Goal: Task Accomplishment & Management: Complete application form

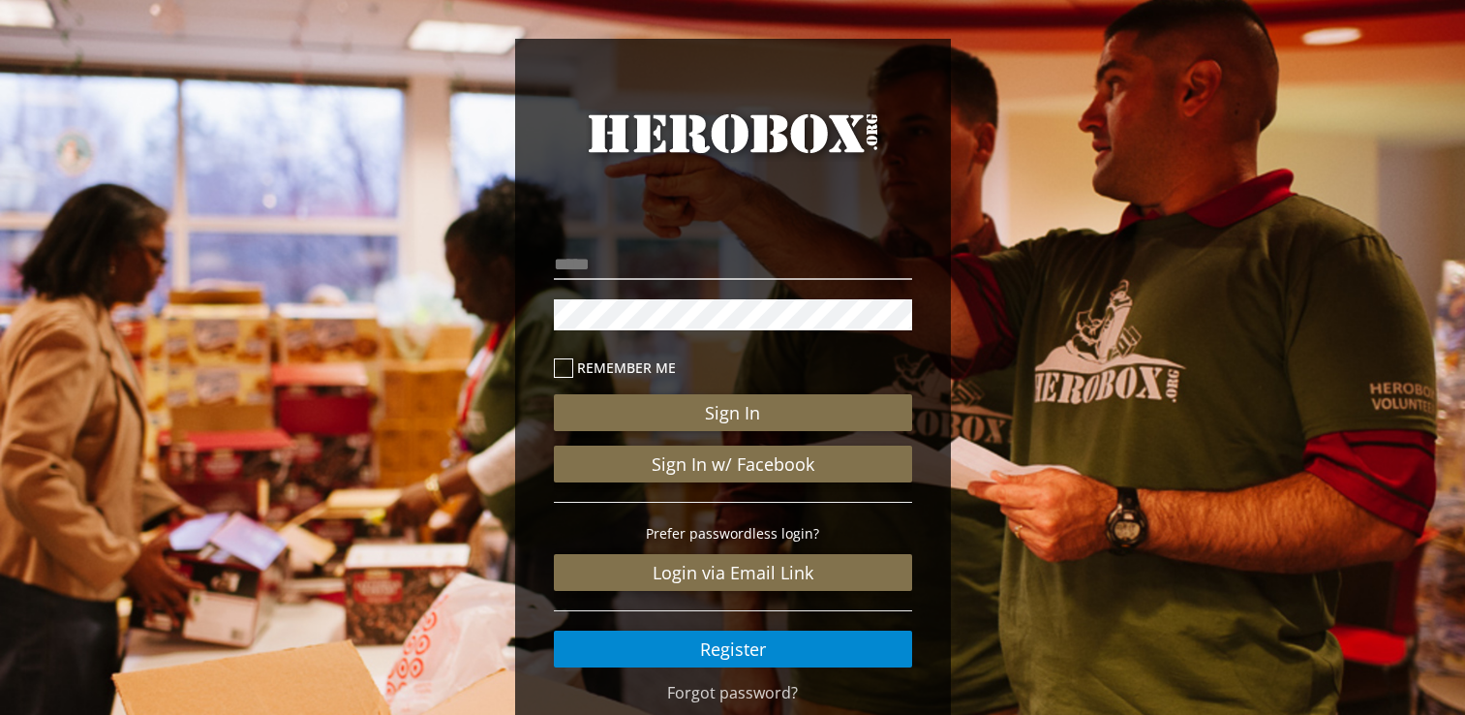
scroll to position [86, 0]
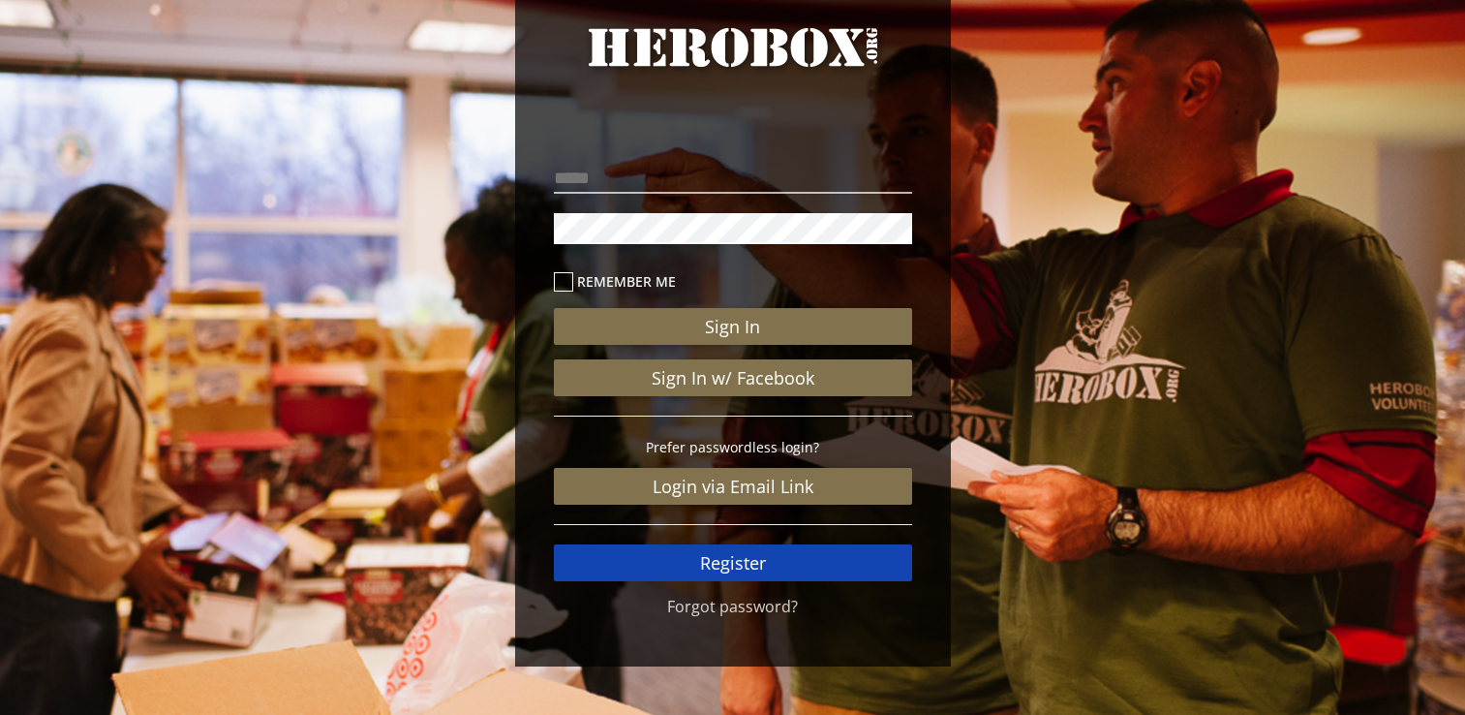
click at [685, 562] on link "Register" at bounding box center [733, 562] width 358 height 37
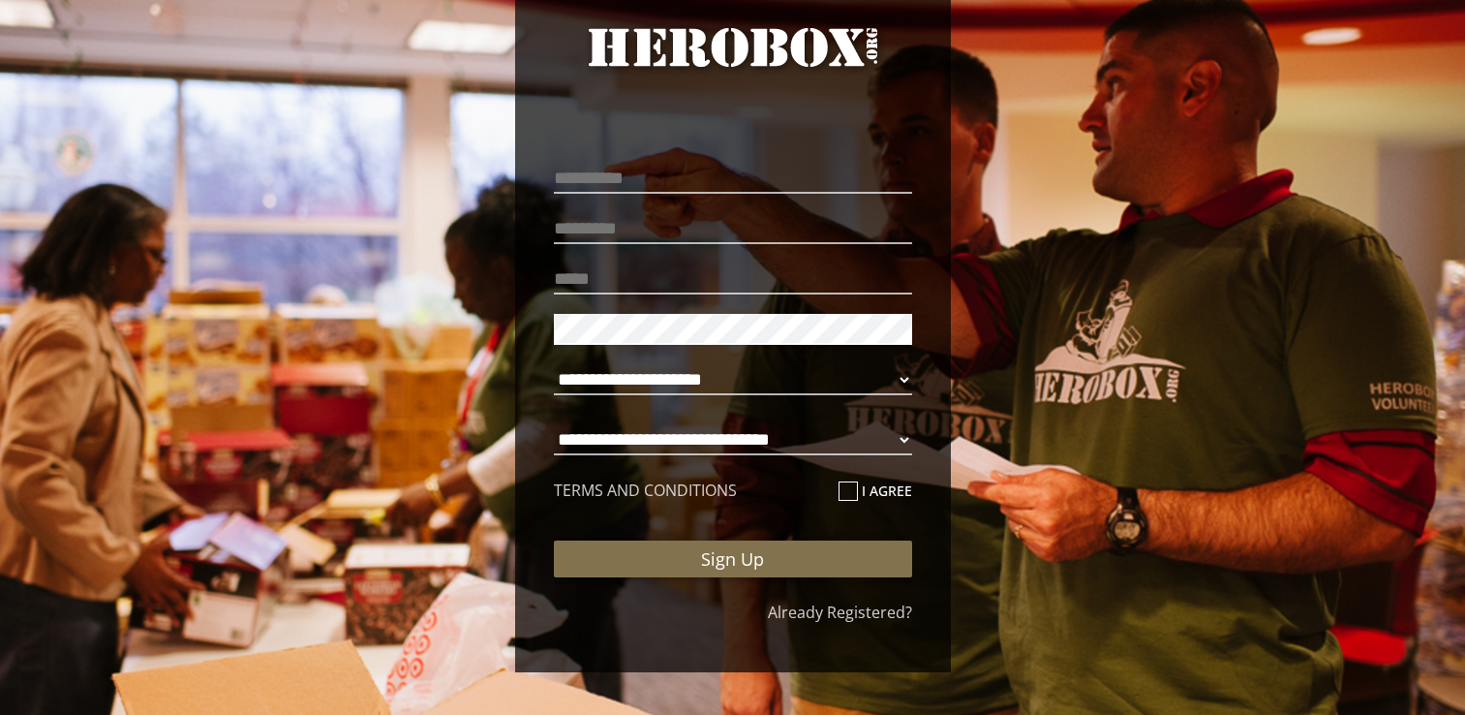
click at [564, 160] on p at bounding box center [733, 178] width 358 height 41
click at [580, 176] on input "text" at bounding box center [733, 178] width 358 height 31
type input "*******"
type input "******"
type input "**********"
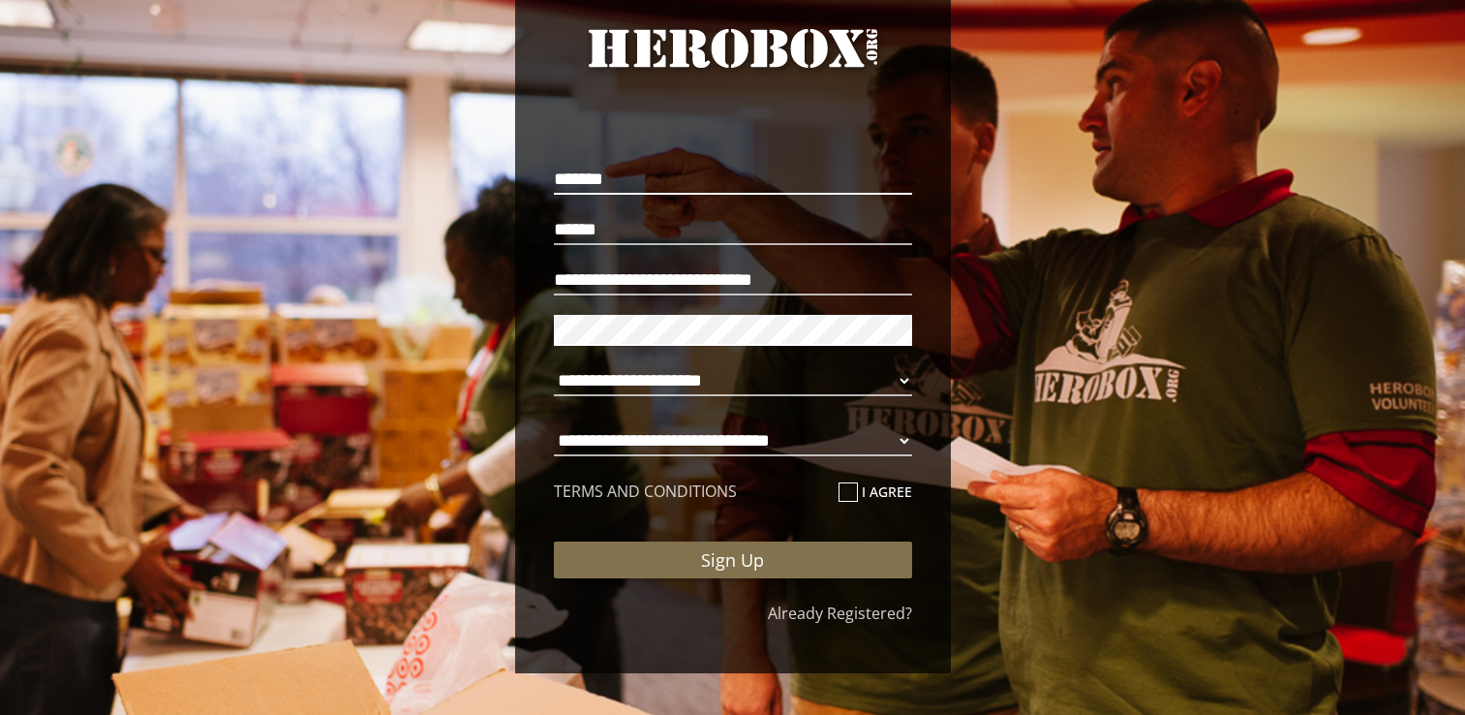
scroll to position [84, 0]
select select "**********"
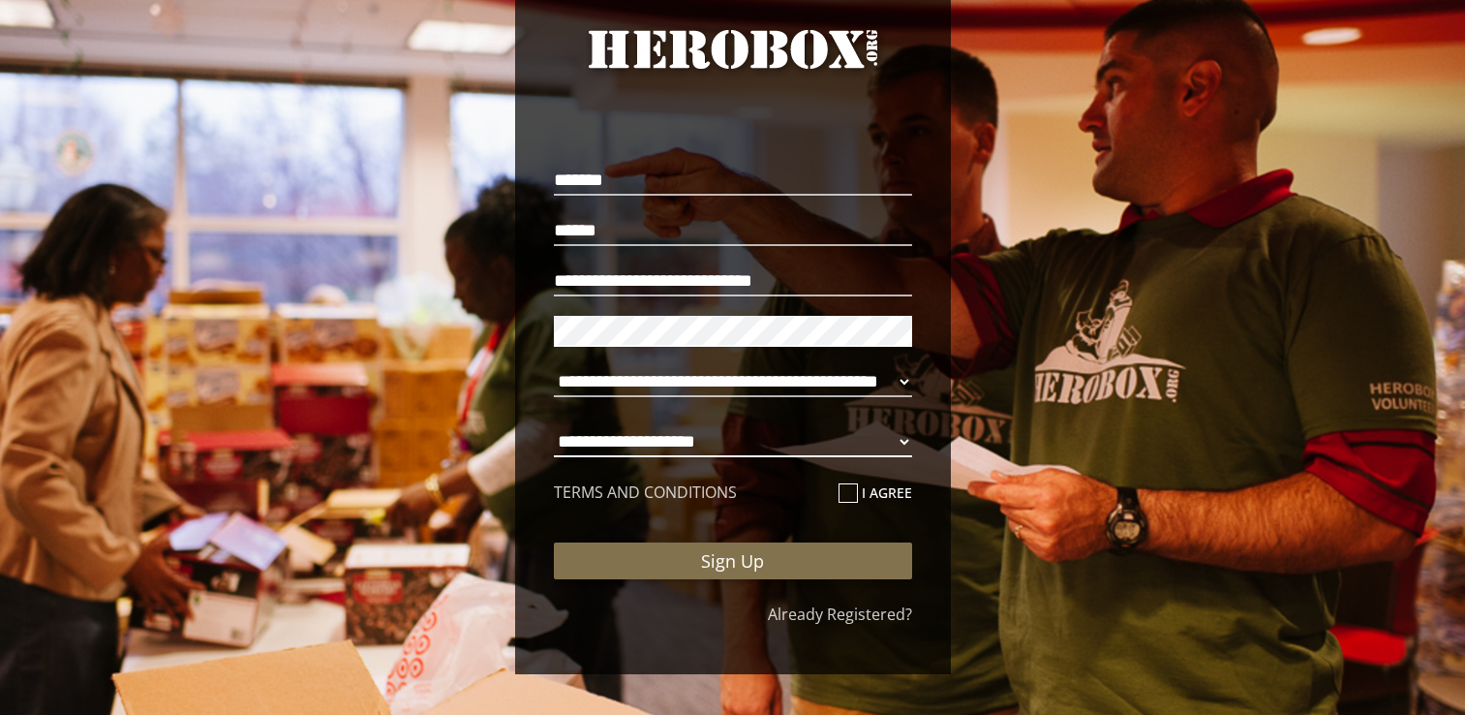
select select "**********"
click at [839, 493] on icon at bounding box center [848, 492] width 19 height 19
click at [839, 493] on input "I agree" at bounding box center [845, 500] width 13 height 31
checkbox input "****"
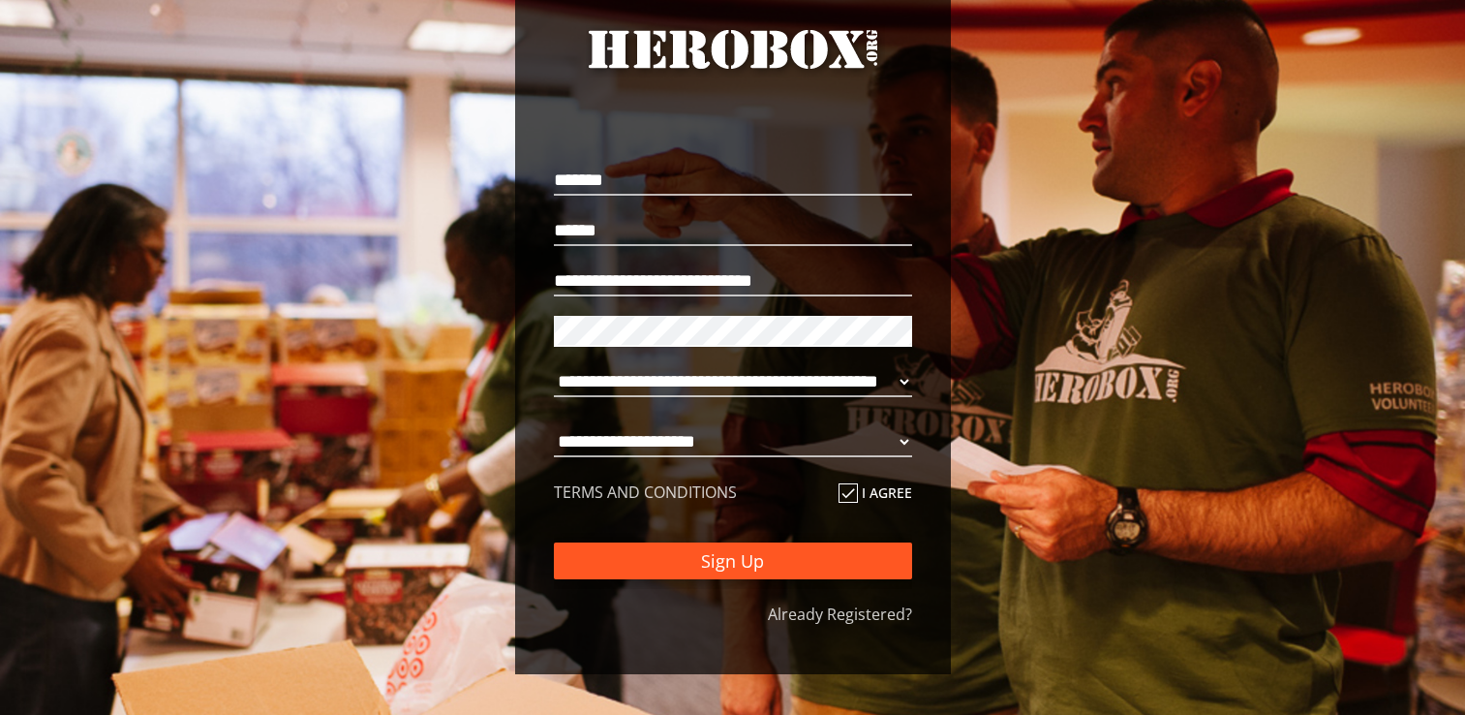
click at [811, 547] on button "Sign Up" at bounding box center [733, 560] width 358 height 37
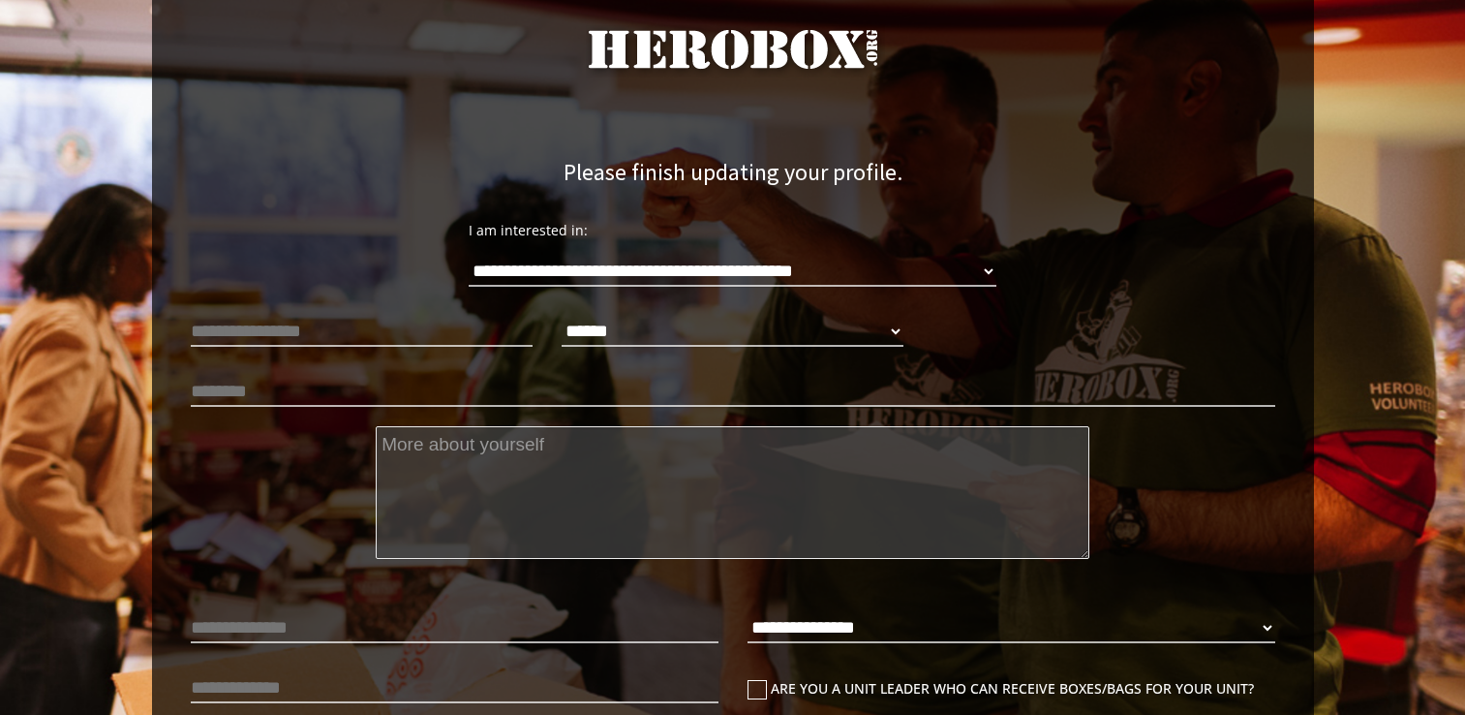
click at [297, 222] on div "**********" at bounding box center [733, 257] width 1114 height 107
select select "**********"
click at [441, 343] on input "text" at bounding box center [362, 331] width 342 height 31
type input "**********"
click at [266, 374] on p at bounding box center [733, 391] width 1085 height 41
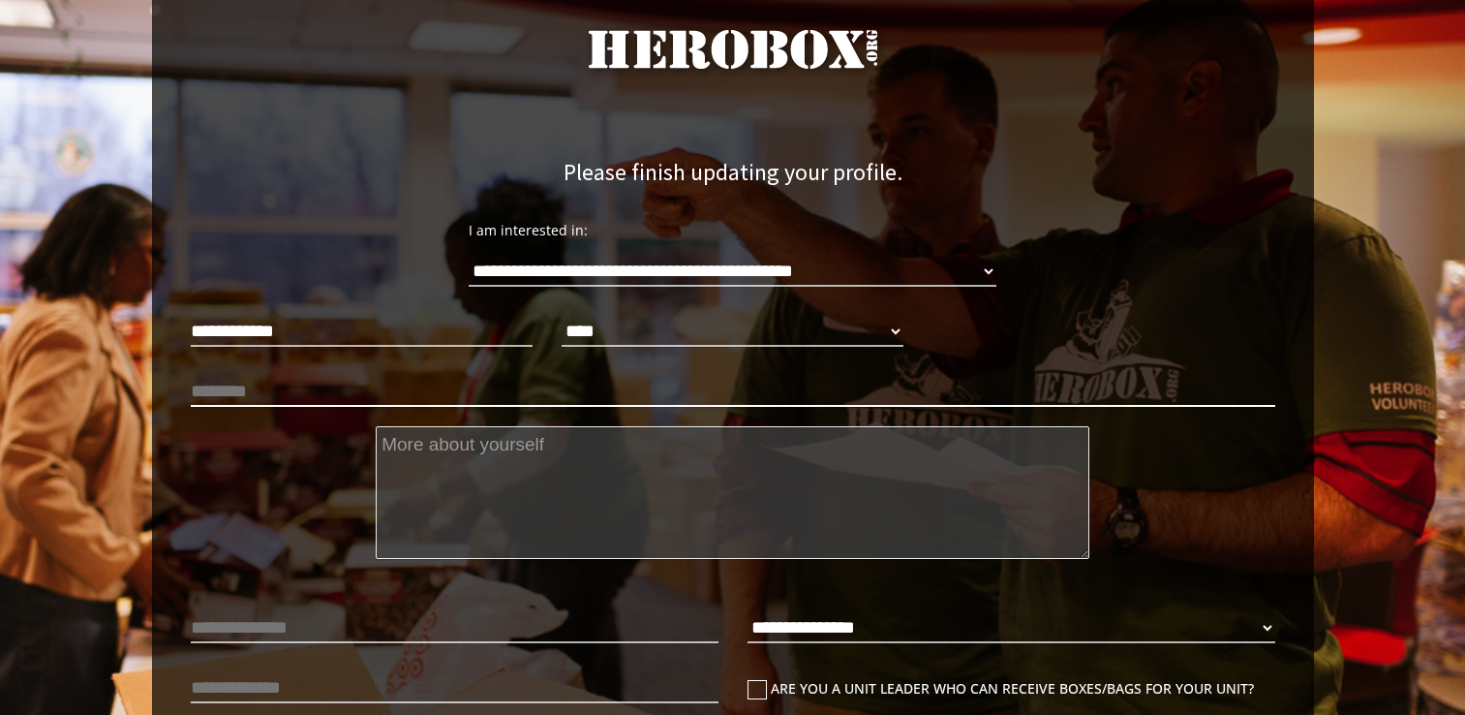
click at [263, 398] on input "text" at bounding box center [733, 391] width 1085 height 31
type input "**********"
drag, startPoint x: 518, startPoint y: 475, endPoint x: 507, endPoint y: 467, distance: 13.2
click at [507, 467] on textarea at bounding box center [733, 492] width 714 height 133
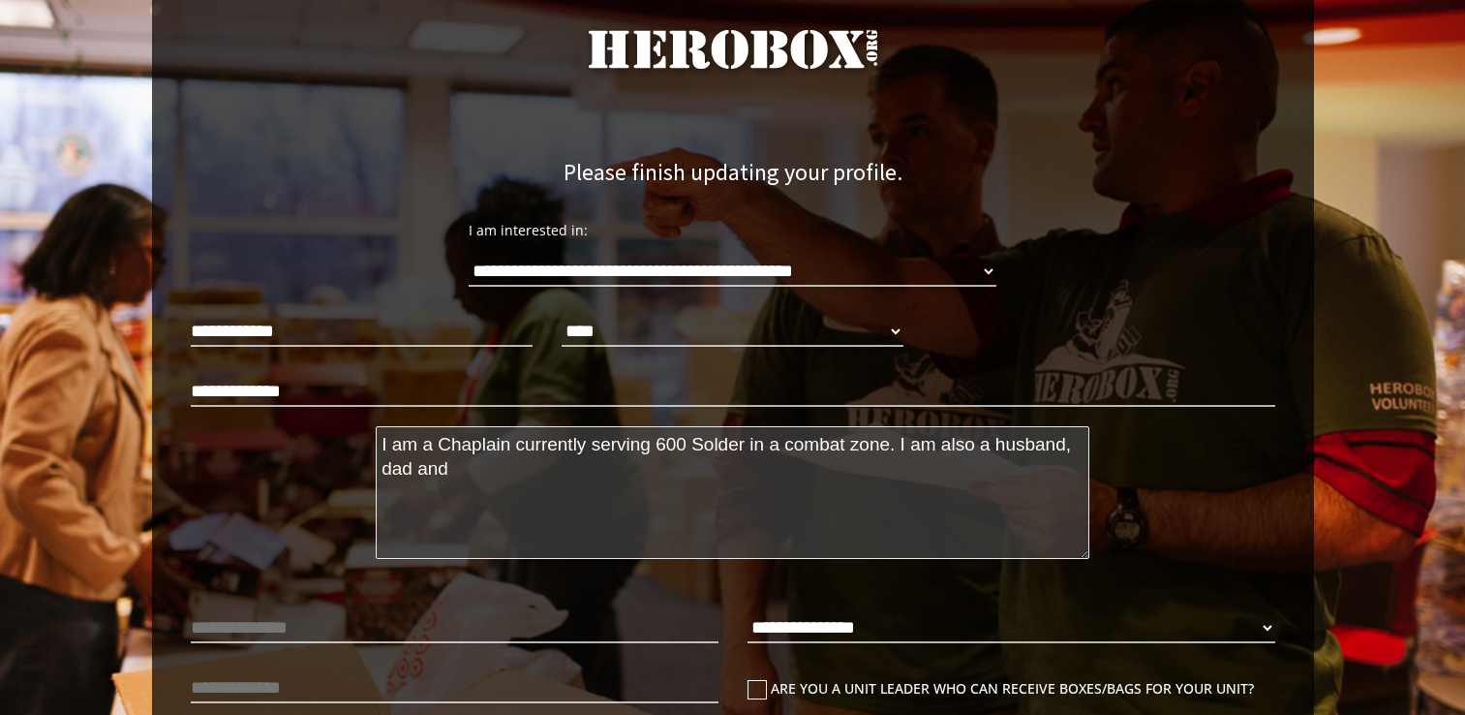
scroll to position [132, 0]
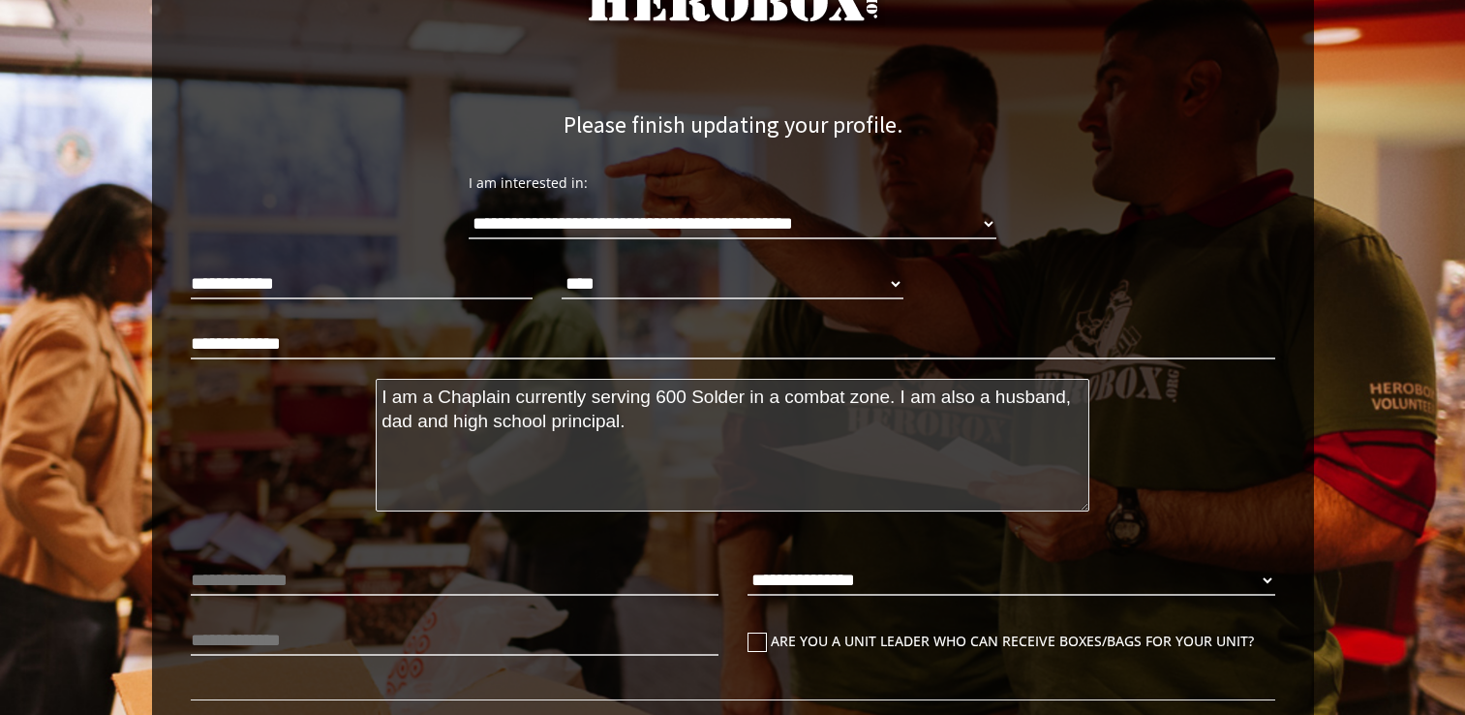
click at [413, 422] on textarea "I am a Chaplain currently serving 600 Solder in a combat zone. I am also a husb…" at bounding box center [733, 445] width 714 height 133
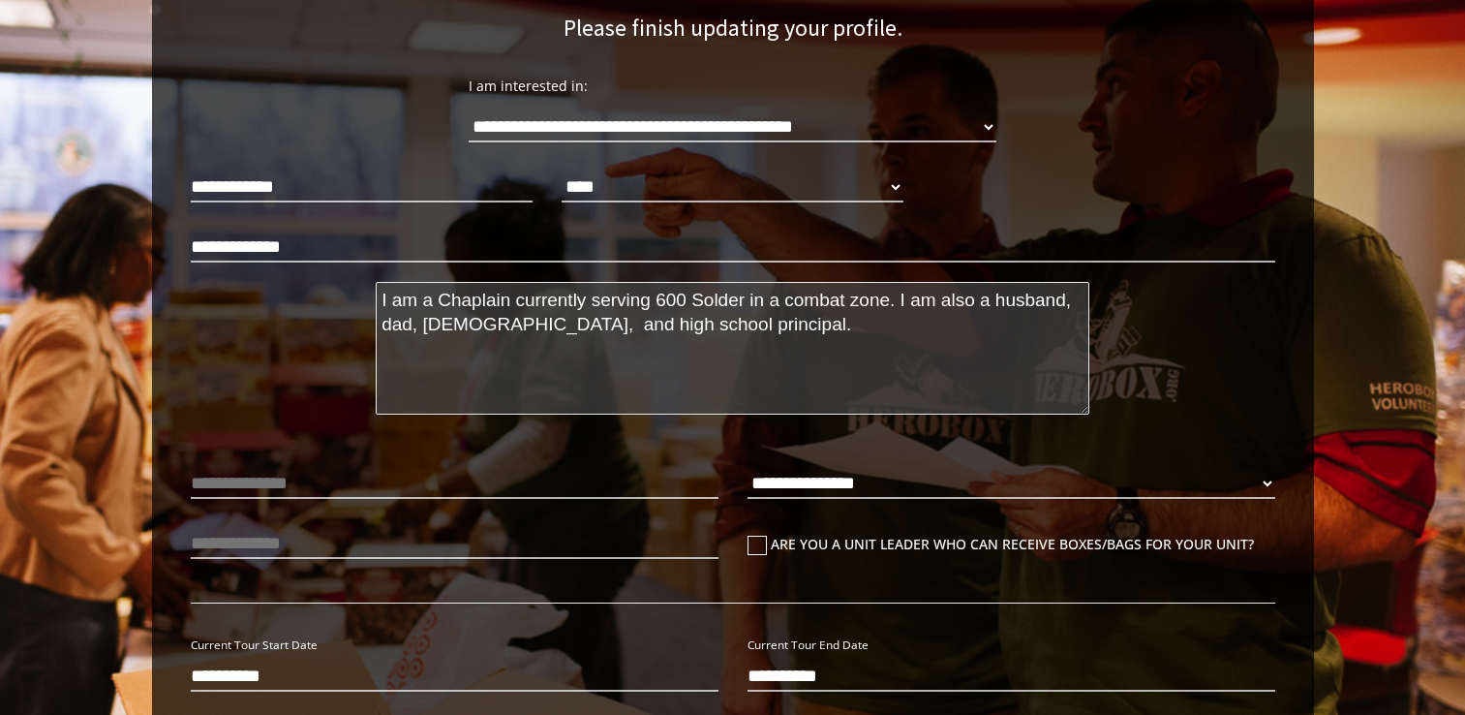
scroll to position [422, 0]
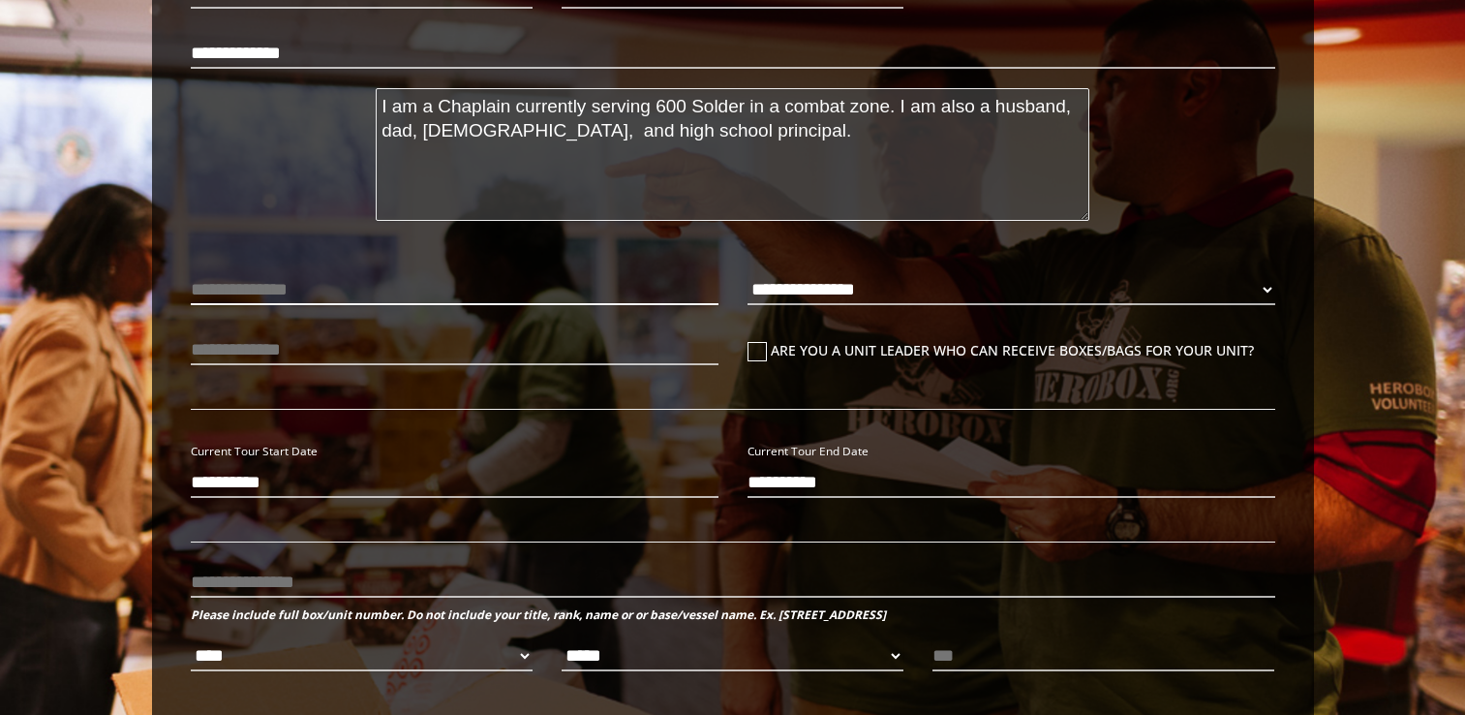
type textarea "I am a Chaplain currently serving 600 Solder in a combat zone. I am also a husb…"
click at [267, 276] on input "text" at bounding box center [455, 289] width 528 height 31
type input "********"
select select "**********"
click at [758, 350] on icon at bounding box center [757, 351] width 19 height 19
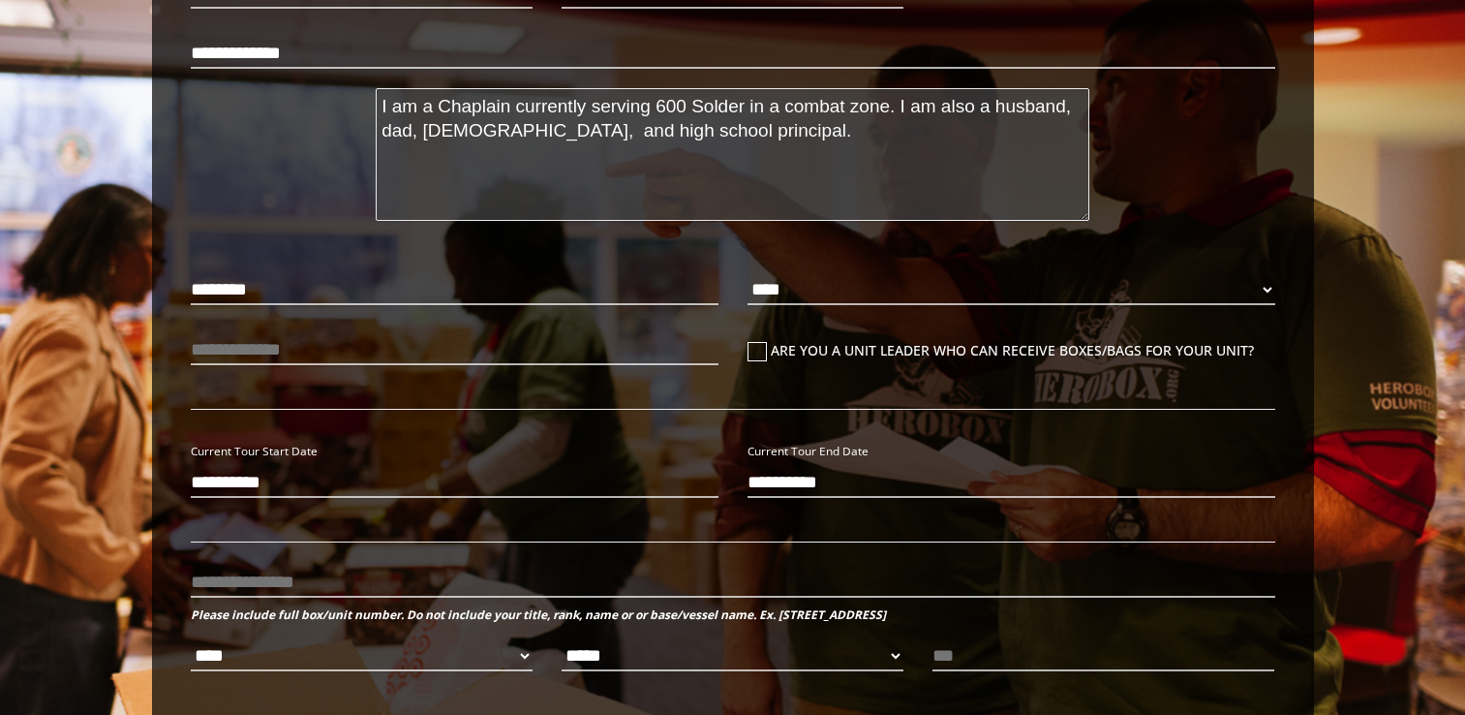
click at [758, 350] on input "Are you a unit leader who can receive boxes/bags for your unit?" at bounding box center [754, 358] width 13 height 31
checkbox input "****"
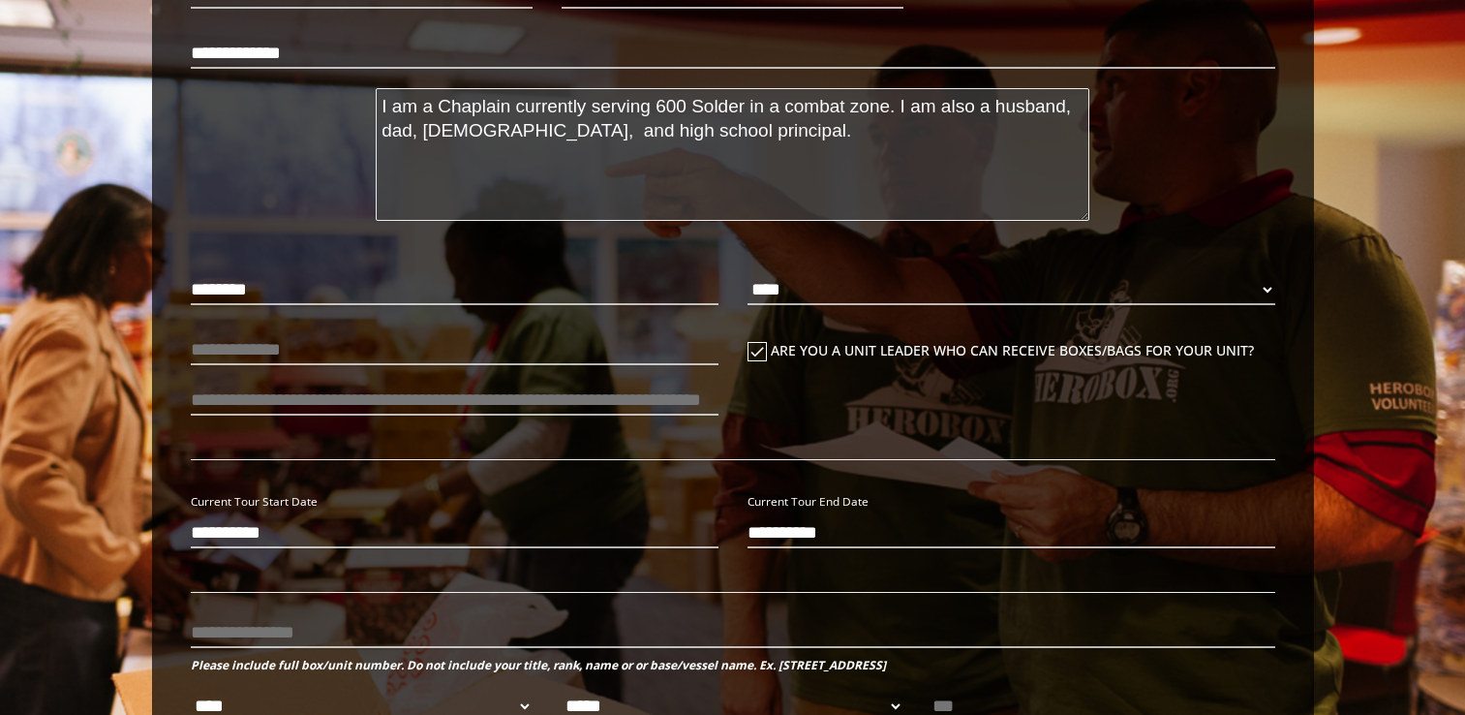
drag, startPoint x: 509, startPoint y: 367, endPoint x: 498, endPoint y: 367, distance: 11.6
click at [498, 367] on p at bounding box center [455, 349] width 528 height 41
click at [298, 350] on input "text" at bounding box center [455, 349] width 528 height 31
type input "*"
type input "***"
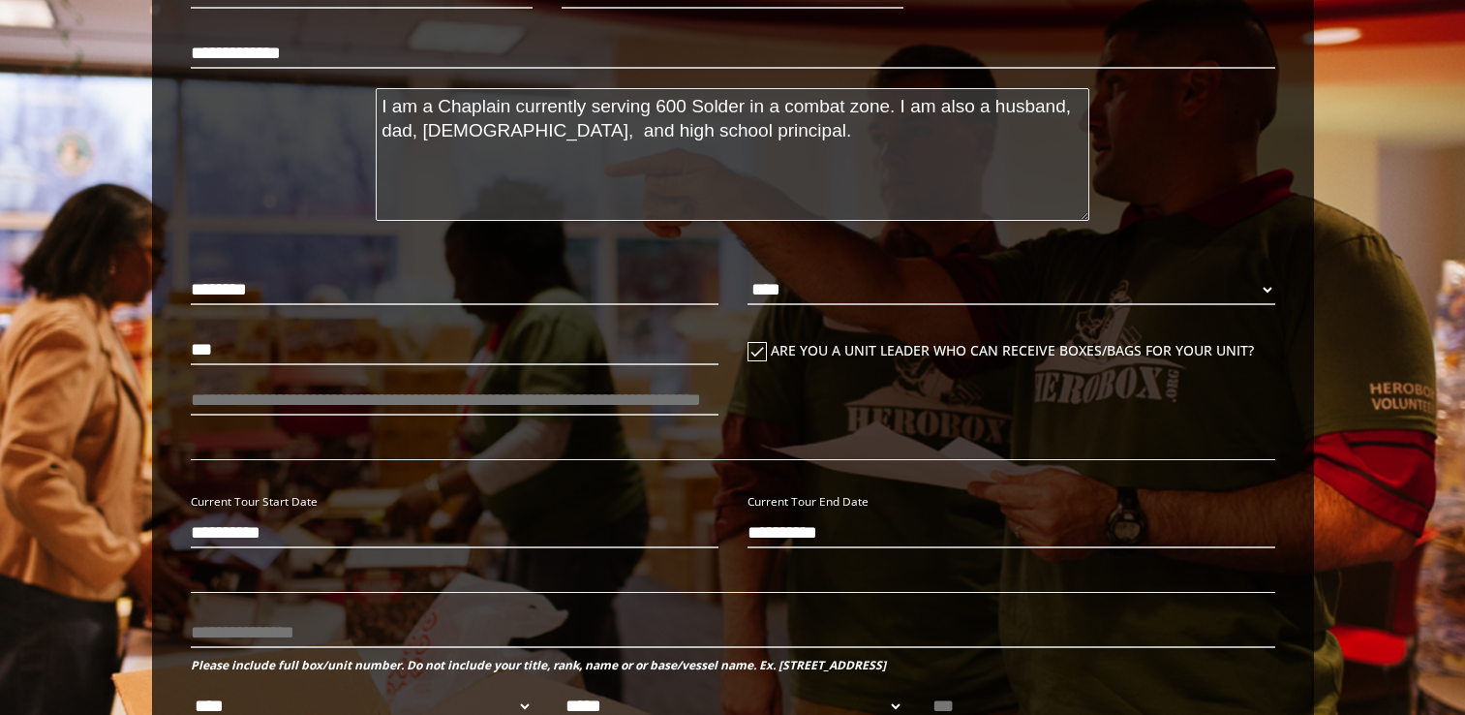
click at [261, 419] on p at bounding box center [455, 400] width 528 height 41
click at [261, 406] on input "number" at bounding box center [455, 399] width 528 height 31
type input "***"
click at [266, 524] on input "**********" at bounding box center [455, 532] width 528 height 31
type input "**********"
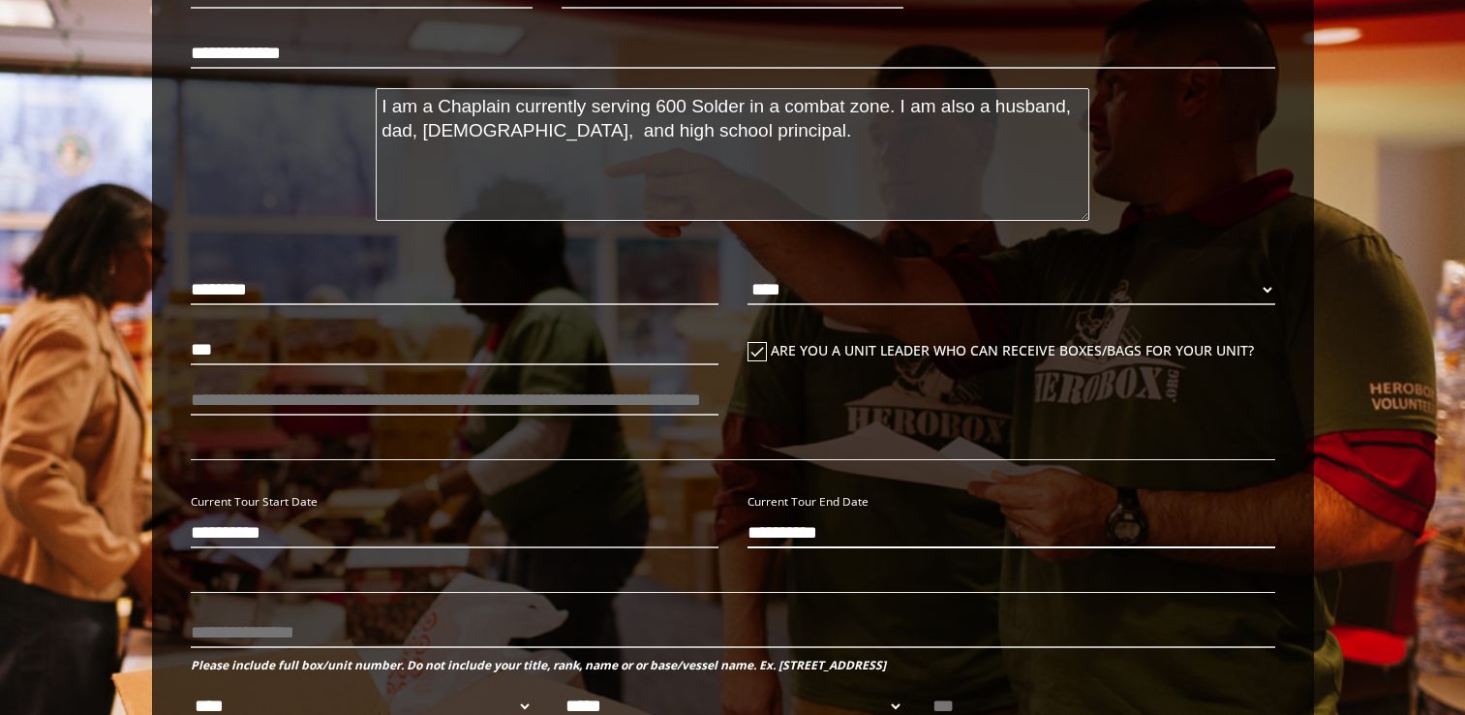
click at [752, 530] on input "**********" at bounding box center [1012, 532] width 528 height 31
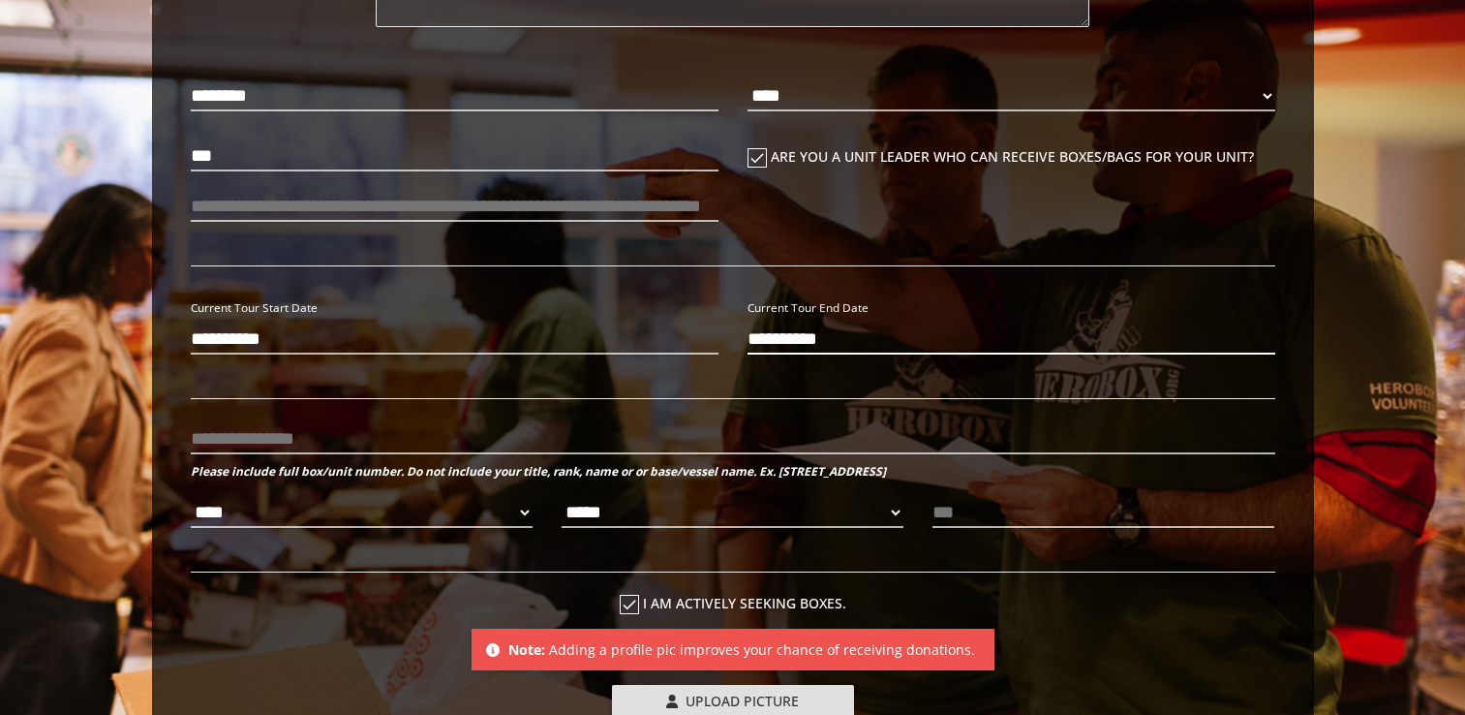
scroll to position [713, 0]
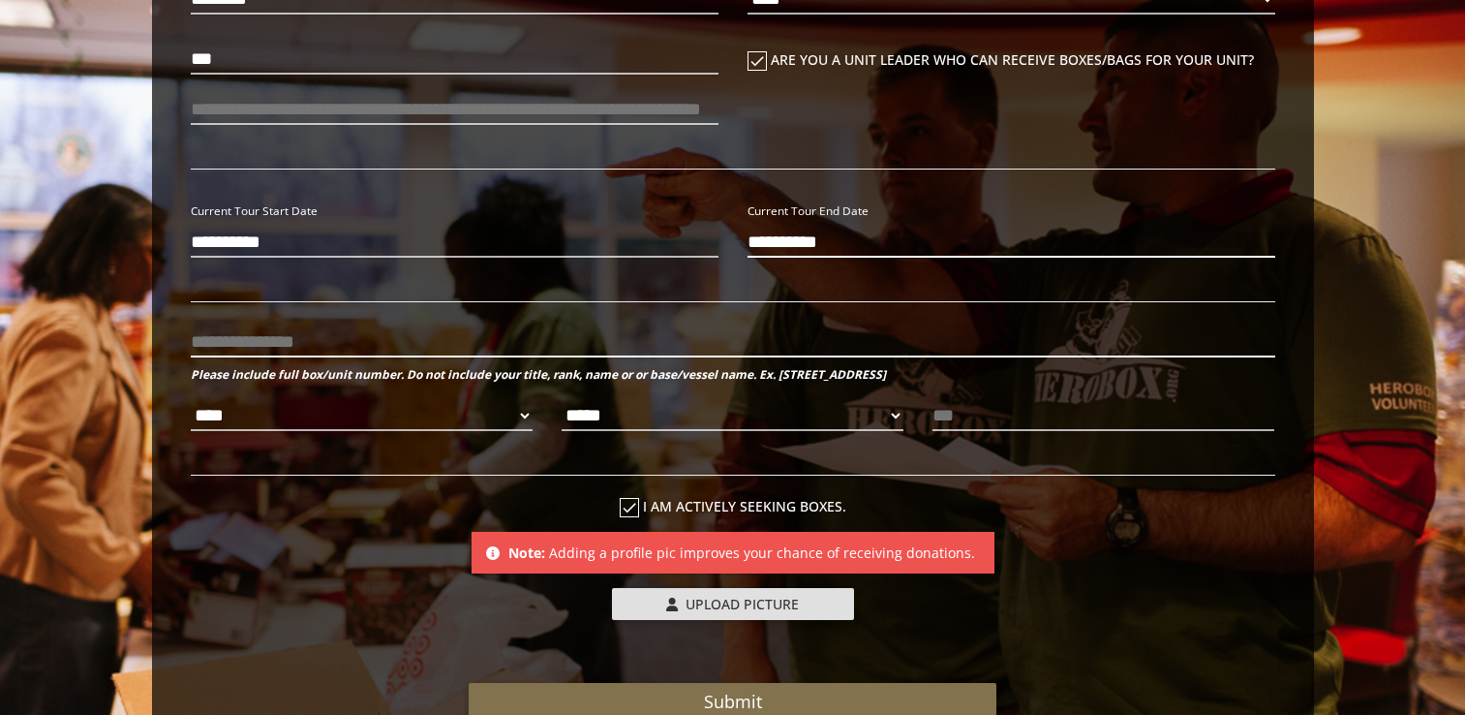
type input "**********"
click at [322, 339] on input "text" at bounding box center [733, 341] width 1085 height 31
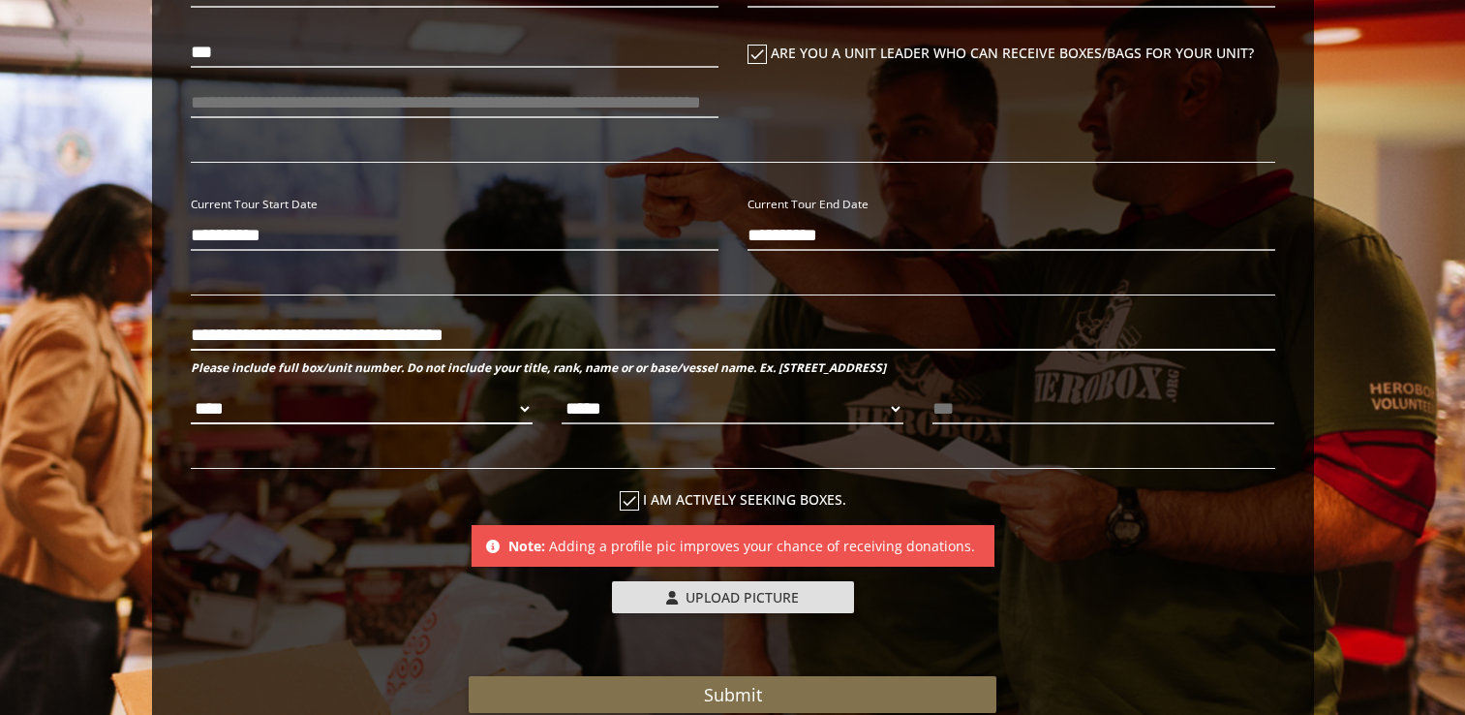
type input "**********"
select select "**********"
select select "*********"
drag, startPoint x: 968, startPoint y: 426, endPoint x: 975, endPoint y: 415, distance: 12.6
click at [975, 415] on input "text" at bounding box center [1104, 408] width 342 height 31
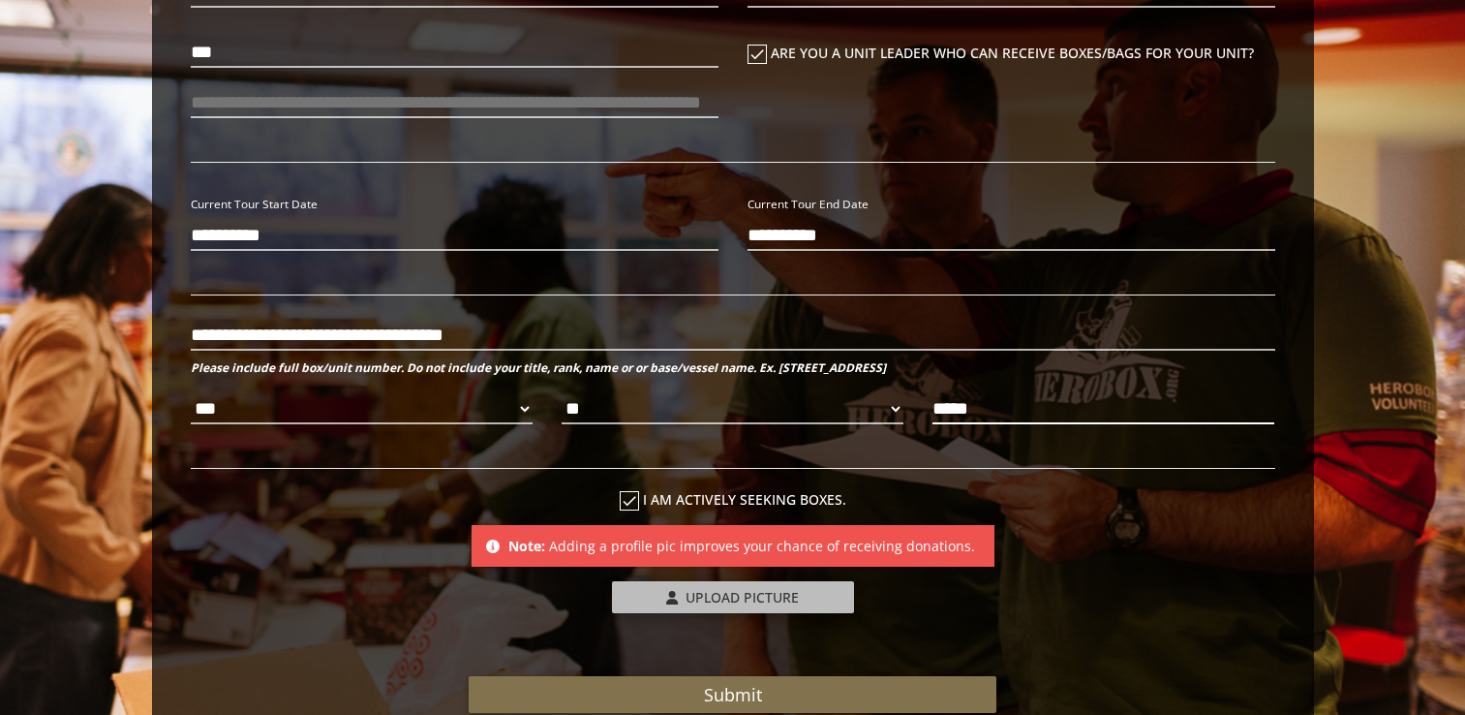
type input "*****"
click at [720, 603] on span "Upload Picture" at bounding box center [742, 597] width 113 height 18
click at [720, 603] on input "Upload Picture" at bounding box center [740, 592] width 257 height 22
type input "**********"
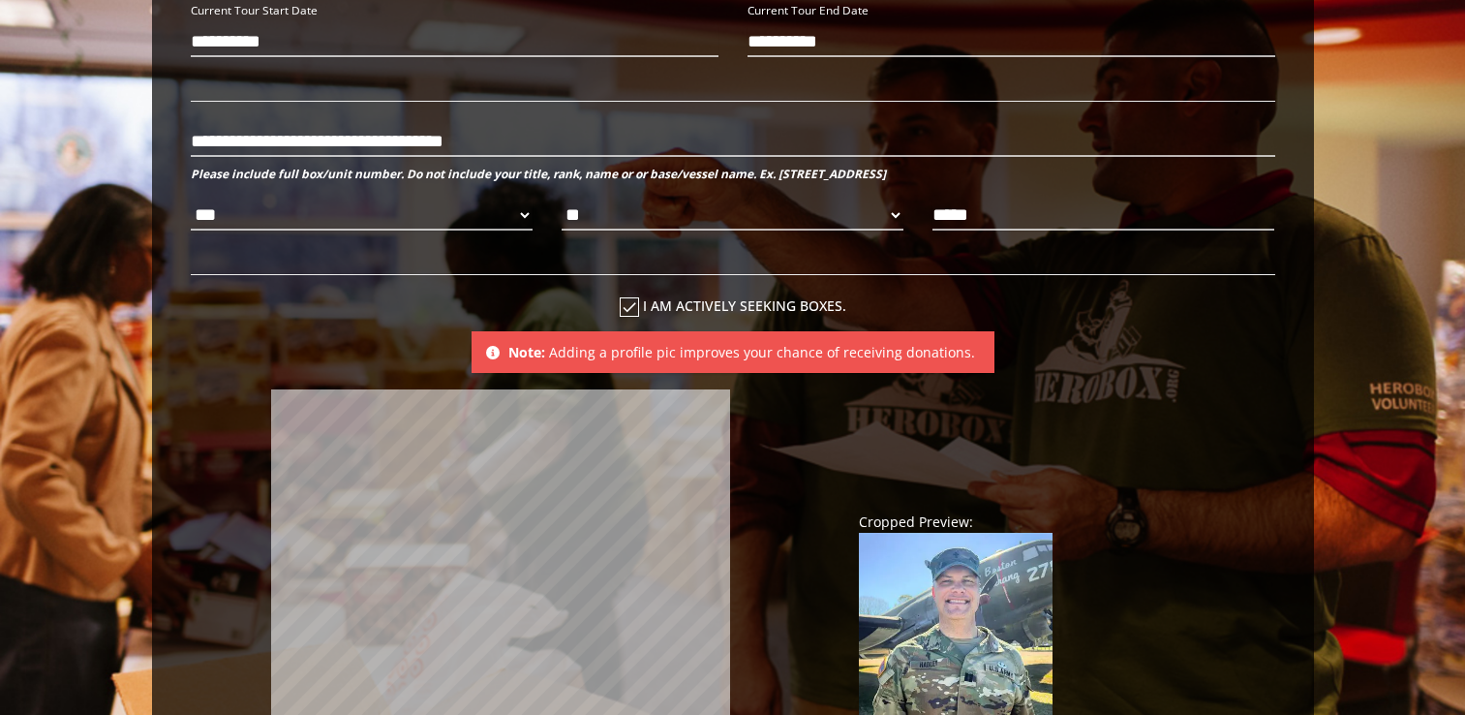
scroll to position [1204, 0]
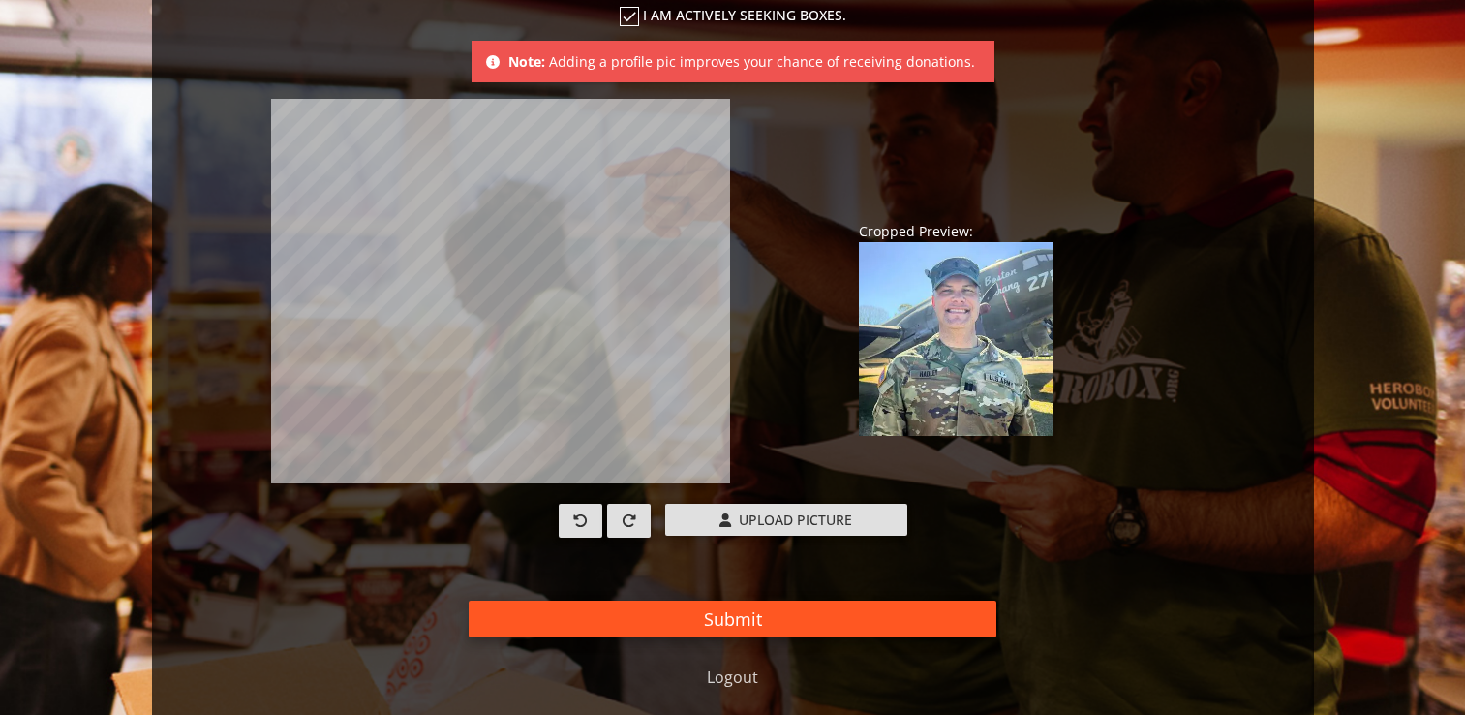
click at [698, 608] on button "Submit" at bounding box center [733, 618] width 528 height 37
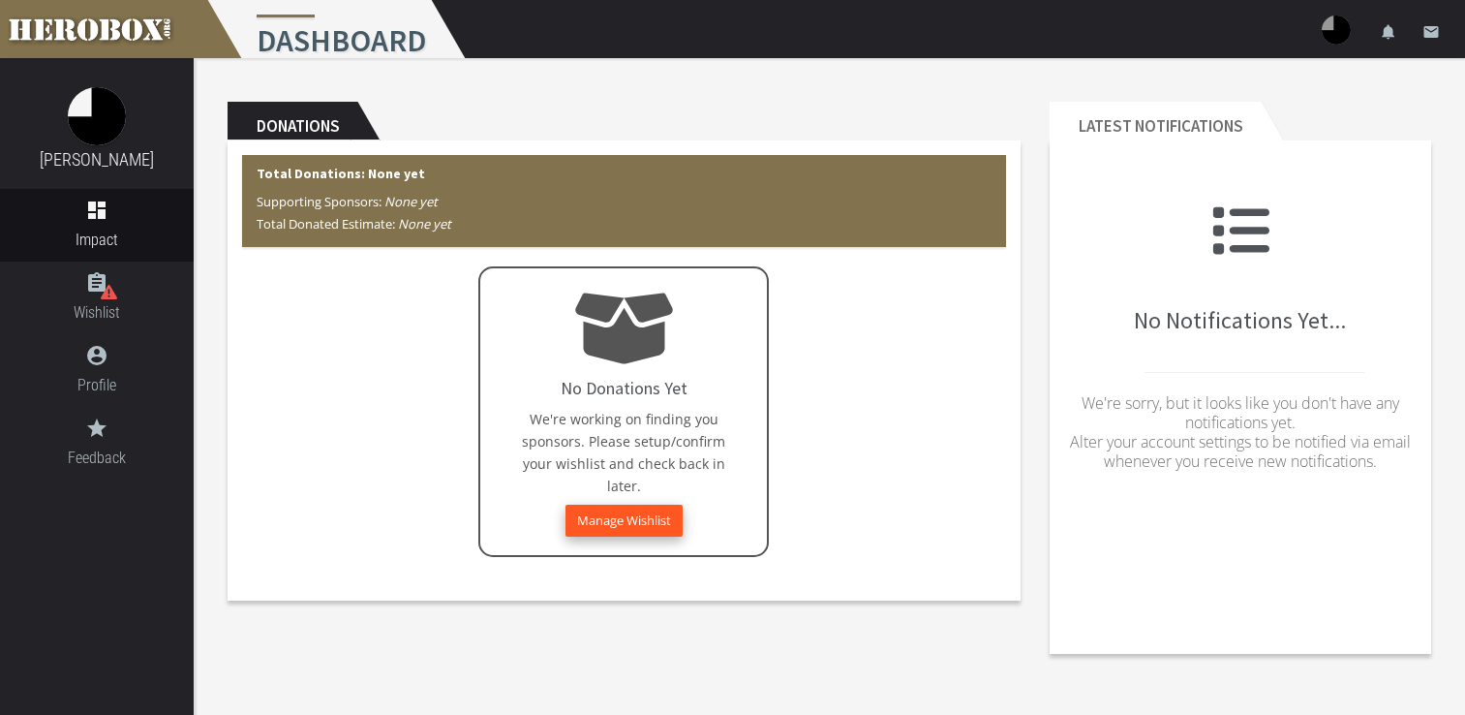
click at [591, 515] on button "Manage Wishlist" at bounding box center [624, 521] width 117 height 32
click at [625, 524] on button "Manage Wishlist" at bounding box center [624, 521] width 117 height 32
click at [623, 509] on button "Manage Wishlist" at bounding box center [624, 521] width 117 height 32
click at [622, 506] on button "Manage Wishlist" at bounding box center [624, 521] width 117 height 32
click at [617, 512] on button "Manage Wishlist" at bounding box center [624, 521] width 117 height 32
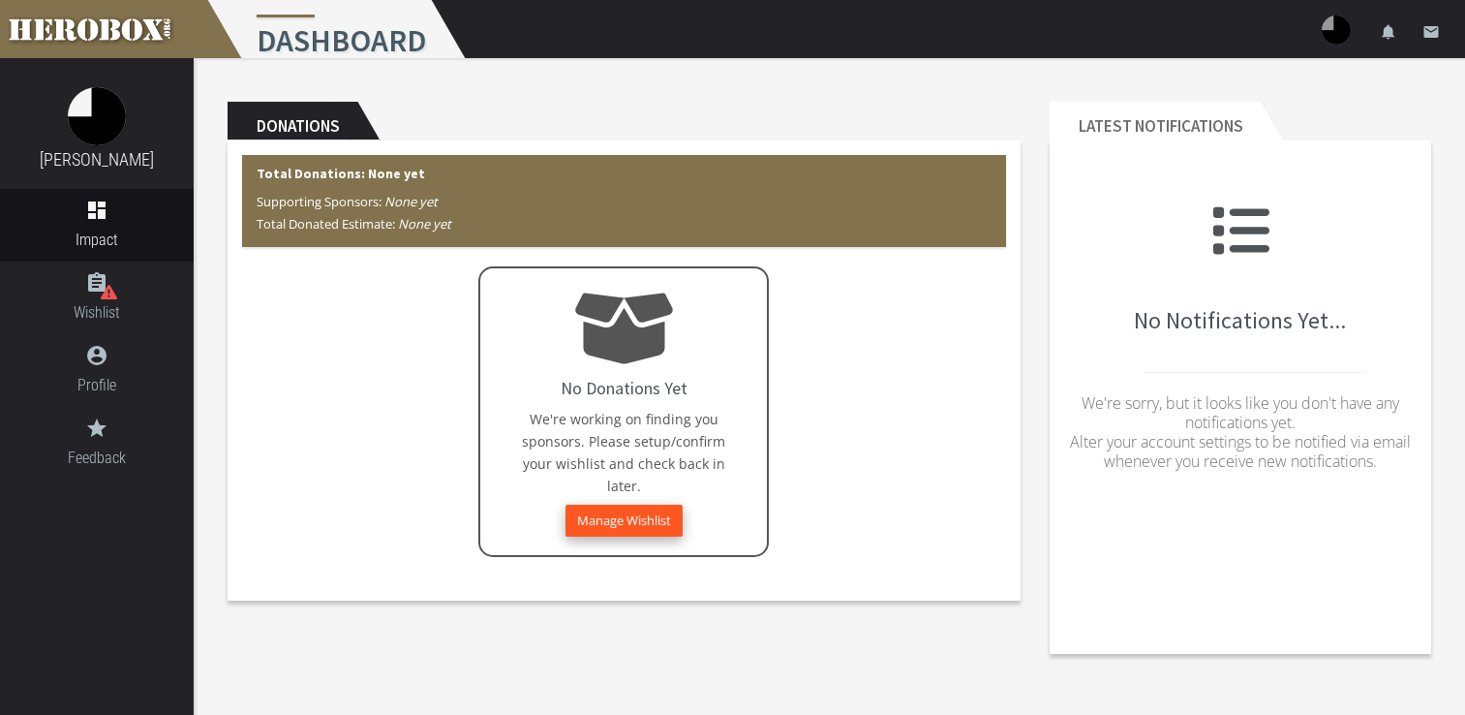
click at [617, 512] on button "Manage Wishlist" at bounding box center [624, 521] width 117 height 32
drag, startPoint x: 114, startPoint y: 312, endPoint x: 106, endPoint y: 300, distance: 14.5
click at [106, 300] on span "Wishlist" at bounding box center [97, 312] width 194 height 24
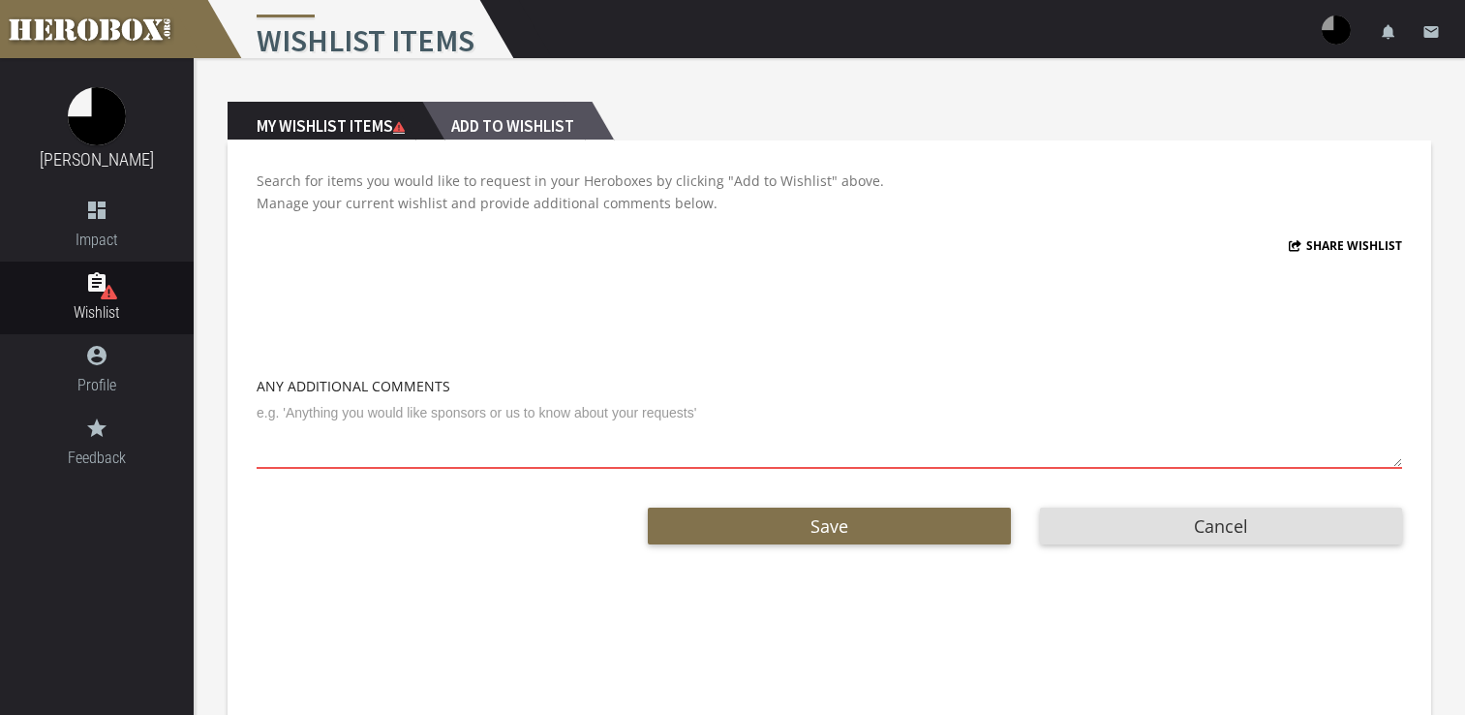
click at [501, 128] on h2 "Add to Wishlist" at bounding box center [506, 121] width 169 height 39
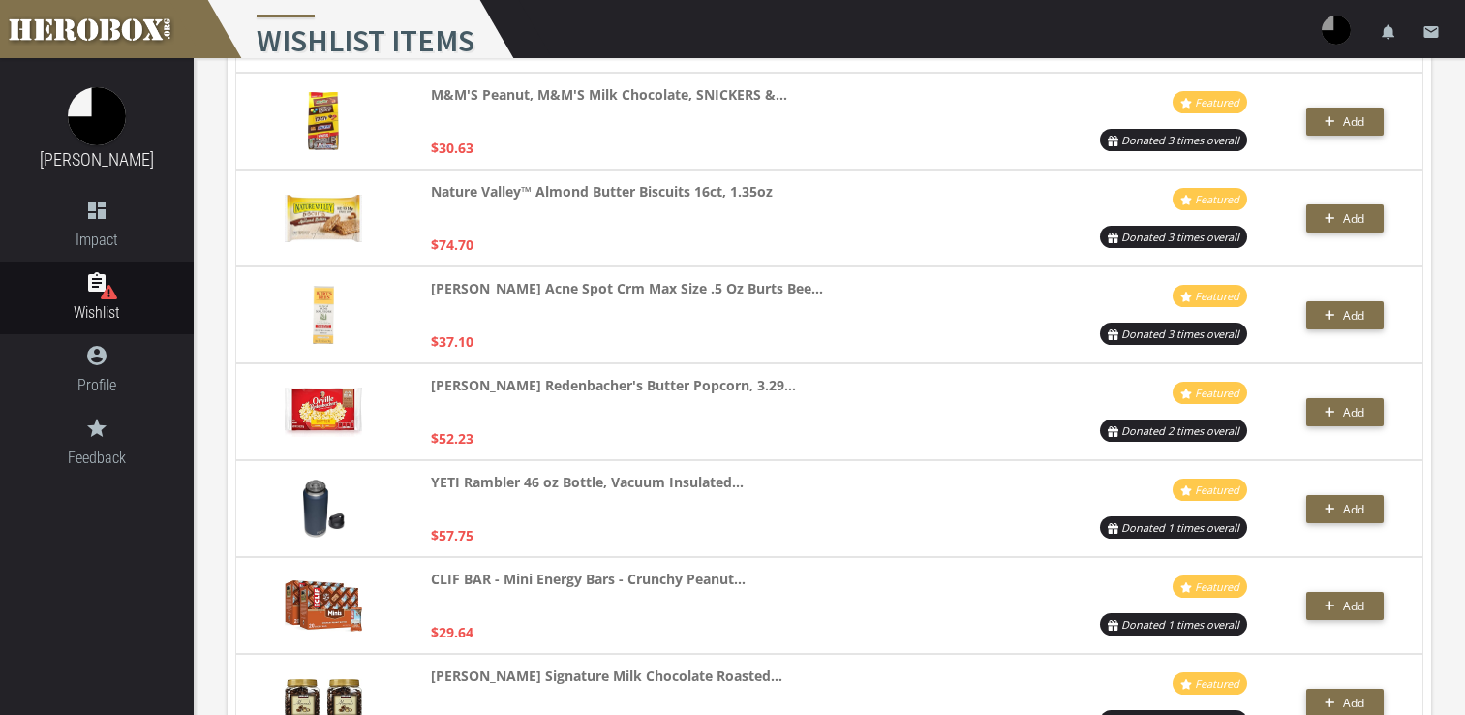
scroll to position [3777, 0]
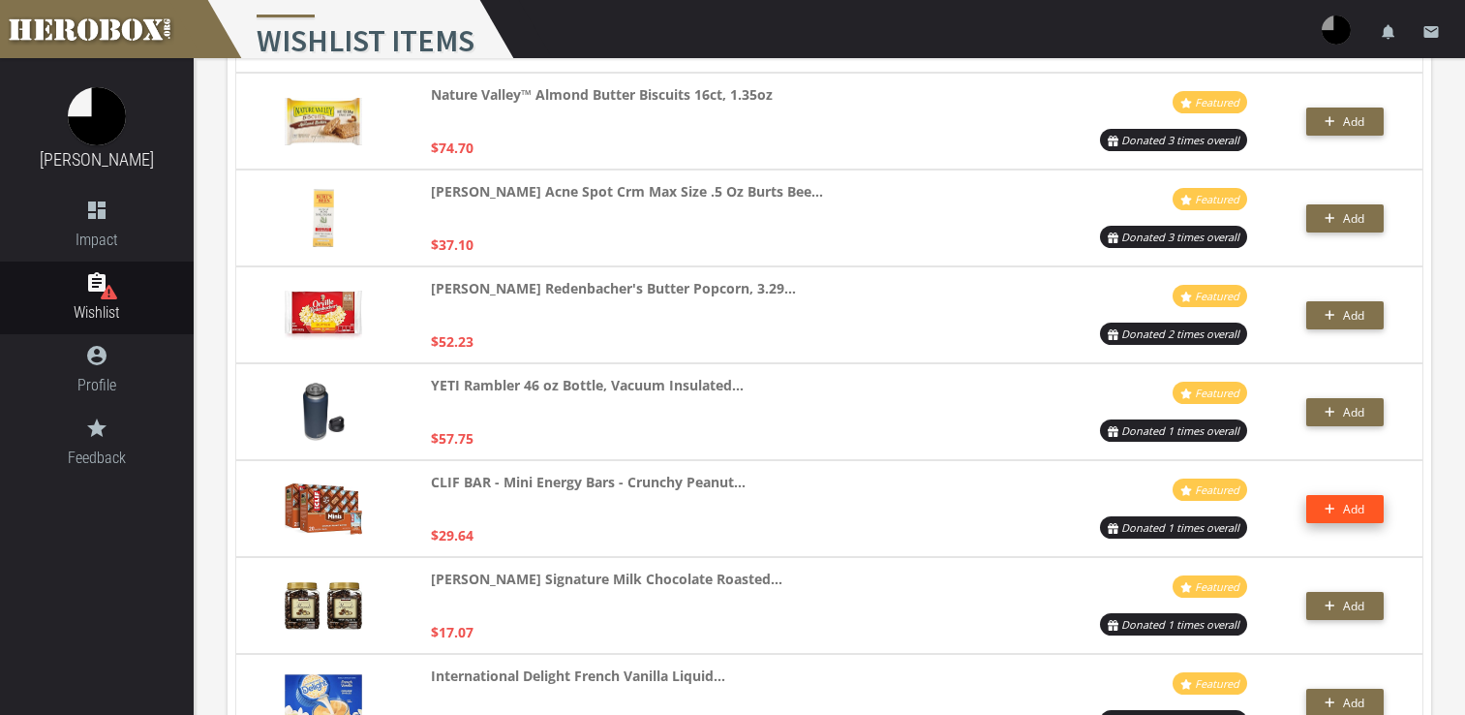
click at [1343, 513] on span "Add" at bounding box center [1353, 509] width 21 height 16
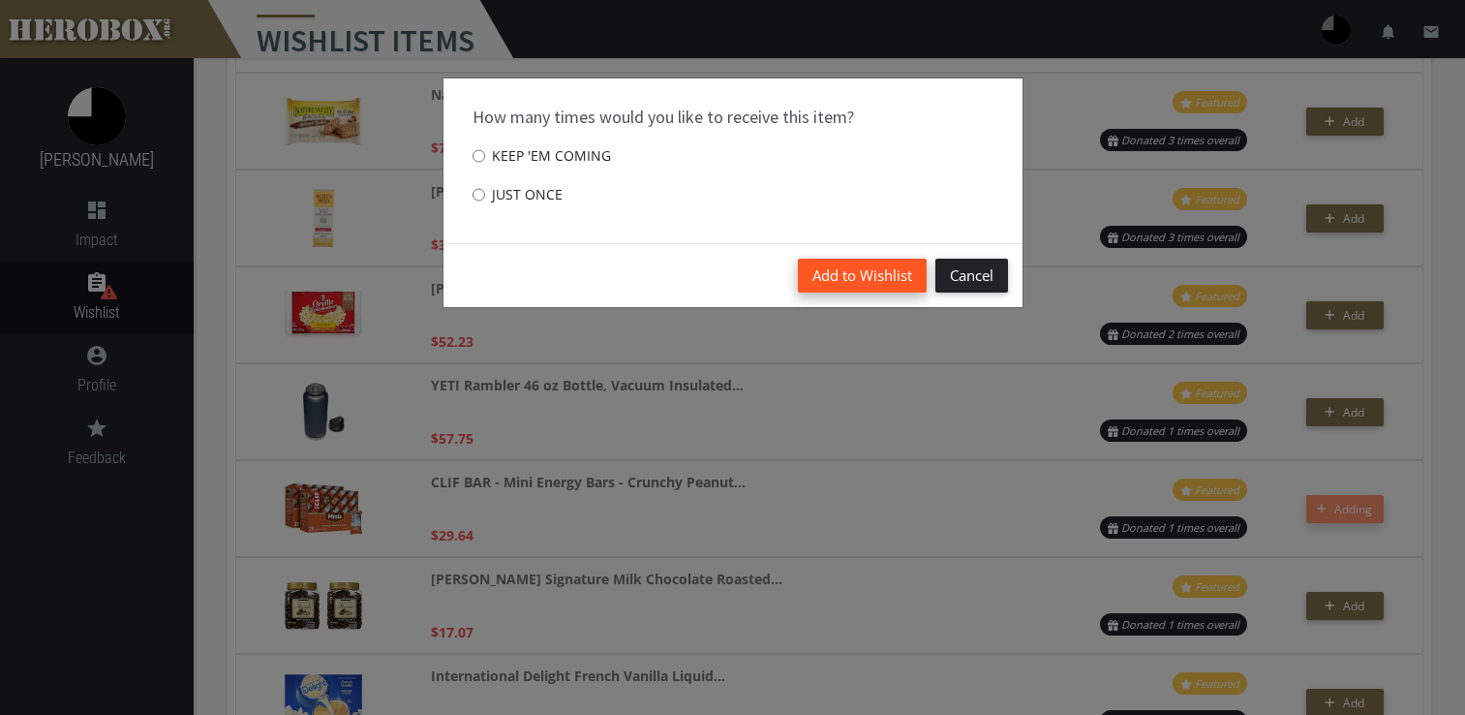
click at [849, 276] on button "Add to Wishlist" at bounding box center [862, 276] width 129 height 34
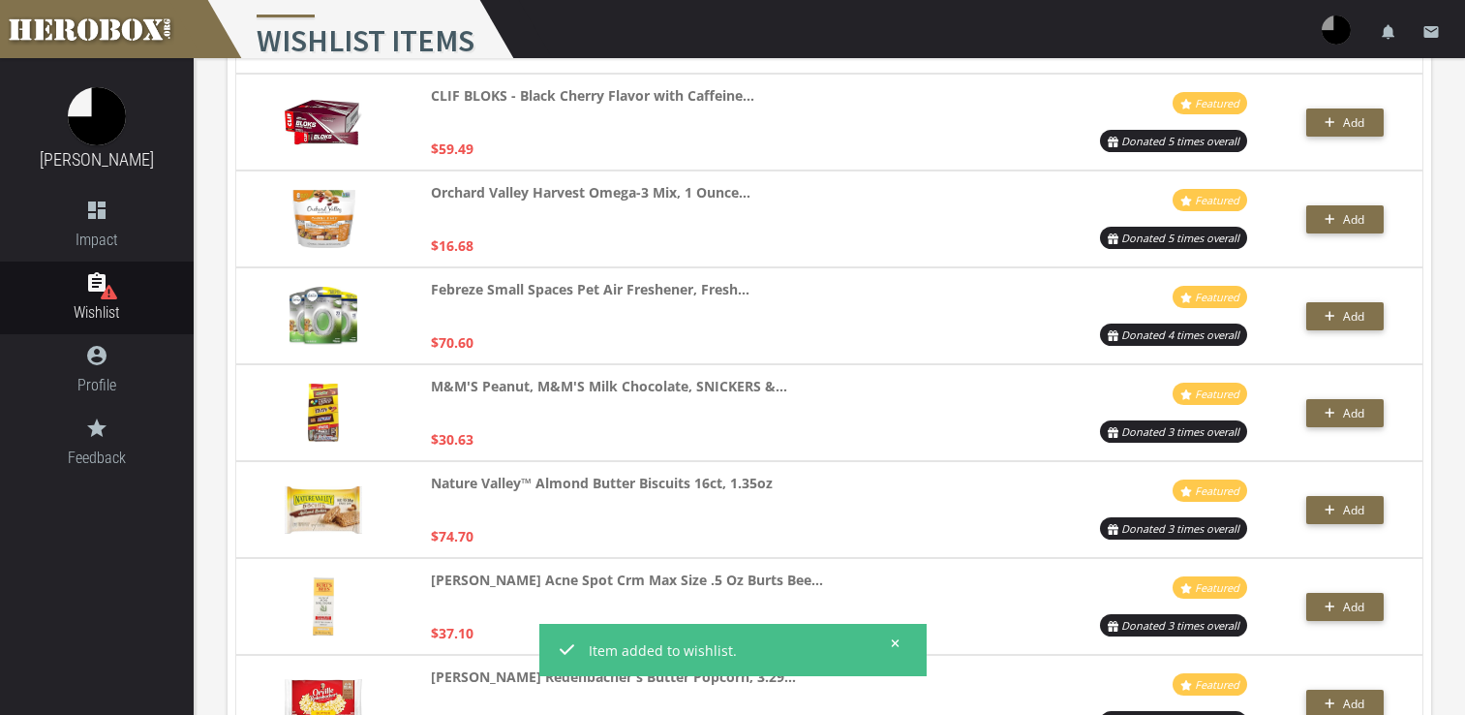
scroll to position [3293, 0]
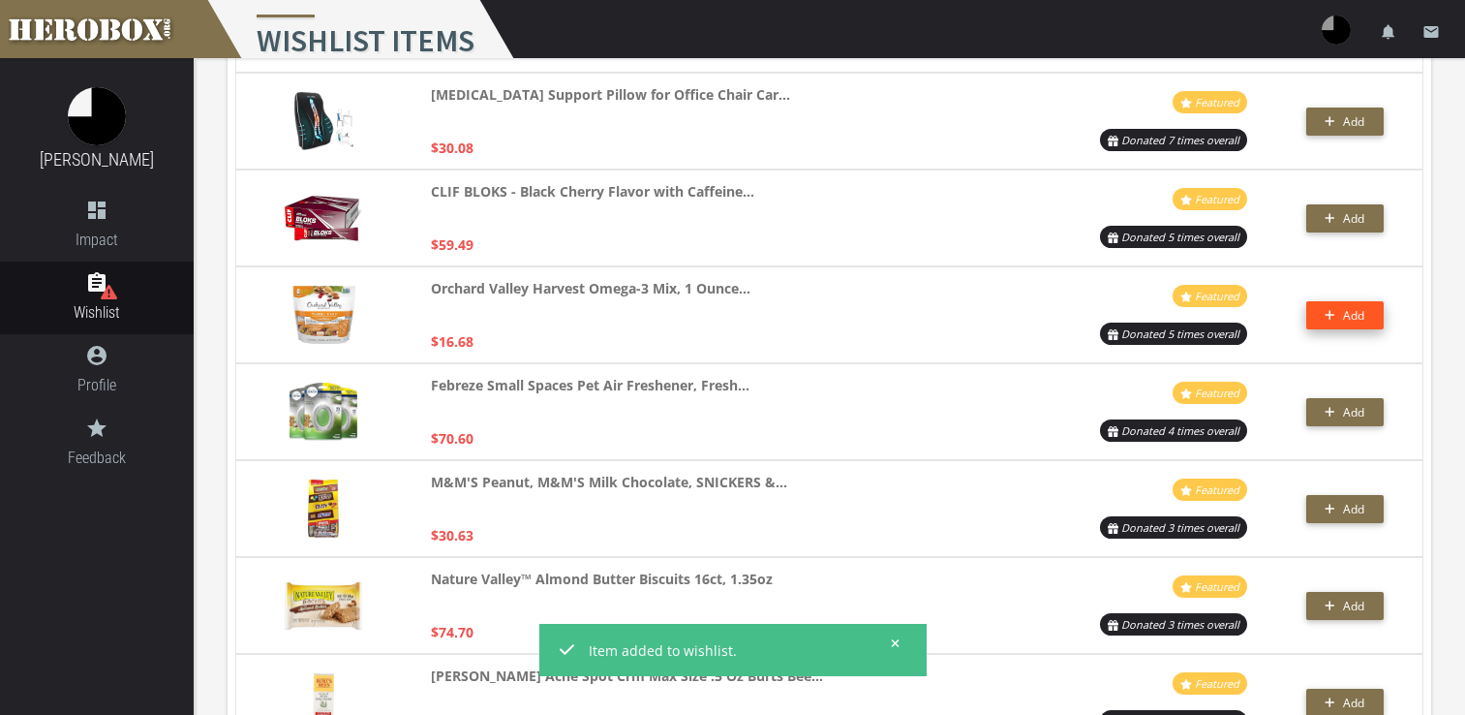
click at [1332, 308] on button "Add" at bounding box center [1344, 315] width 77 height 28
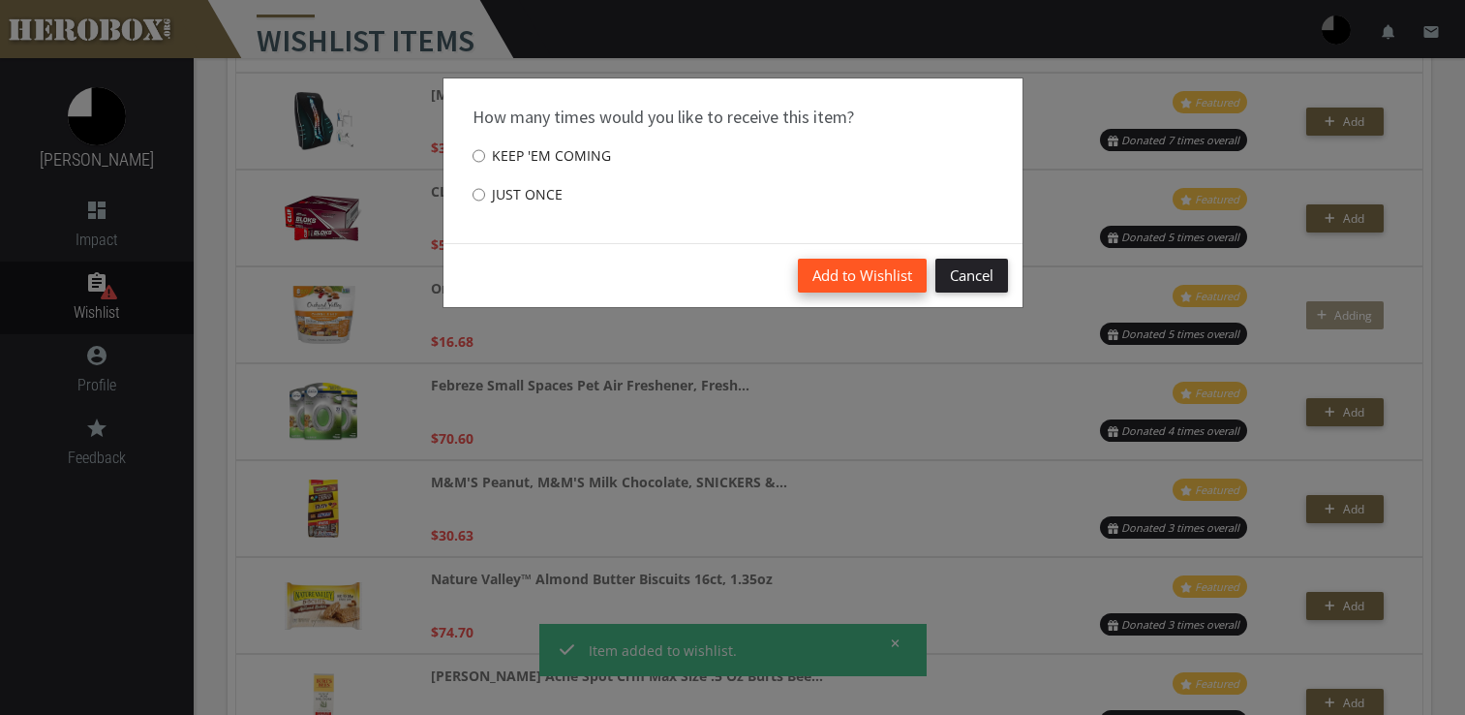
click at [816, 274] on button "Add to Wishlist" at bounding box center [862, 276] width 129 height 34
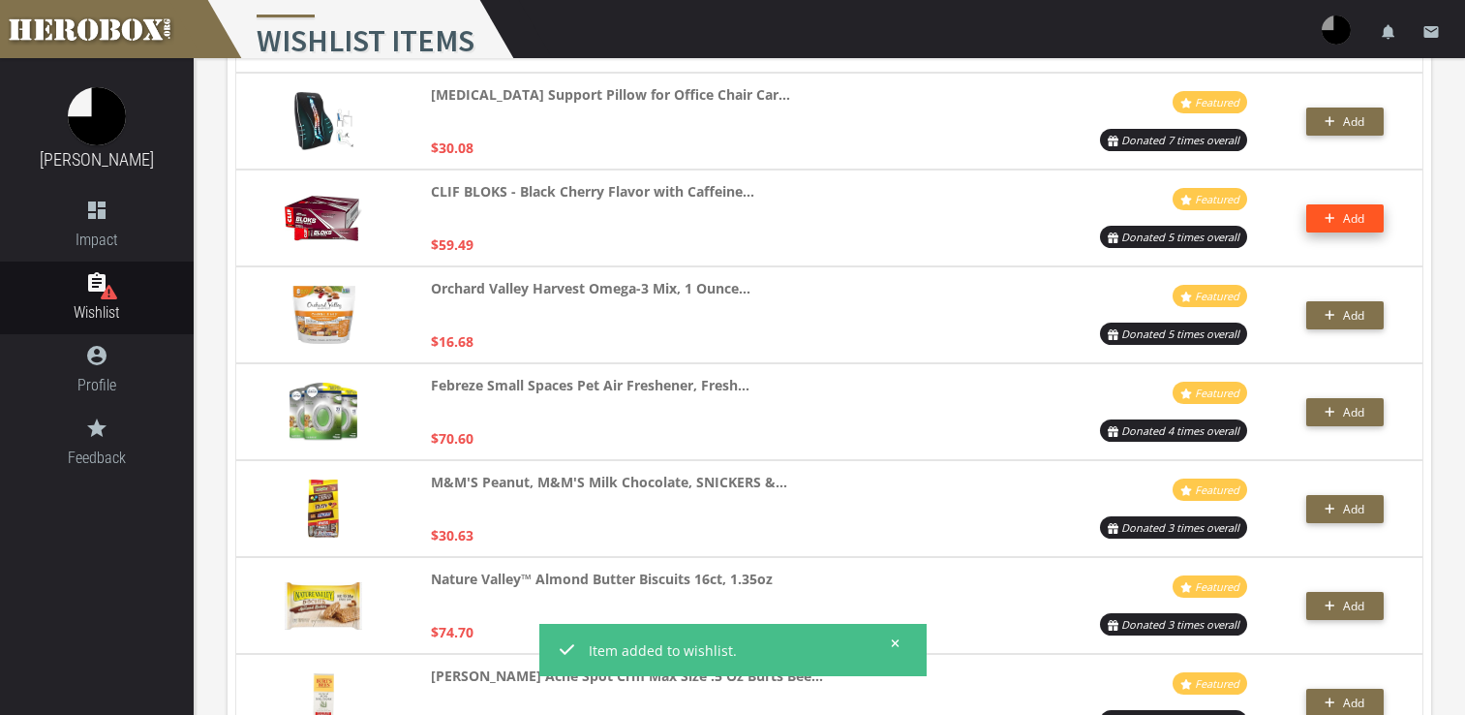
click at [1345, 229] on button "Add" at bounding box center [1344, 218] width 77 height 28
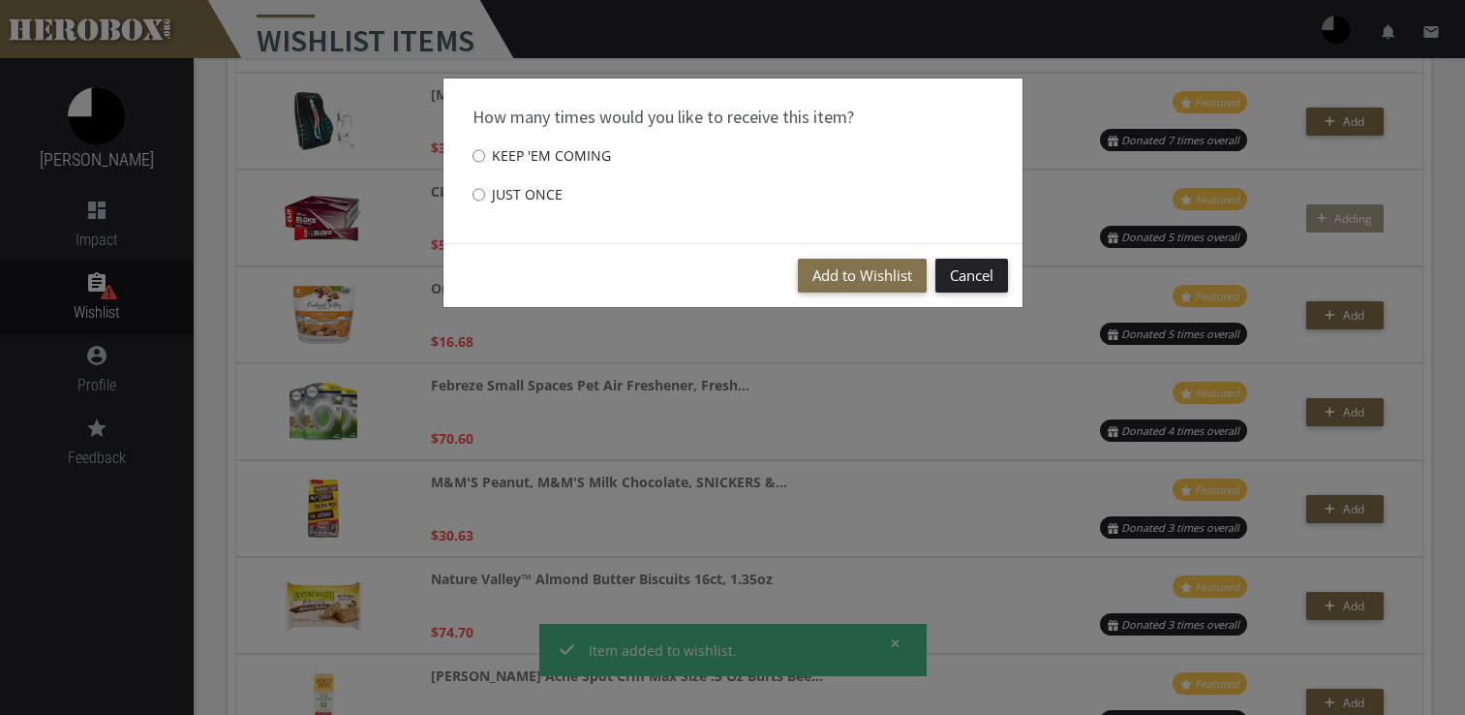
click at [846, 245] on div "Add to Wishlist Cancel" at bounding box center [733, 275] width 579 height 64
click at [847, 269] on button "Add to Wishlist" at bounding box center [862, 276] width 129 height 34
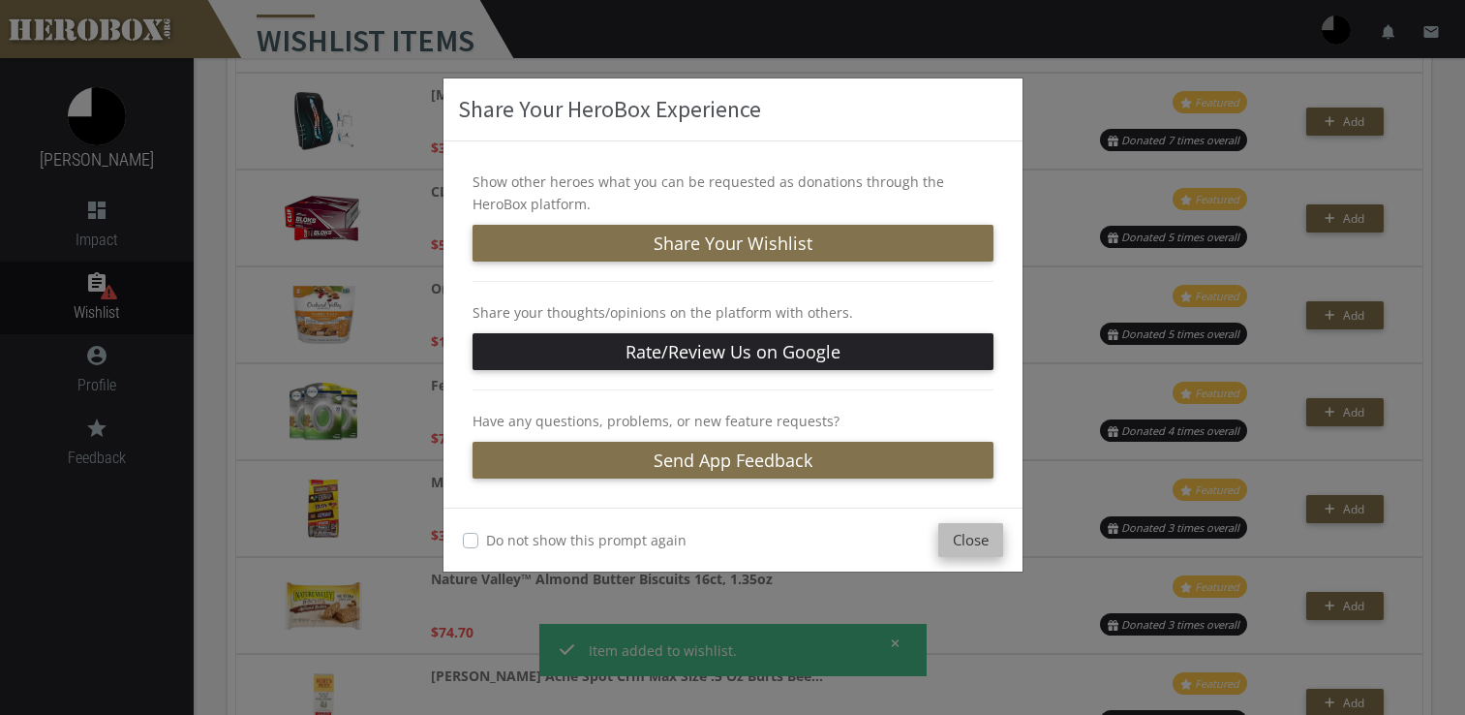
click at [966, 545] on button "Close" at bounding box center [970, 540] width 65 height 34
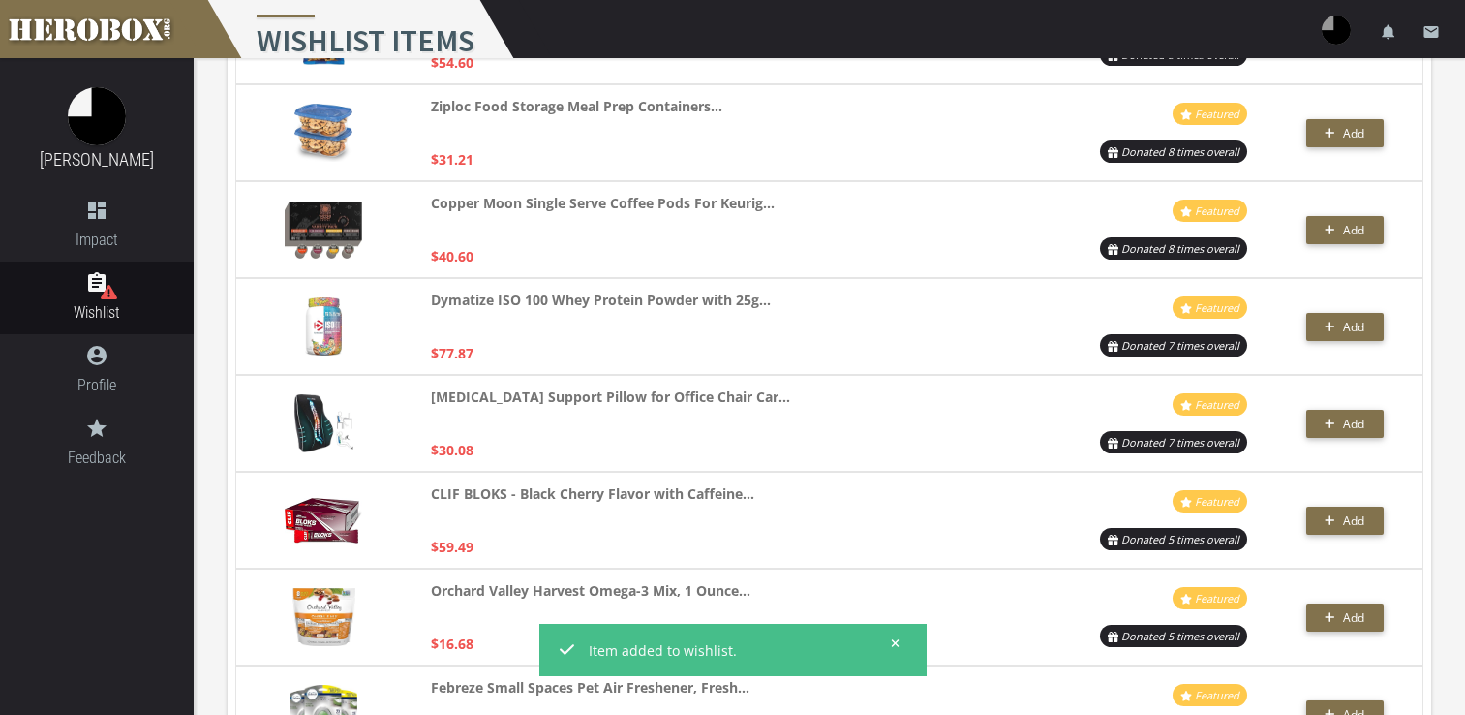
scroll to position [2894, 0]
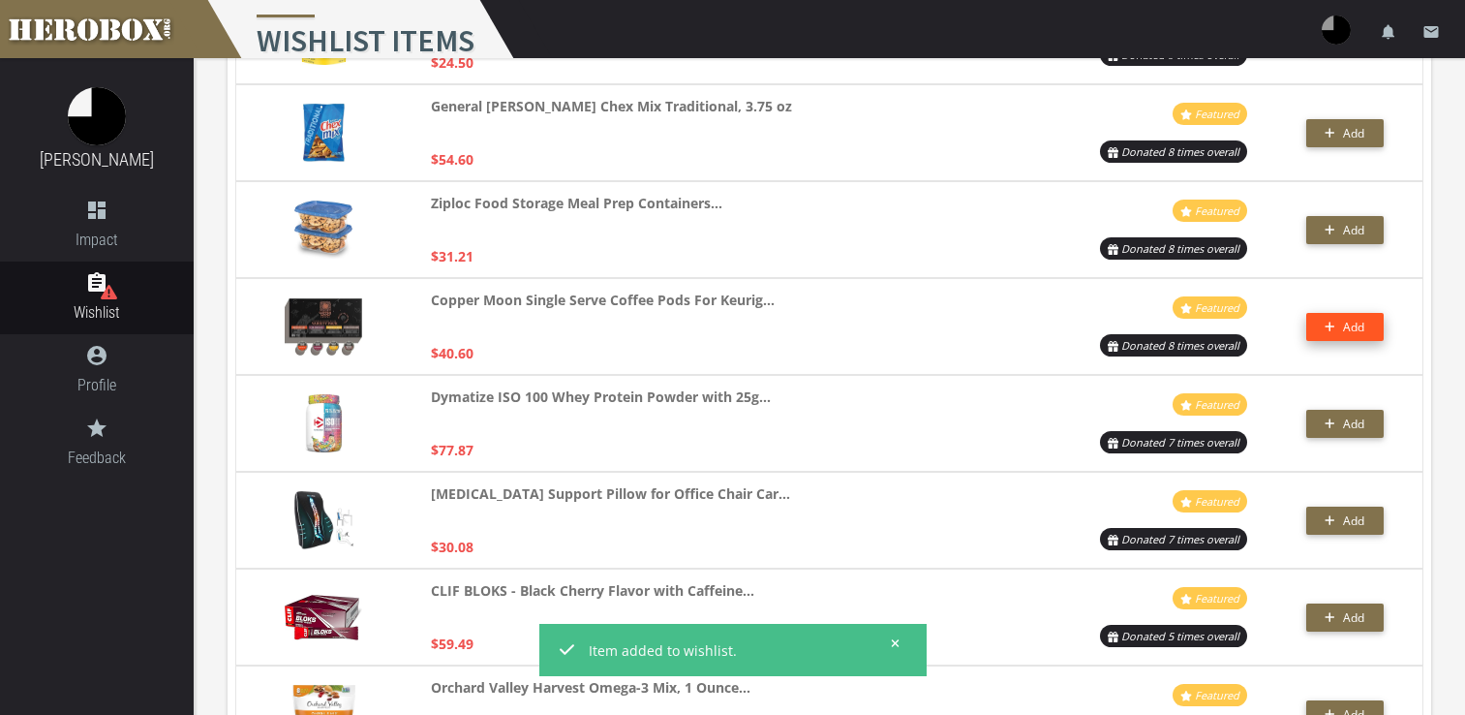
click at [1333, 325] on icon "button" at bounding box center [1331, 327] width 10 height 10
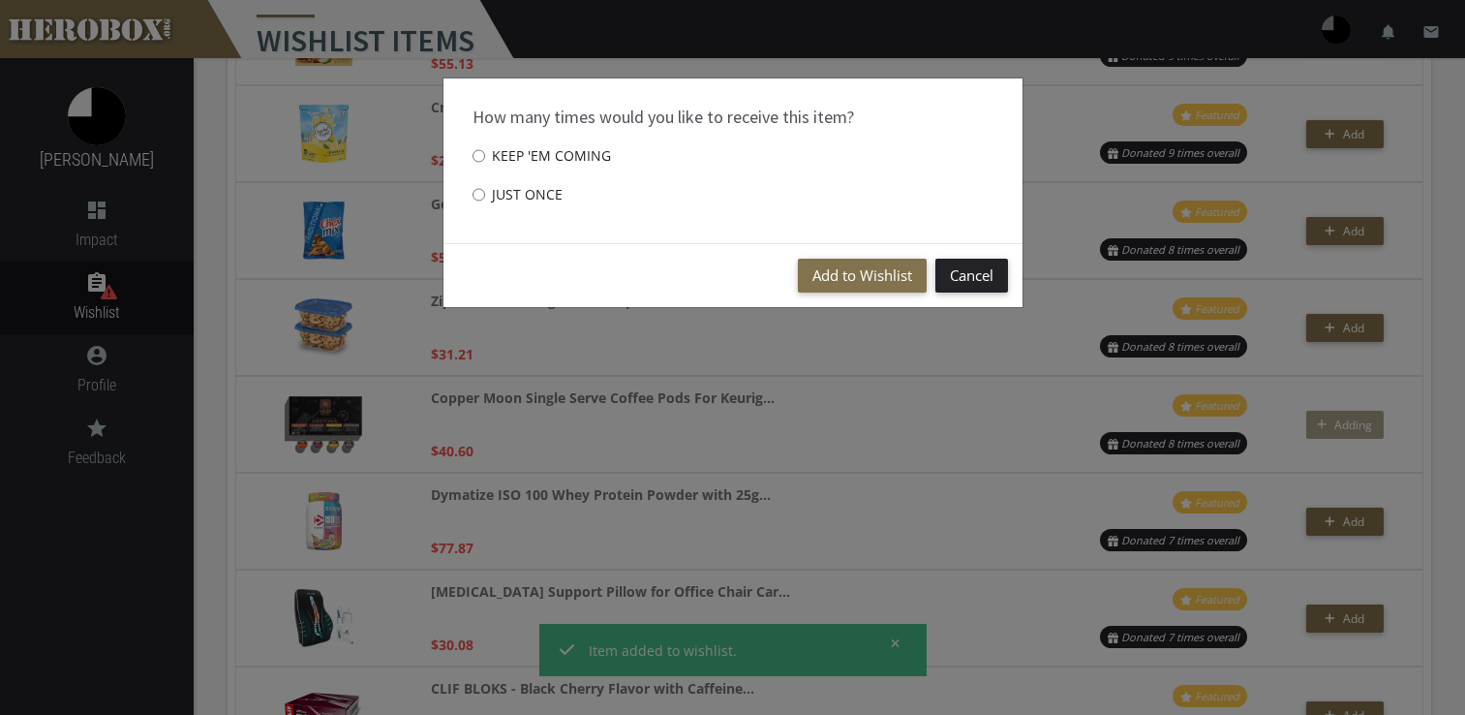
scroll to position [2603, 0]
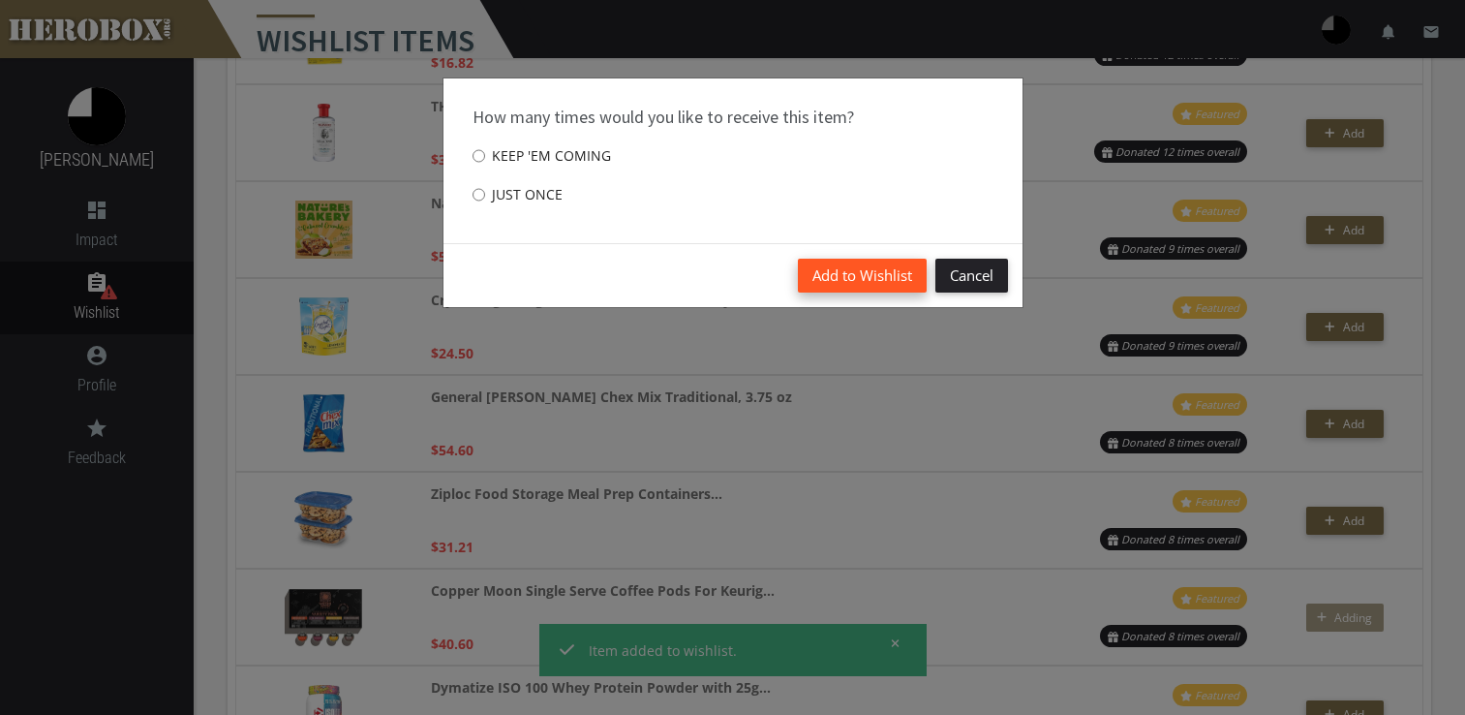
drag, startPoint x: 888, startPoint y: 290, endPoint x: 886, endPoint y: 280, distance: 9.9
click at [886, 280] on button "Add to Wishlist" at bounding box center [862, 276] width 129 height 34
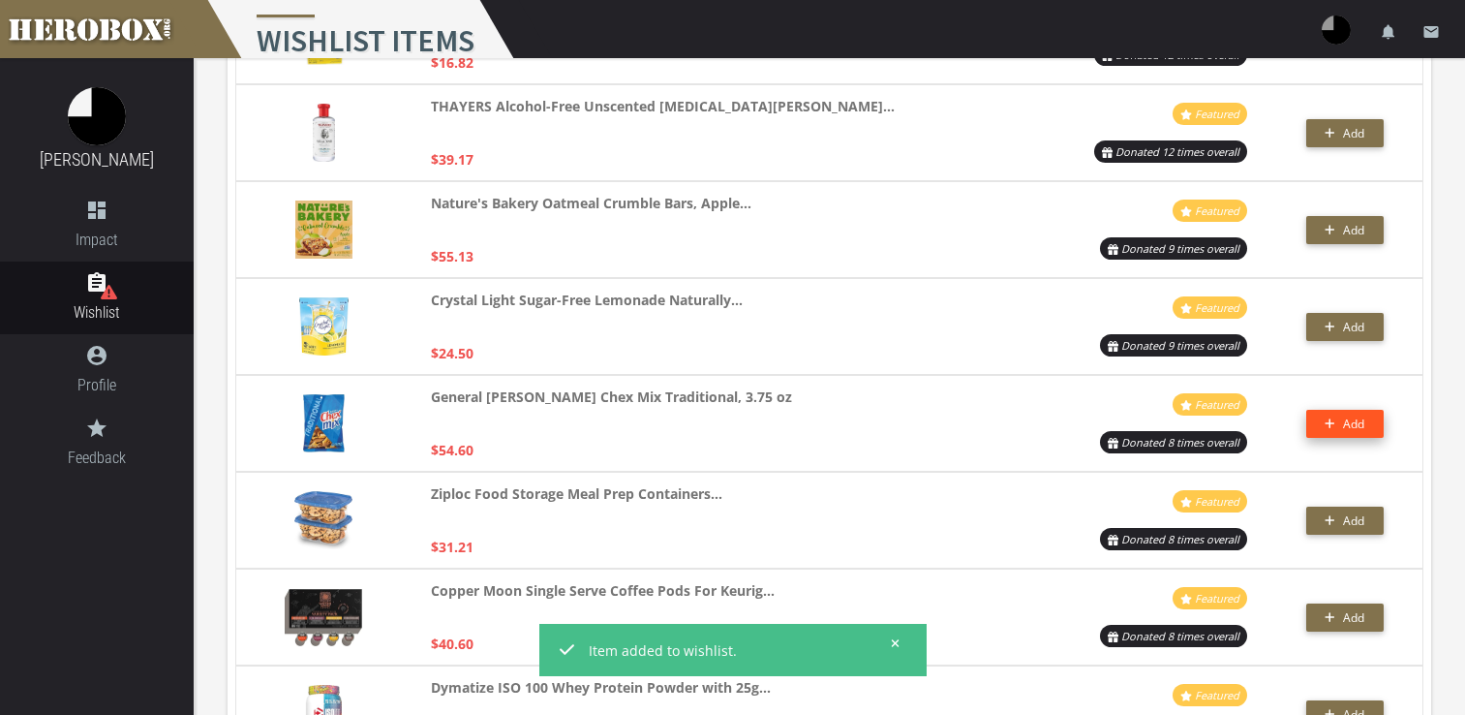
click at [1335, 423] on span "Add" at bounding box center [1345, 423] width 40 height 16
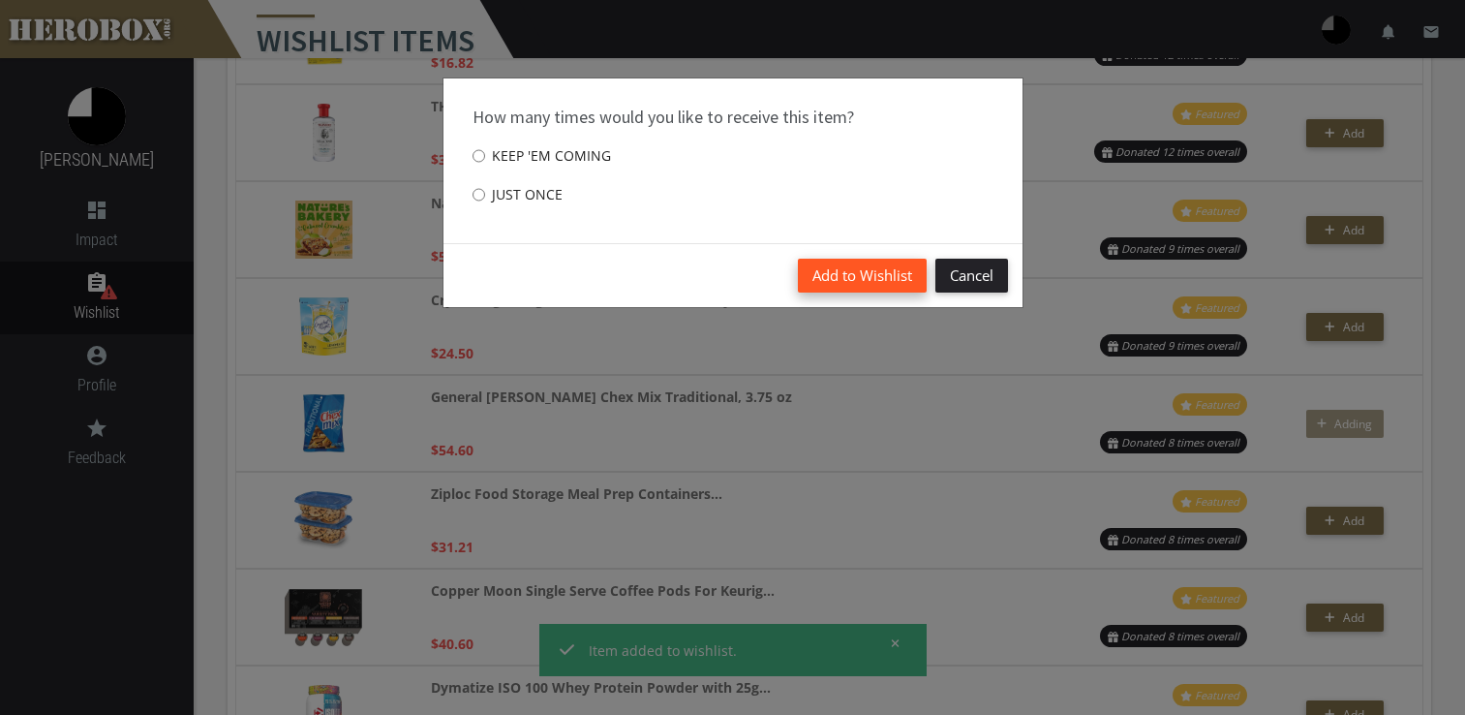
click at [854, 280] on button "Add to Wishlist" at bounding box center [862, 276] width 129 height 34
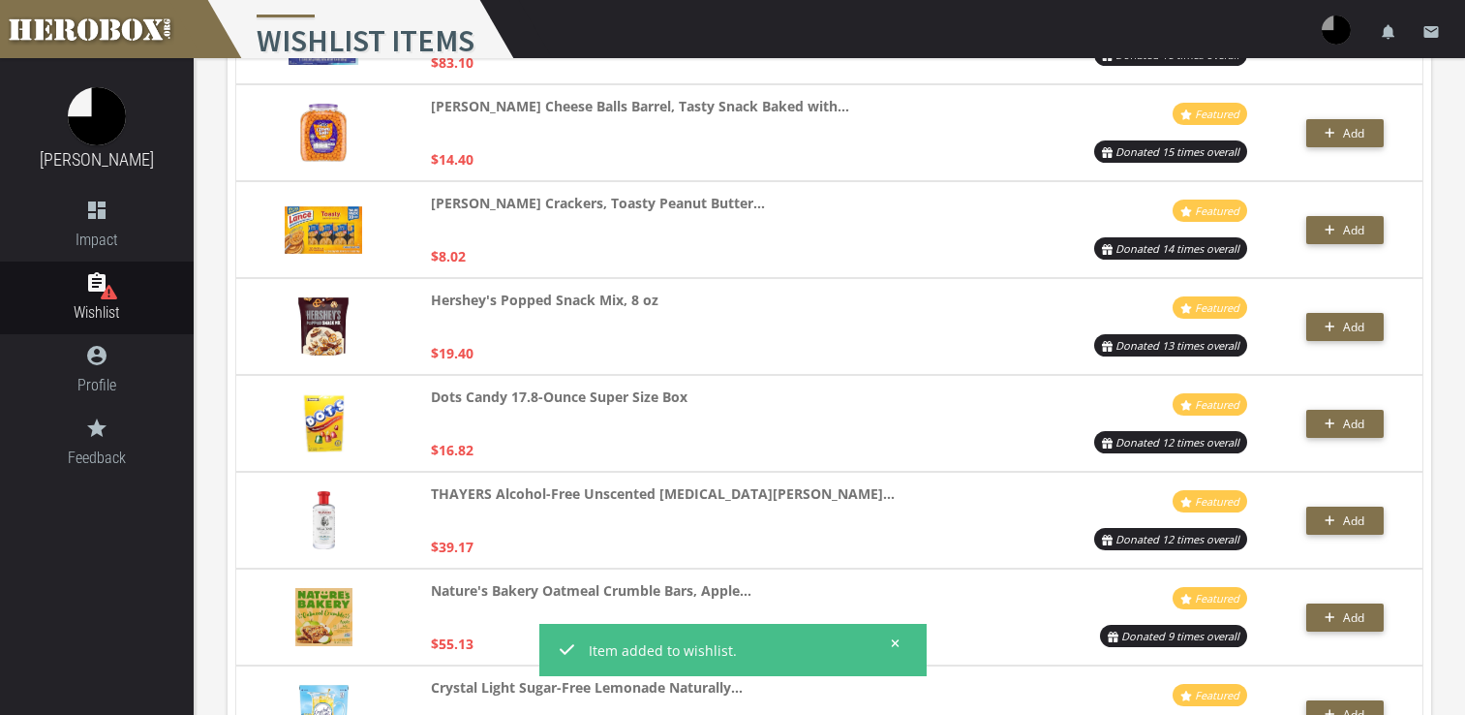
scroll to position [2119, 0]
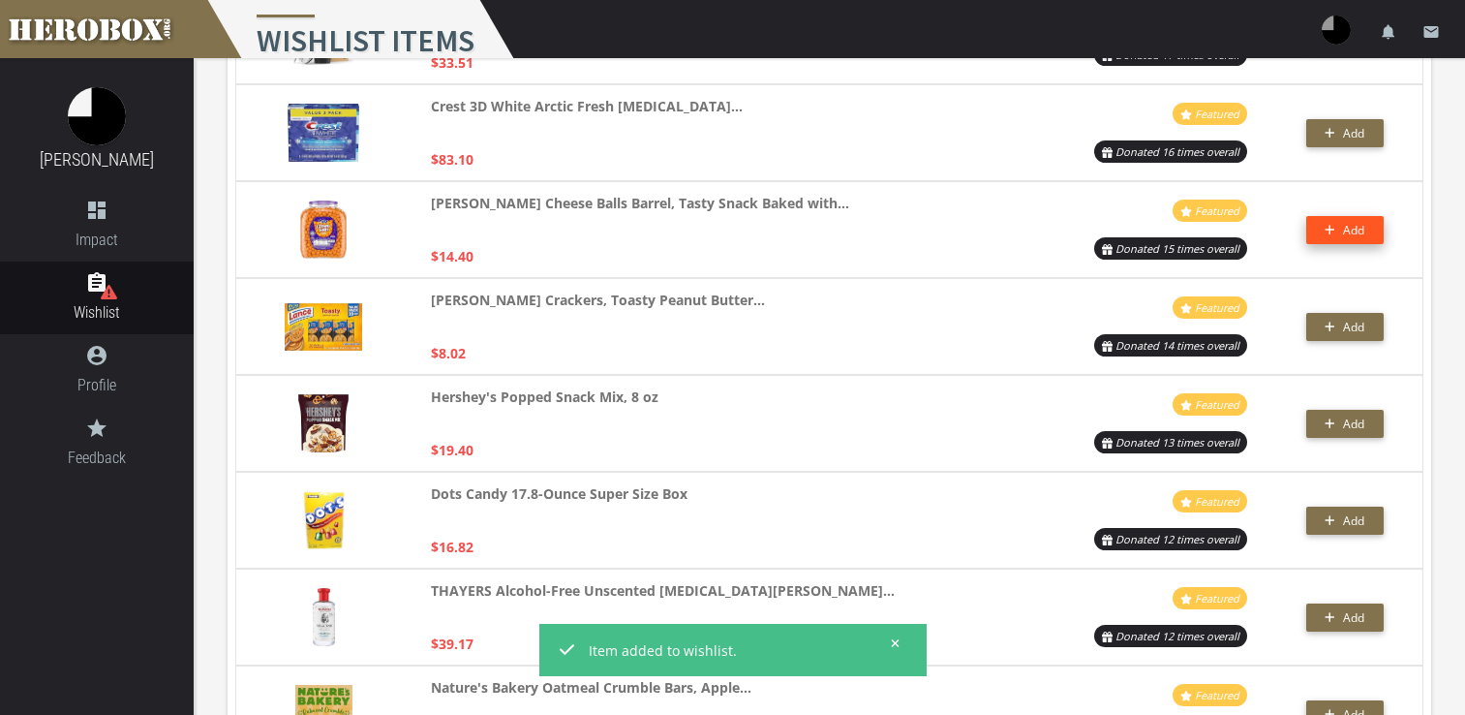
click at [1340, 229] on span "Add" at bounding box center [1345, 230] width 40 height 16
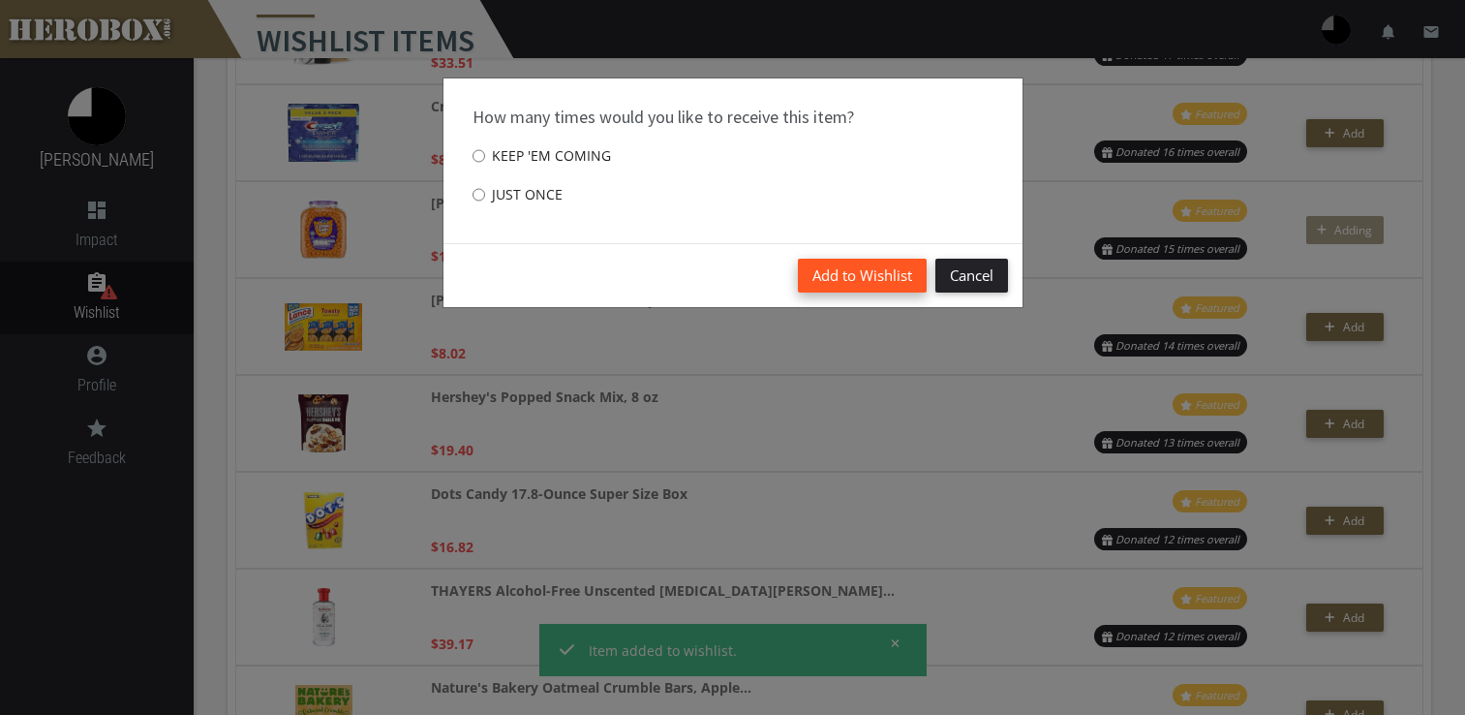
click at [892, 277] on button "Add to Wishlist" at bounding box center [862, 276] width 129 height 34
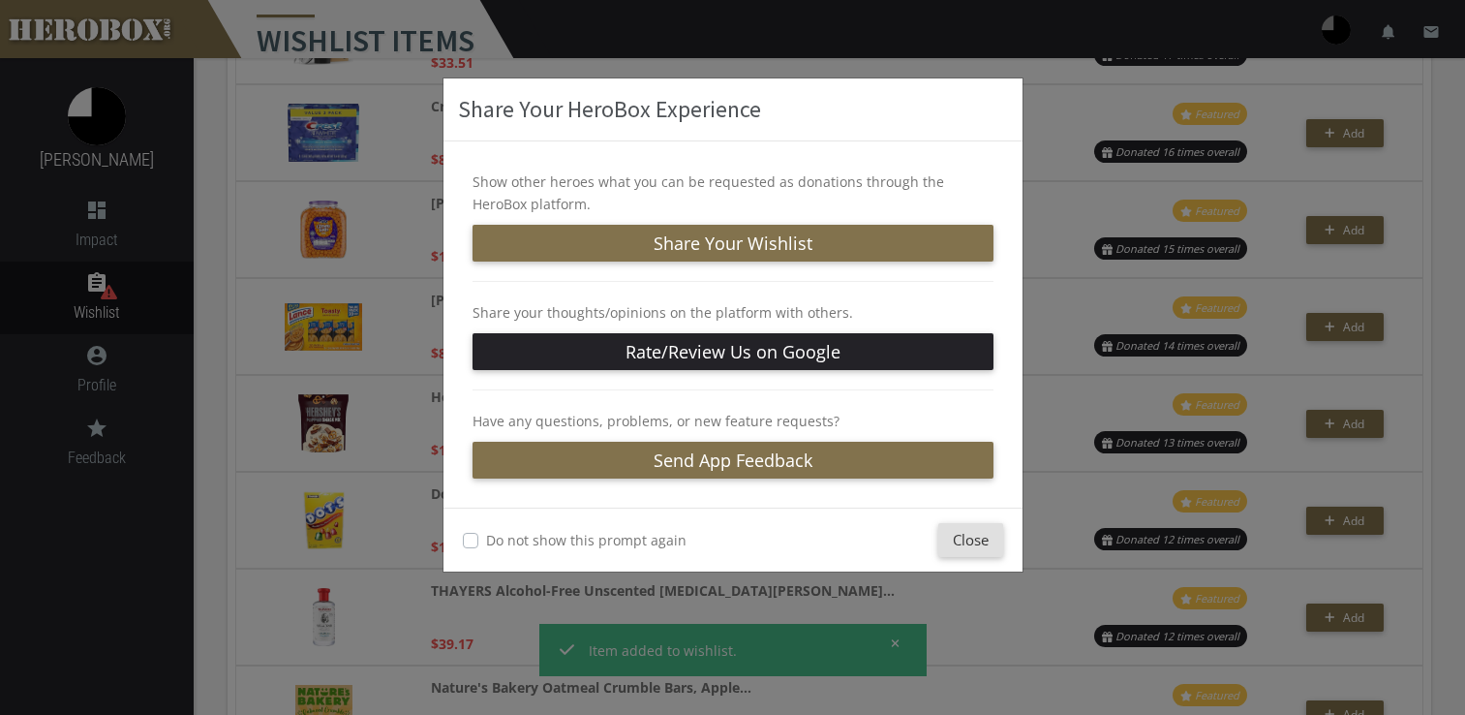
scroll to position [2022, 0]
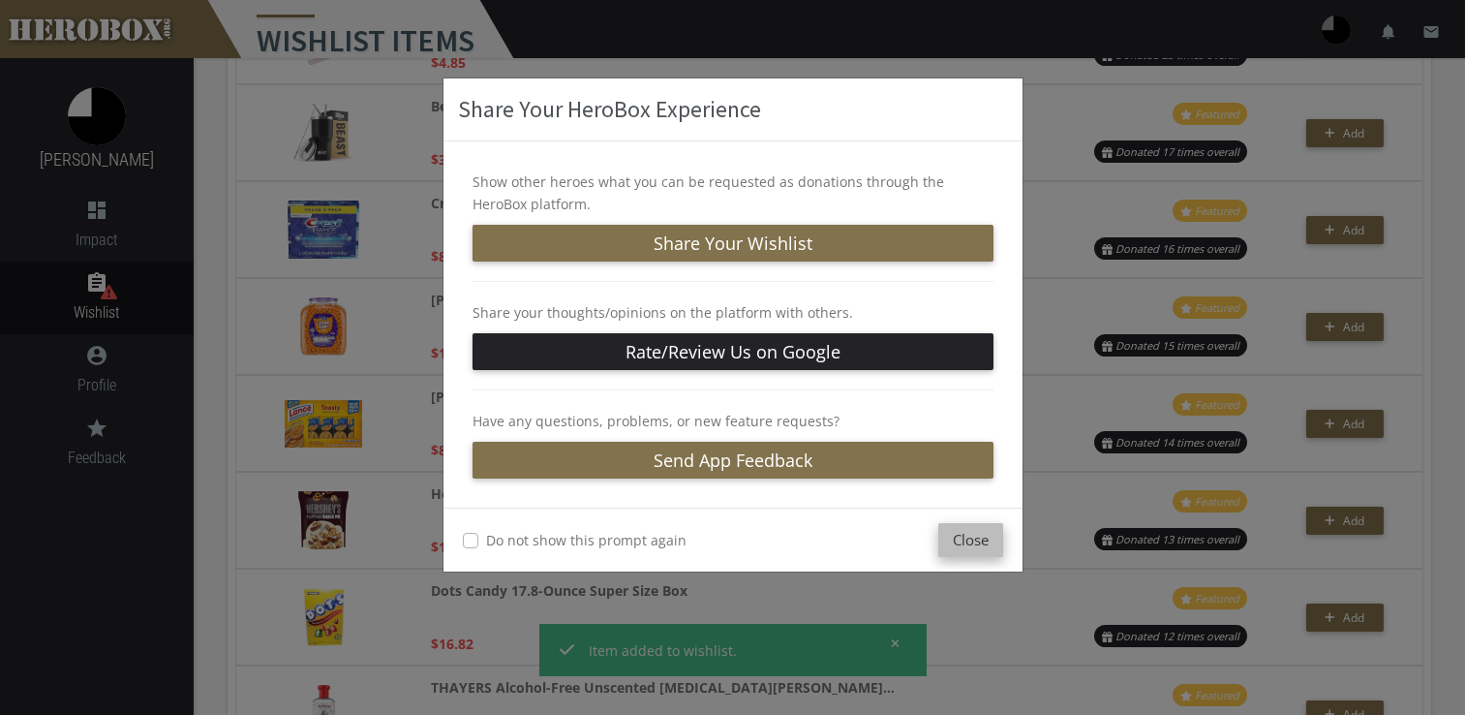
click at [987, 538] on button "Close" at bounding box center [970, 540] width 65 height 34
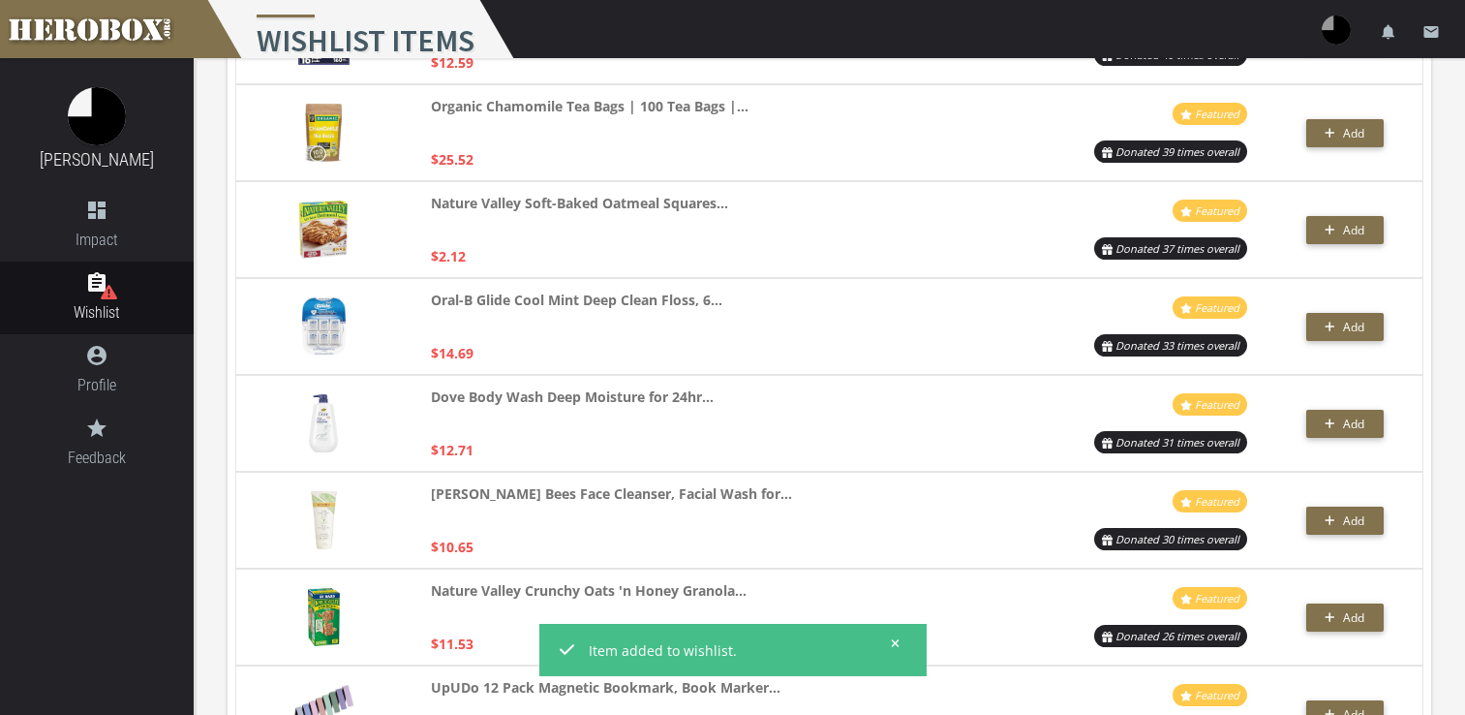
scroll to position [1247, 0]
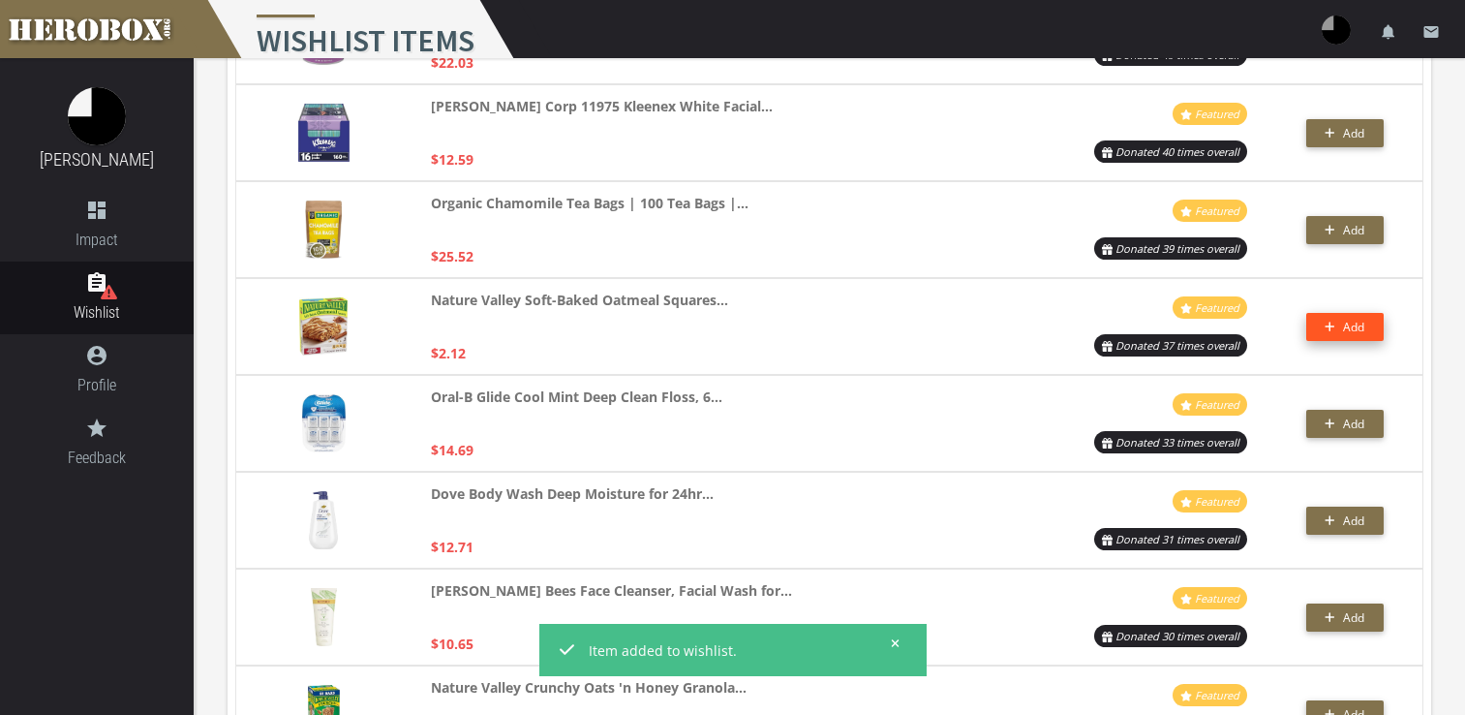
click at [1312, 323] on button "Add" at bounding box center [1344, 327] width 77 height 28
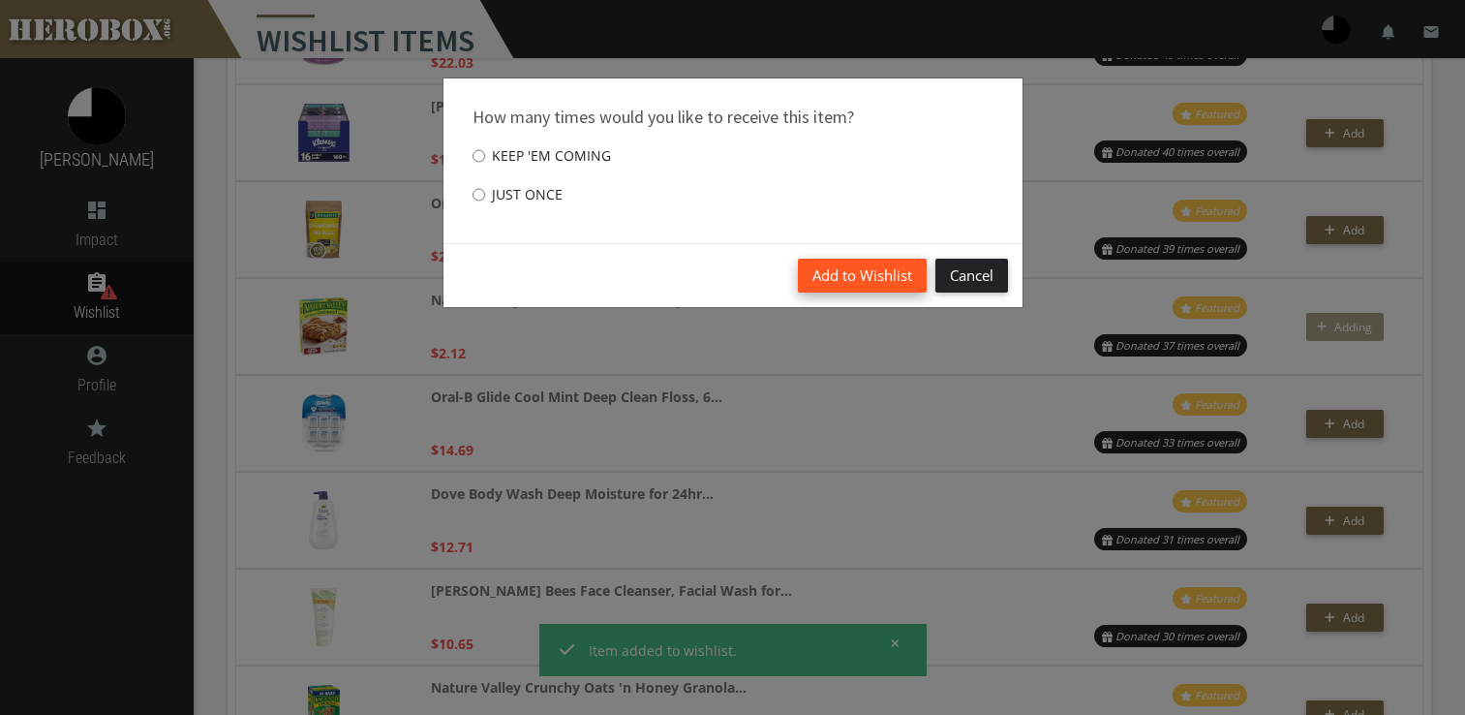
click at [871, 281] on button "Add to Wishlist" at bounding box center [862, 276] width 129 height 34
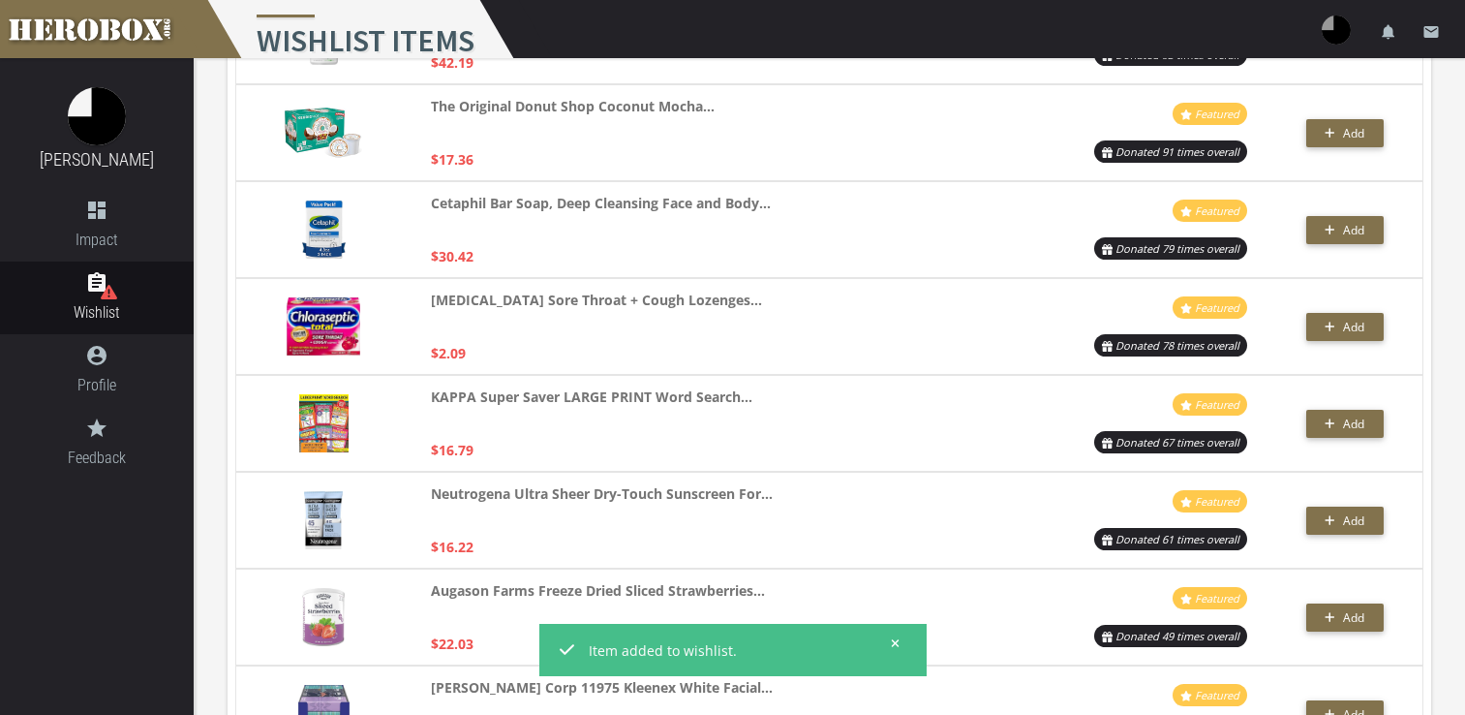
scroll to position [569, 0]
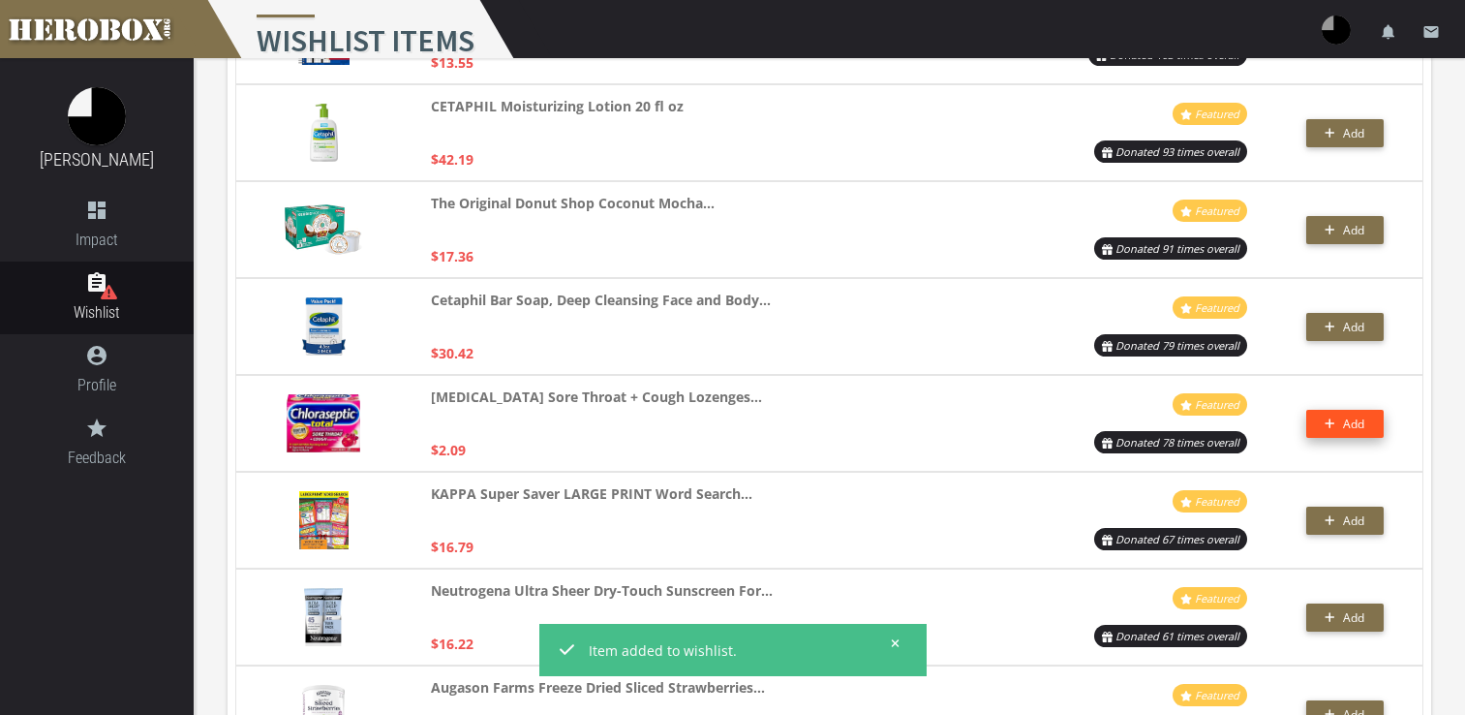
click at [1325, 417] on icon "button" at bounding box center [1330, 423] width 11 height 12
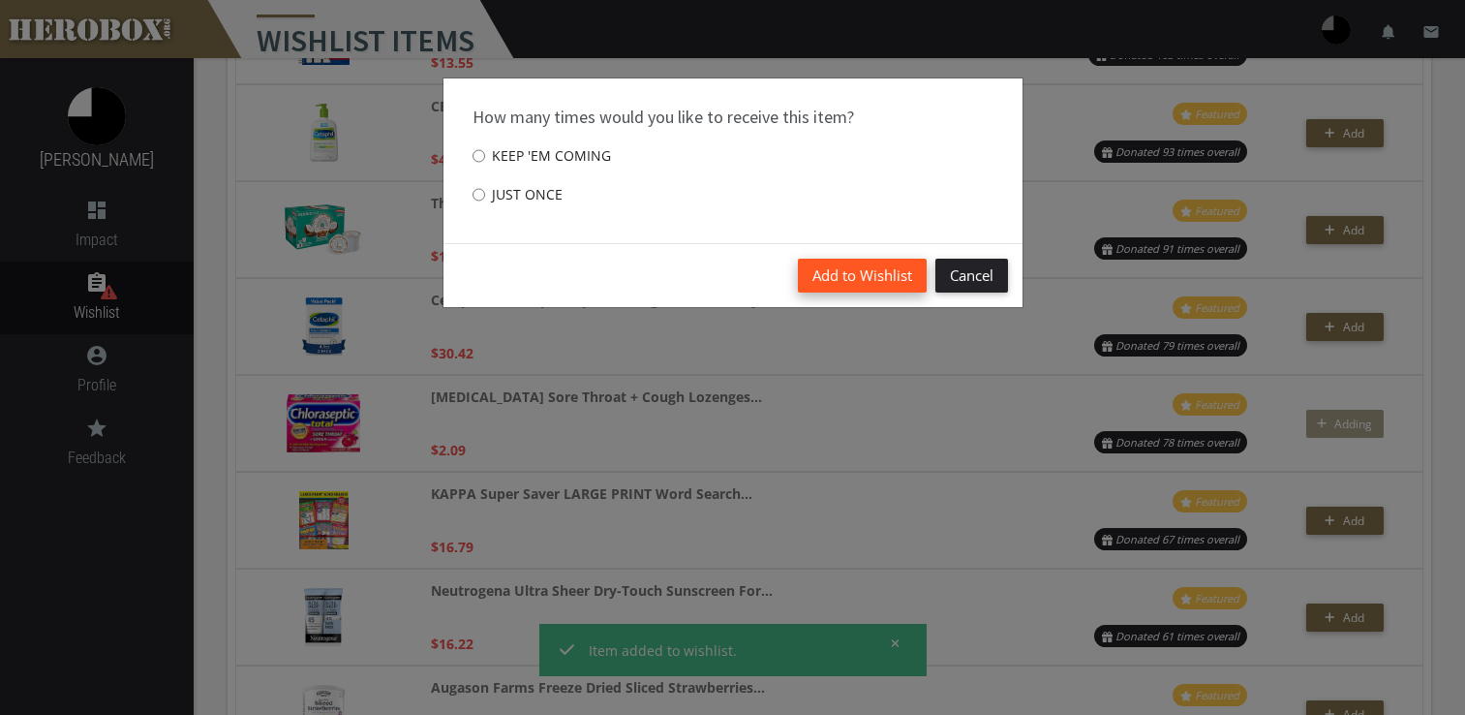
click at [844, 279] on button "Add to Wishlist" at bounding box center [862, 276] width 129 height 34
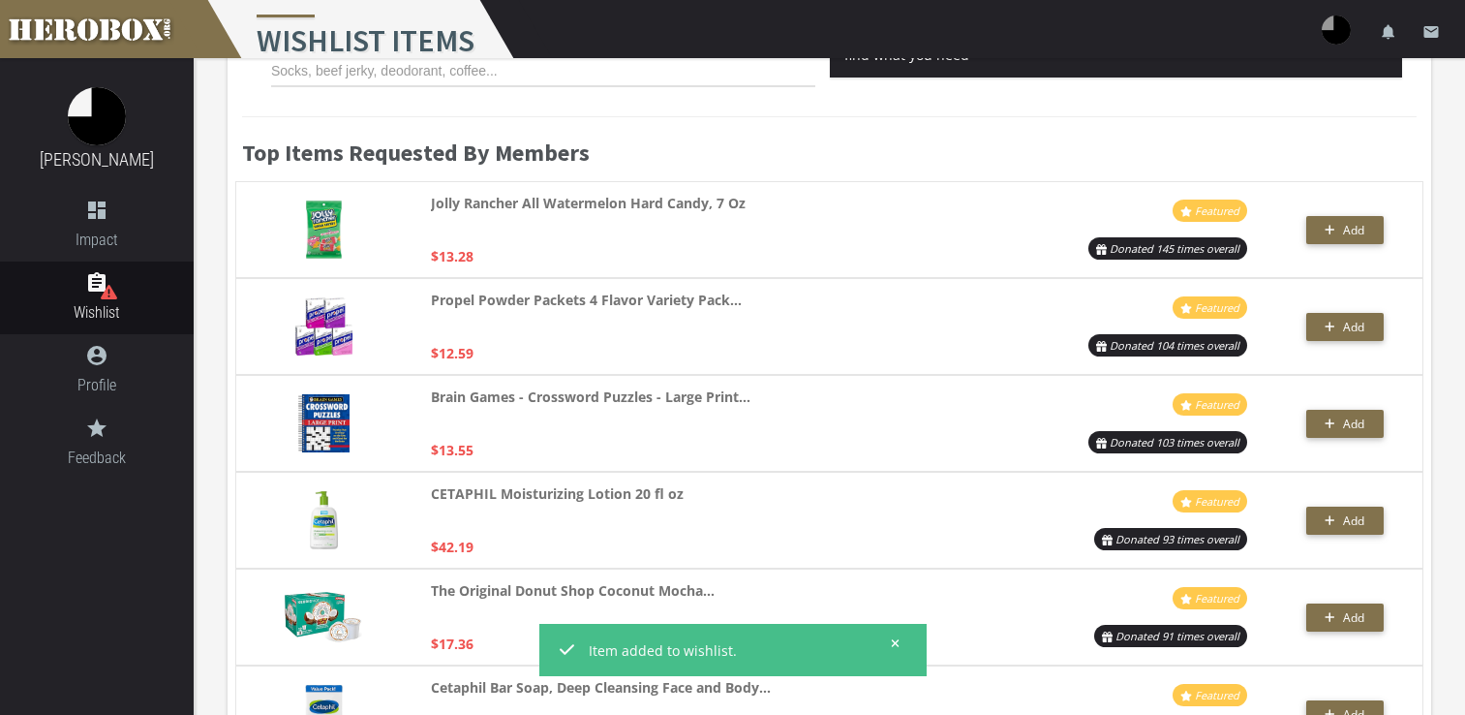
scroll to position [0, 0]
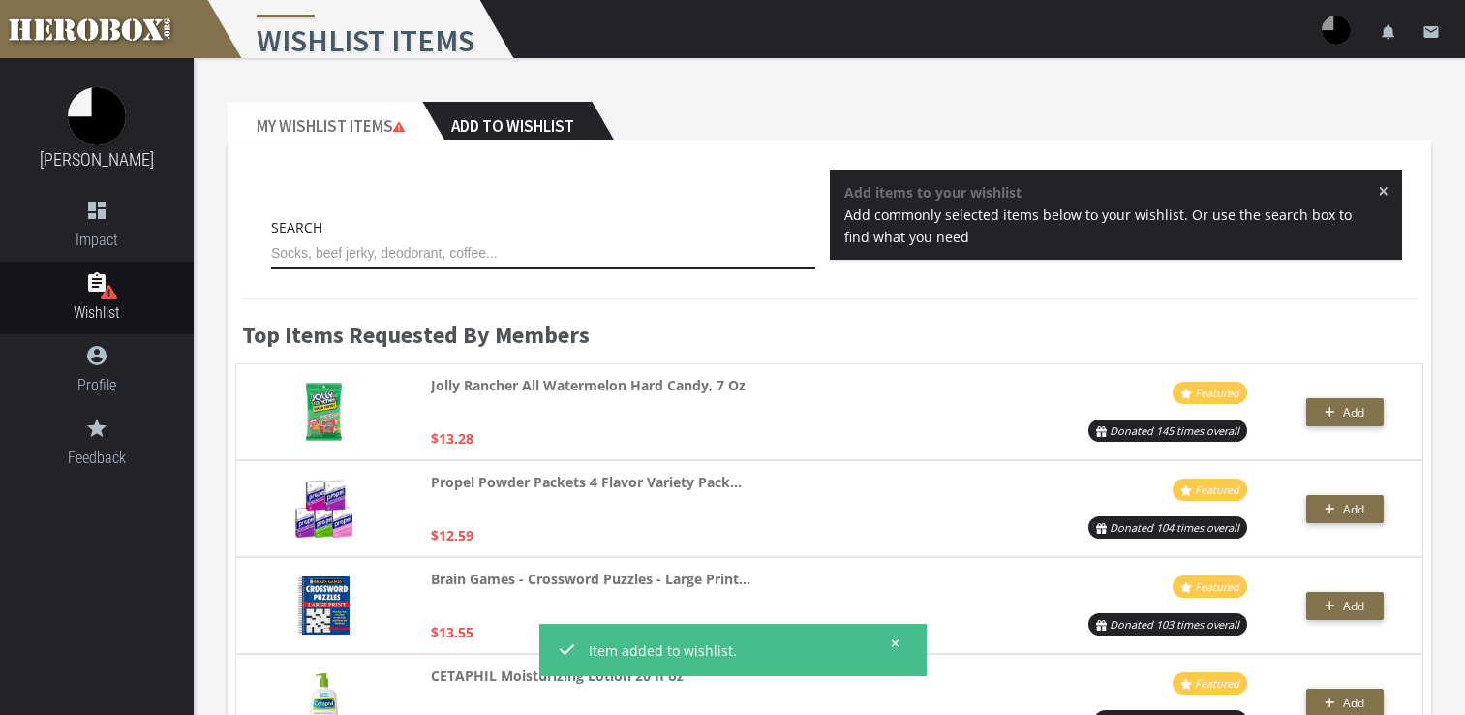
click at [551, 255] on input "text" at bounding box center [543, 253] width 544 height 31
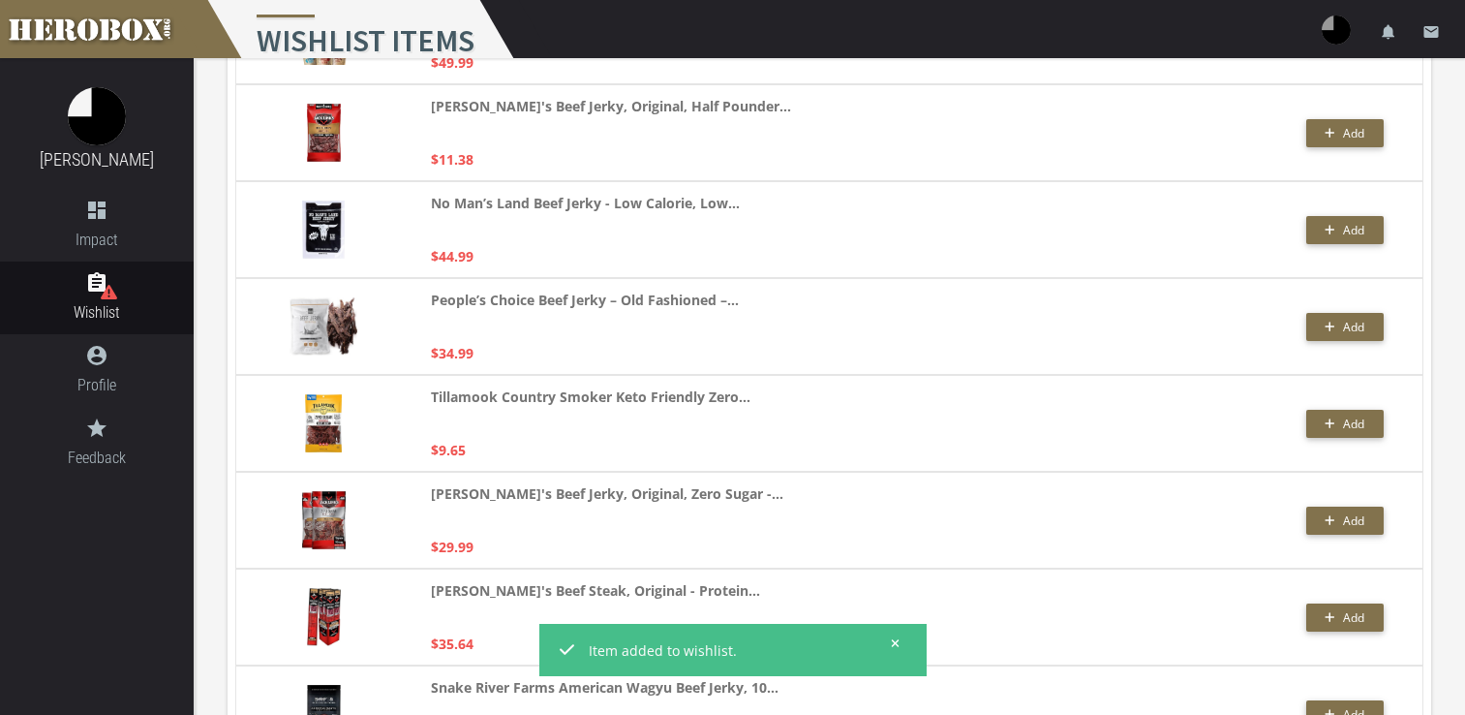
scroll to position [1054, 0]
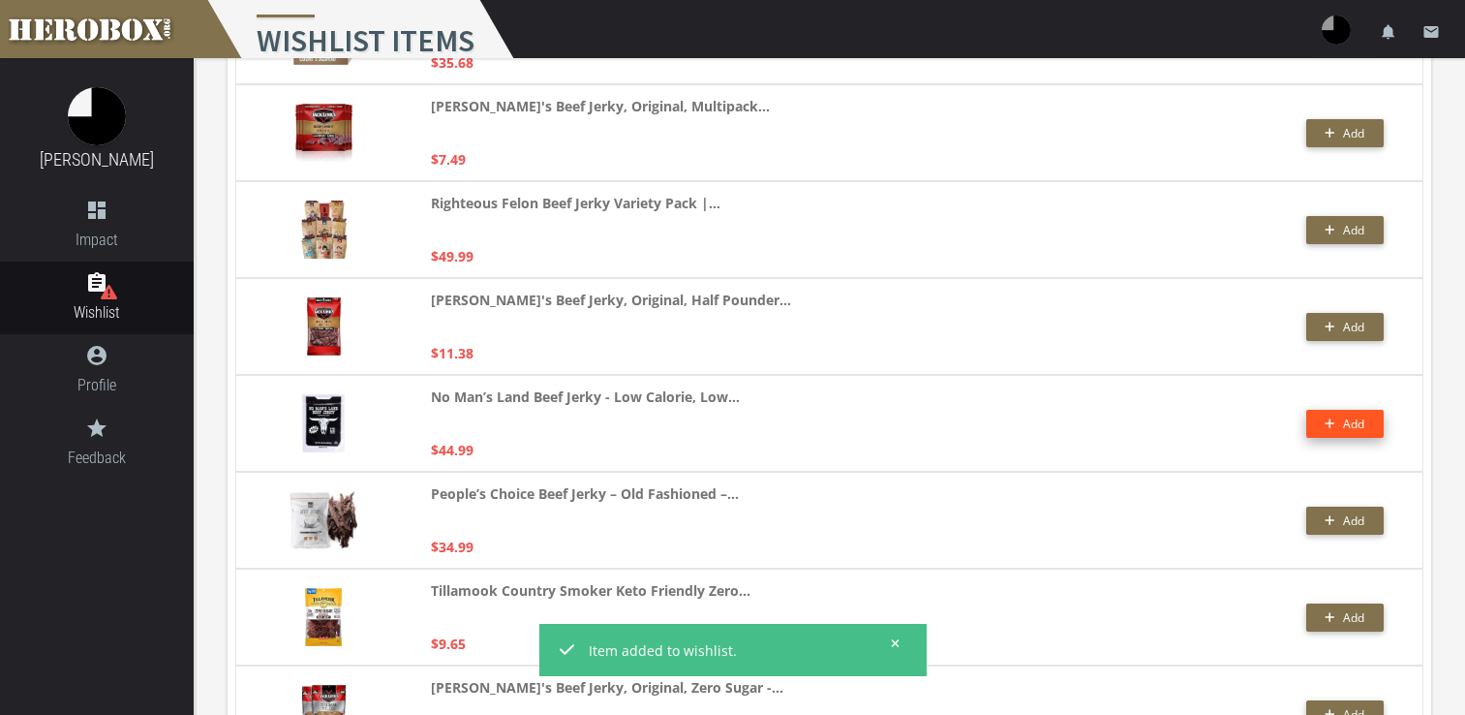
click at [1334, 427] on button "Add" at bounding box center [1344, 424] width 77 height 28
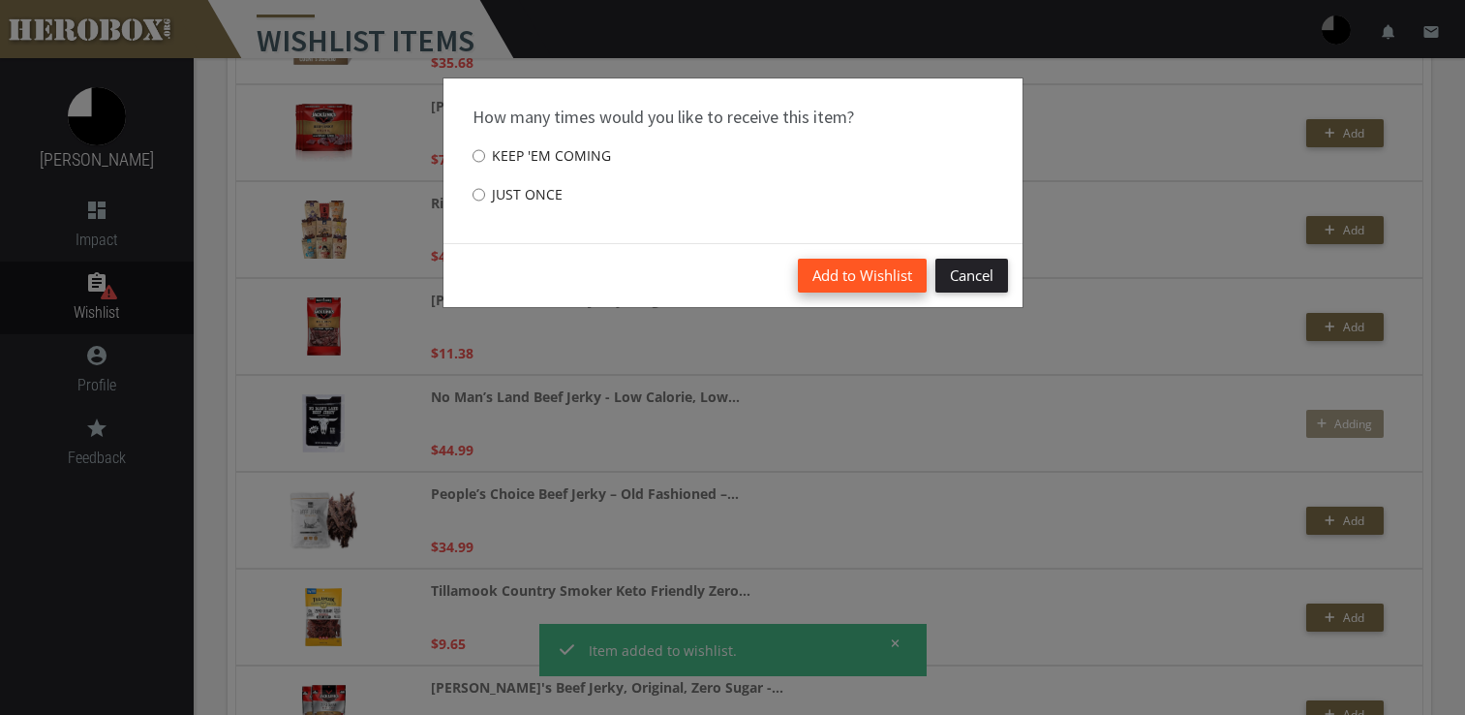
click at [832, 280] on button "Add to Wishlist" at bounding box center [862, 276] width 129 height 34
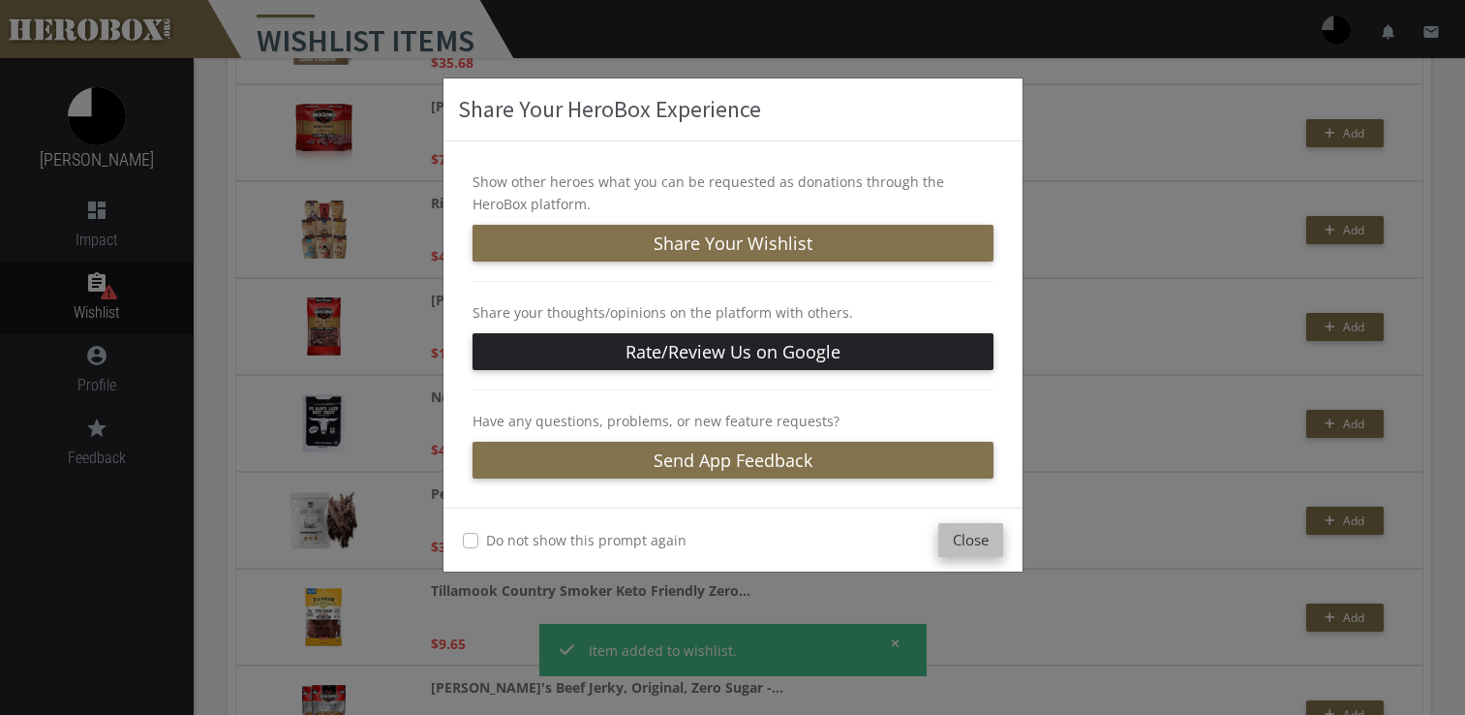
click at [991, 535] on button "Close" at bounding box center [970, 540] width 65 height 34
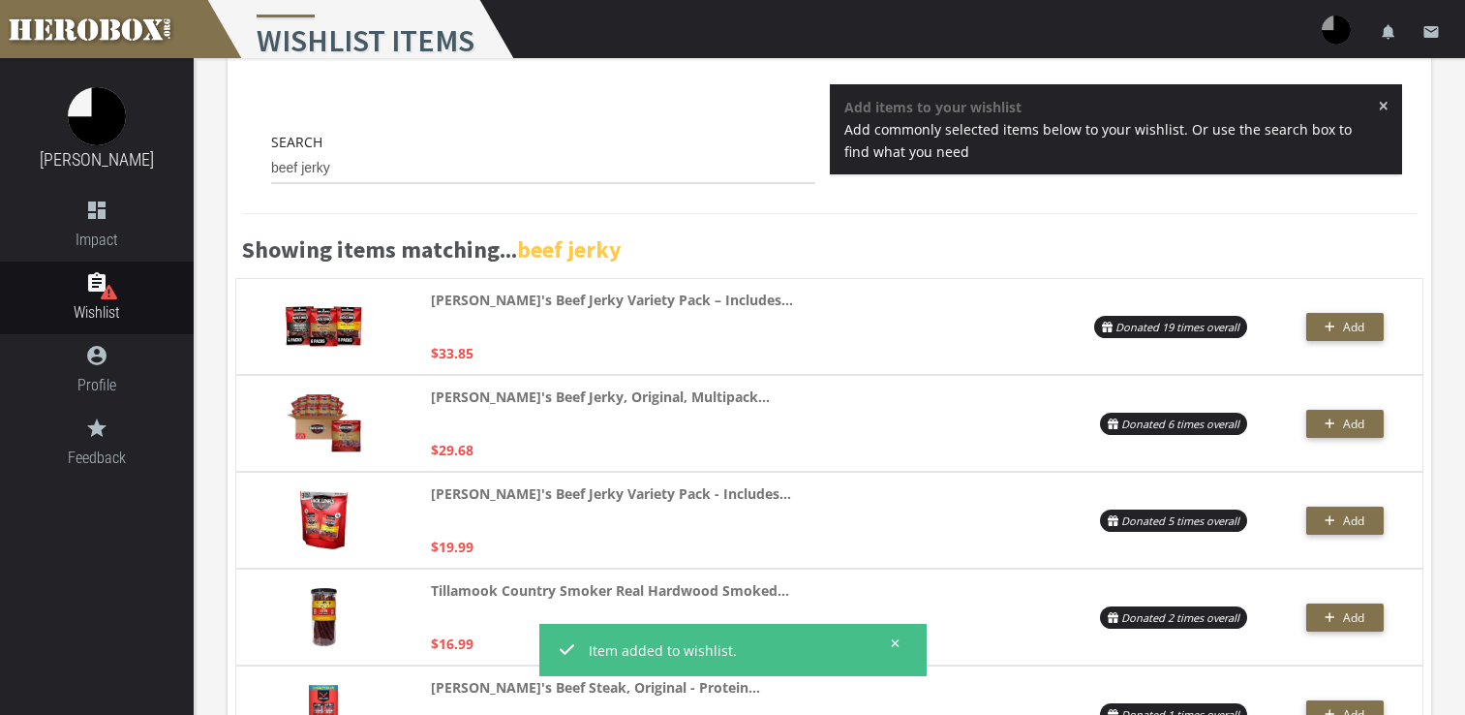
scroll to position [0, 0]
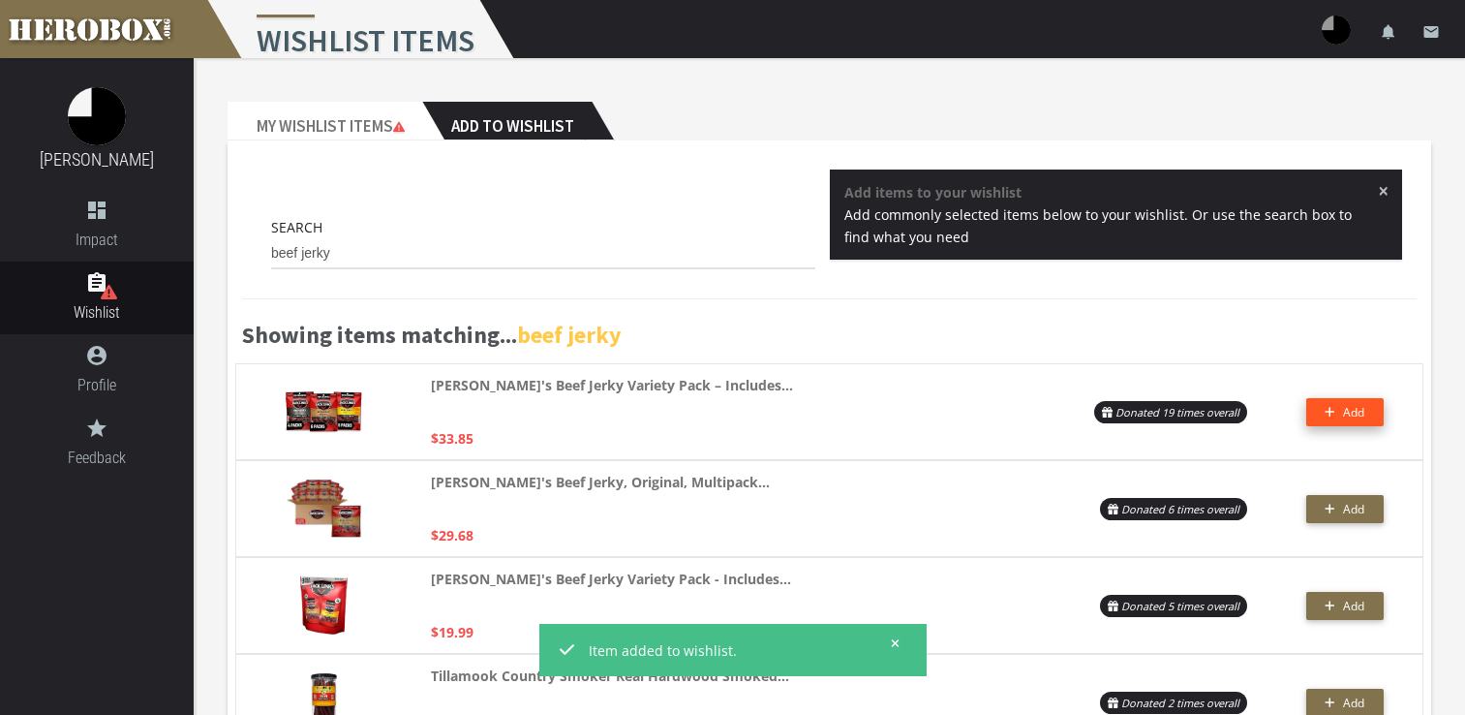
click at [1335, 408] on icon "button" at bounding box center [1330, 412] width 11 height 12
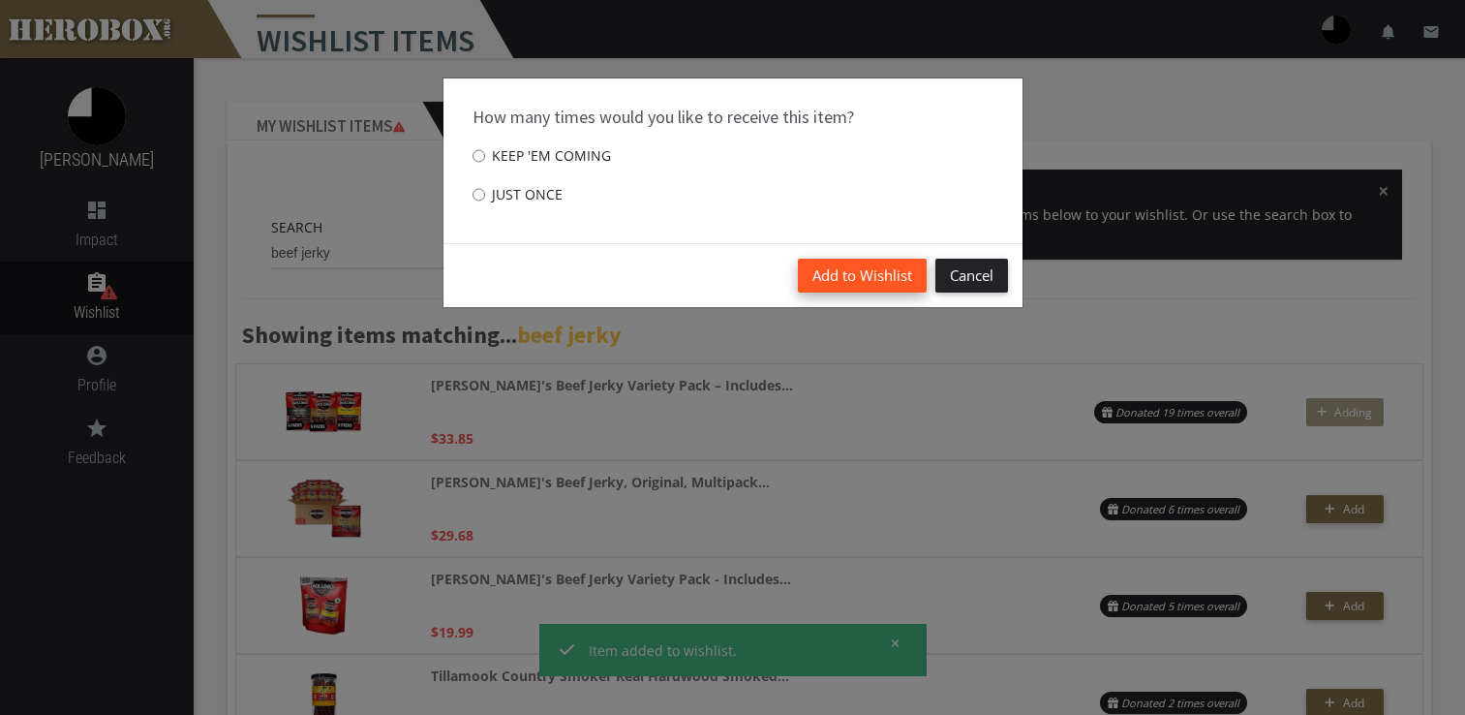
click at [846, 285] on button "Add to Wishlist" at bounding box center [862, 276] width 129 height 34
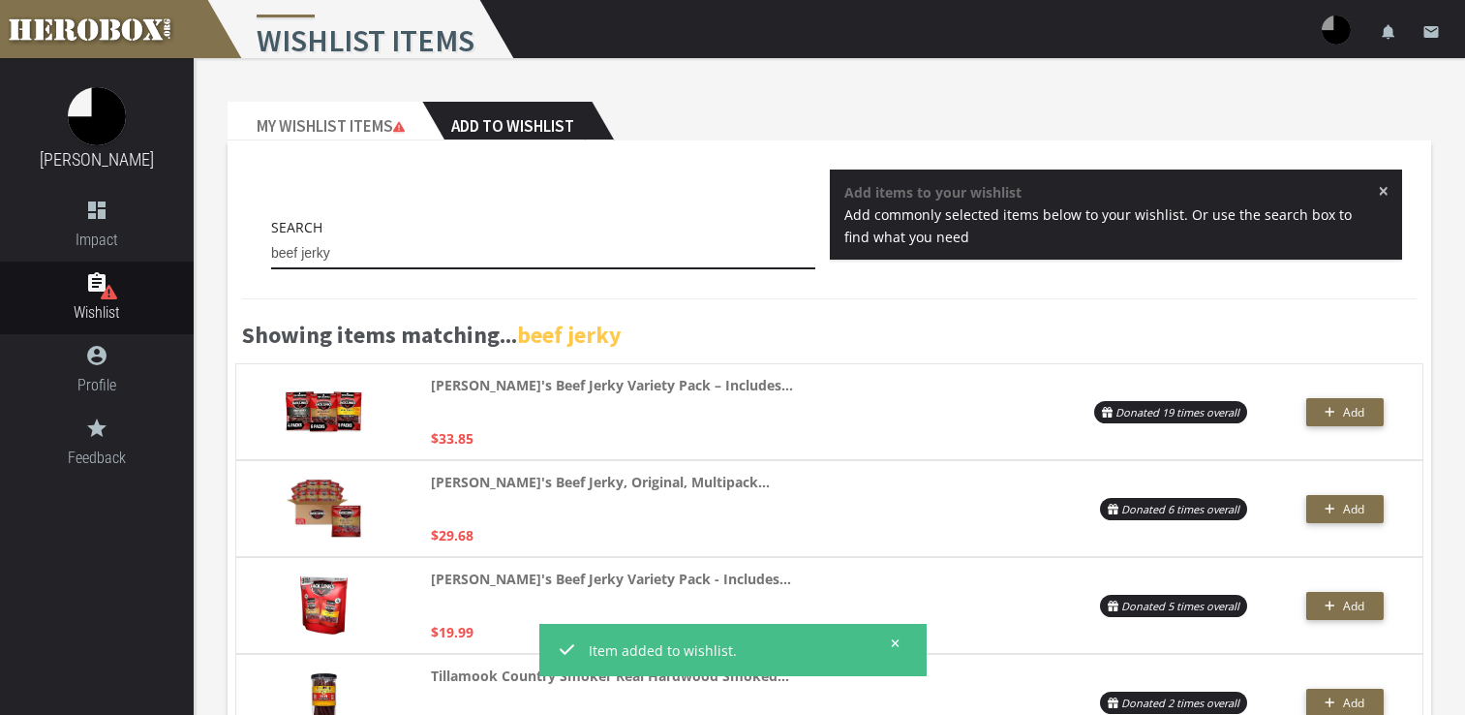
click at [469, 268] on input "beef jerky" at bounding box center [543, 253] width 544 height 31
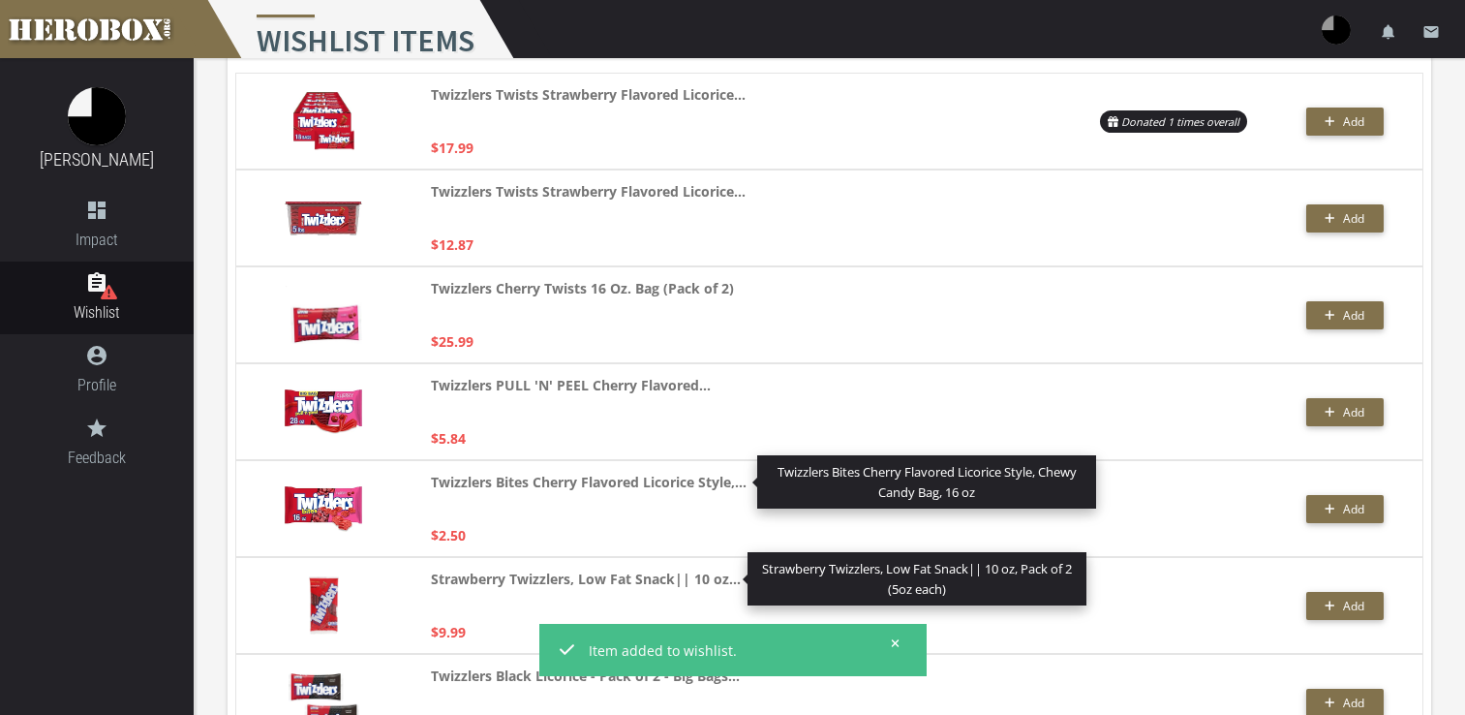
scroll to position [387, 0]
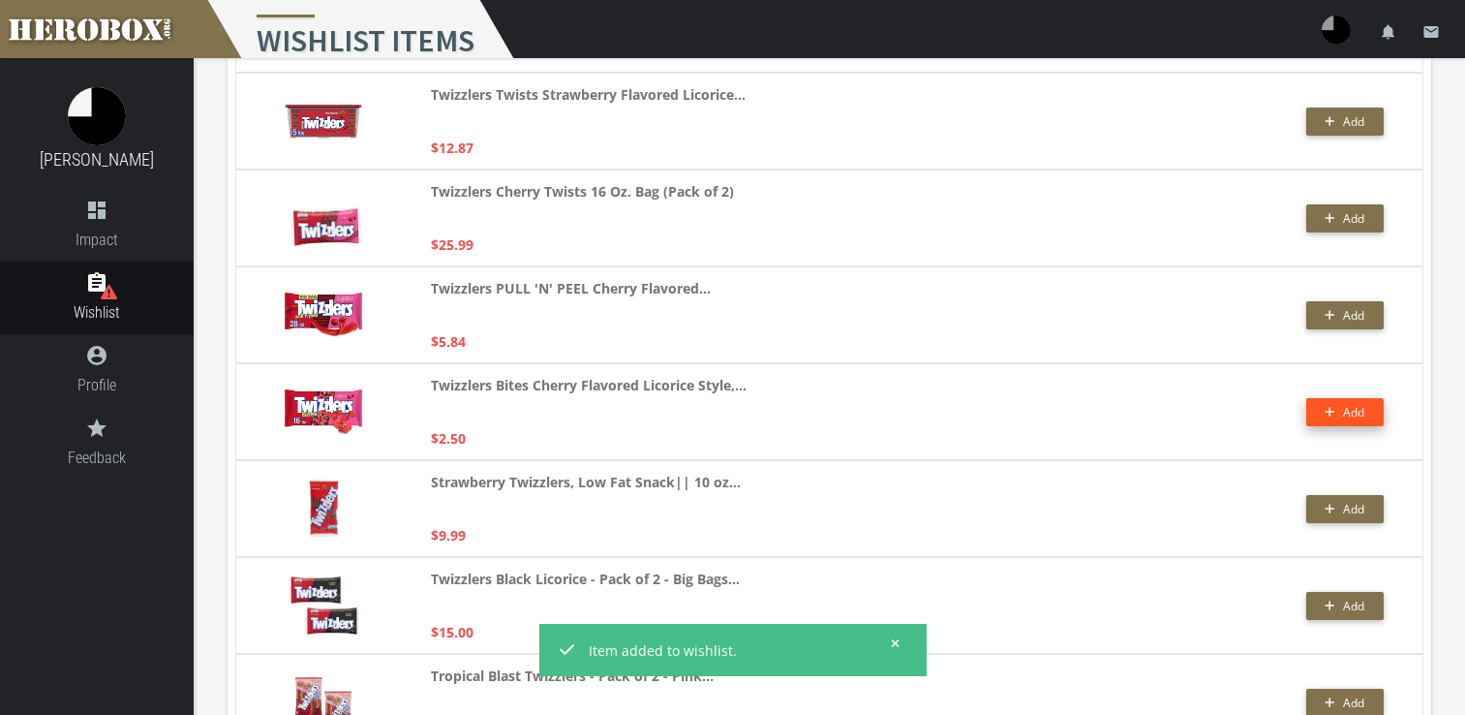
click at [1317, 416] on button "Add" at bounding box center [1344, 412] width 77 height 28
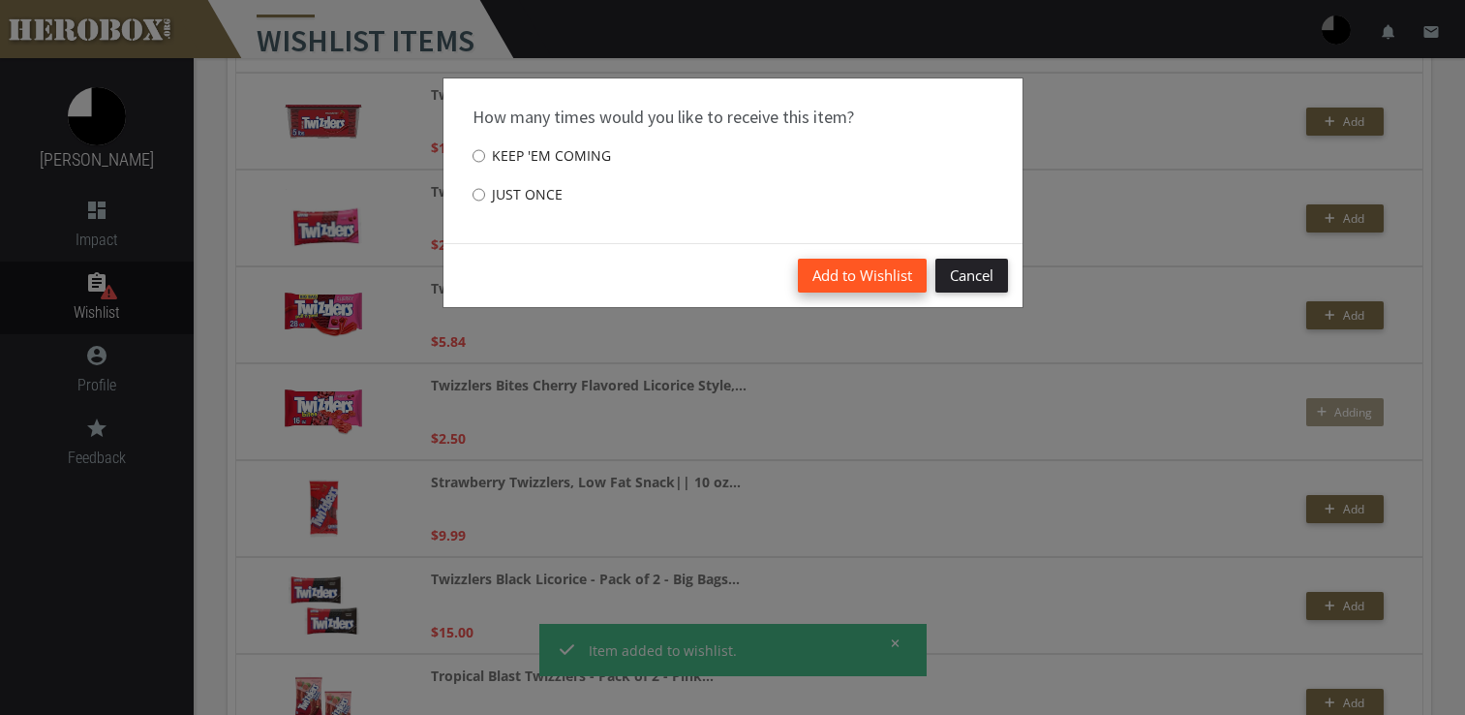
click at [836, 272] on button "Add to Wishlist" at bounding box center [862, 276] width 129 height 34
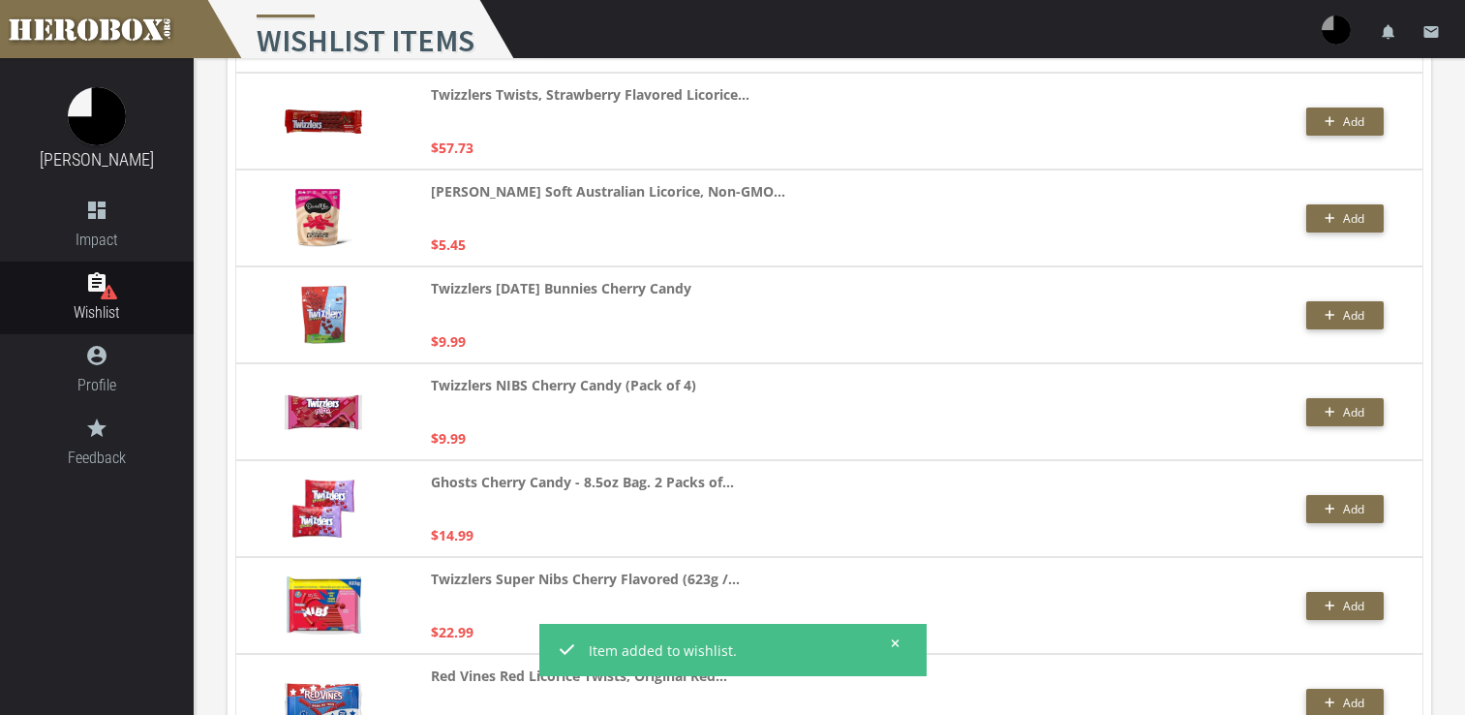
scroll to position [1259, 0]
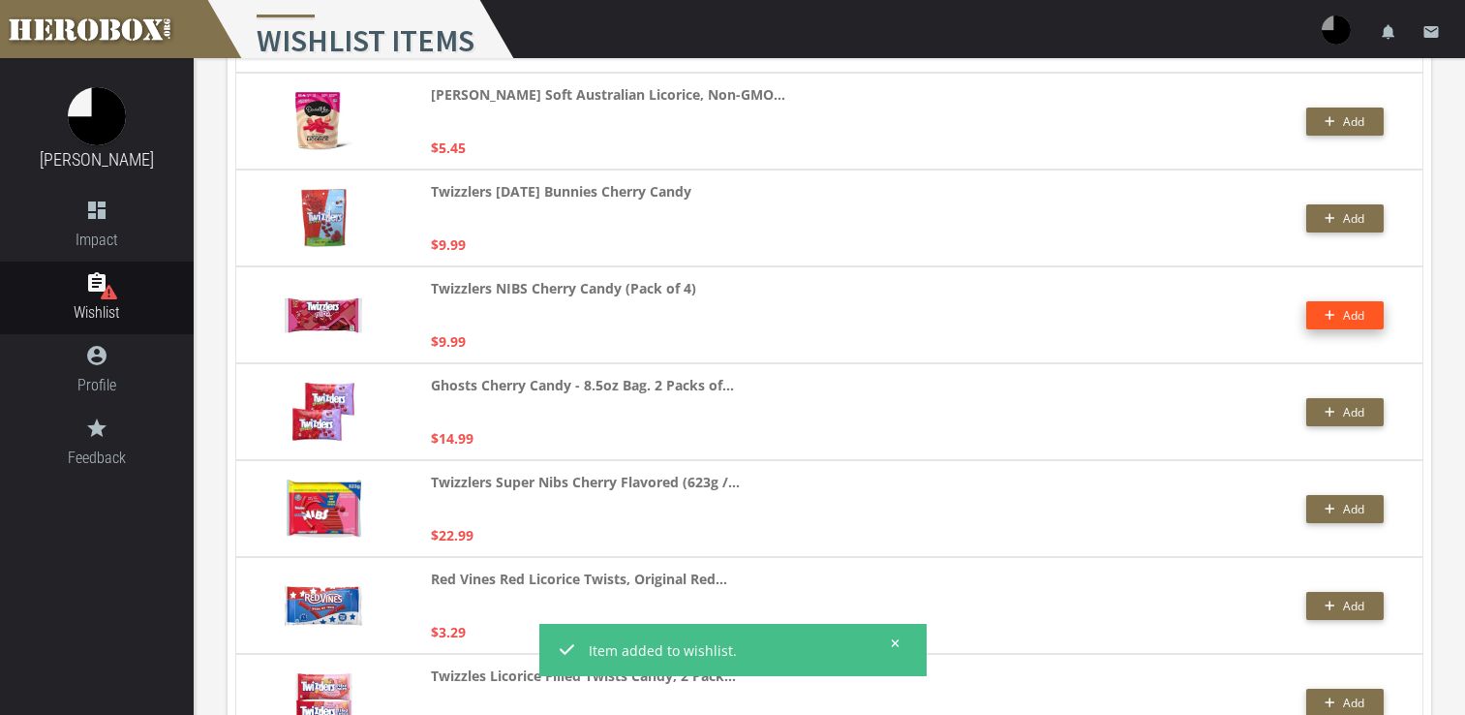
click at [1320, 319] on button "Add" at bounding box center [1344, 315] width 77 height 28
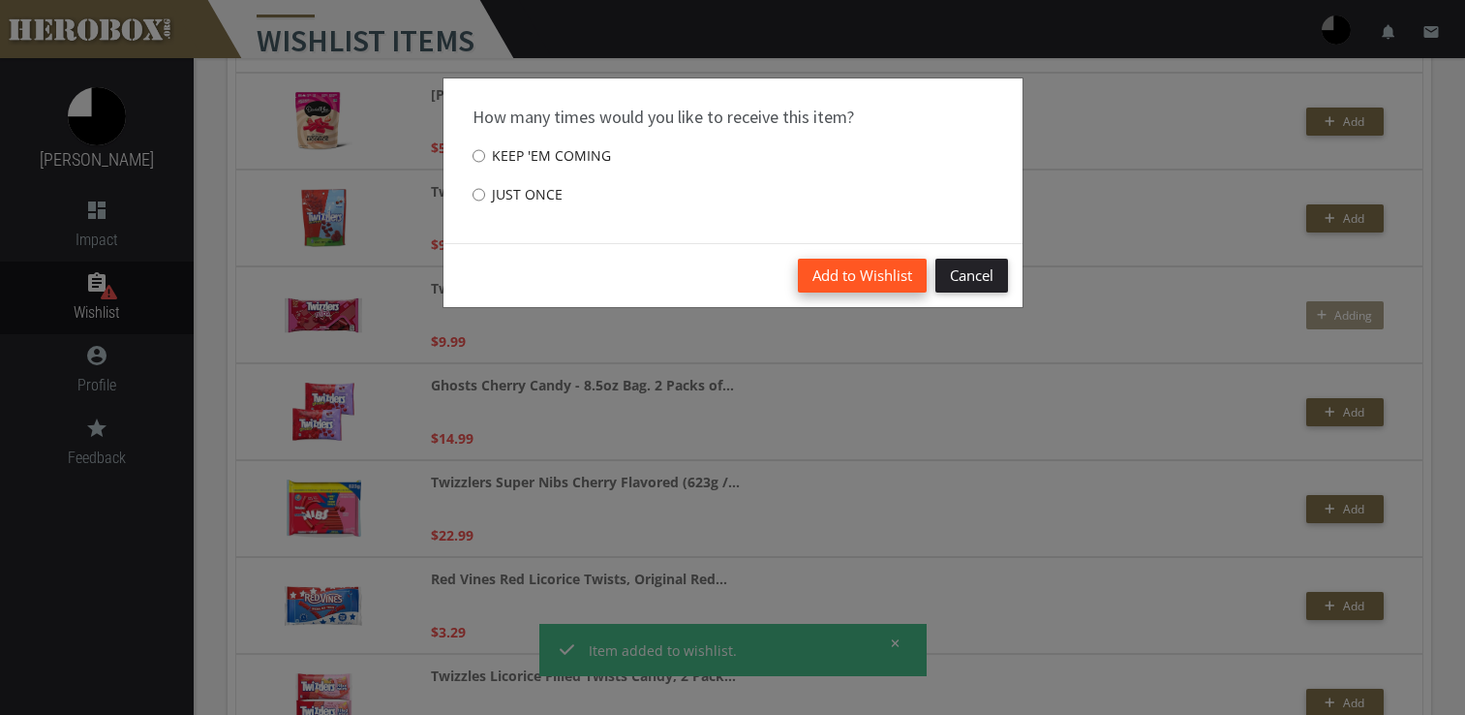
click at [859, 273] on button "Add to Wishlist" at bounding box center [862, 276] width 129 height 34
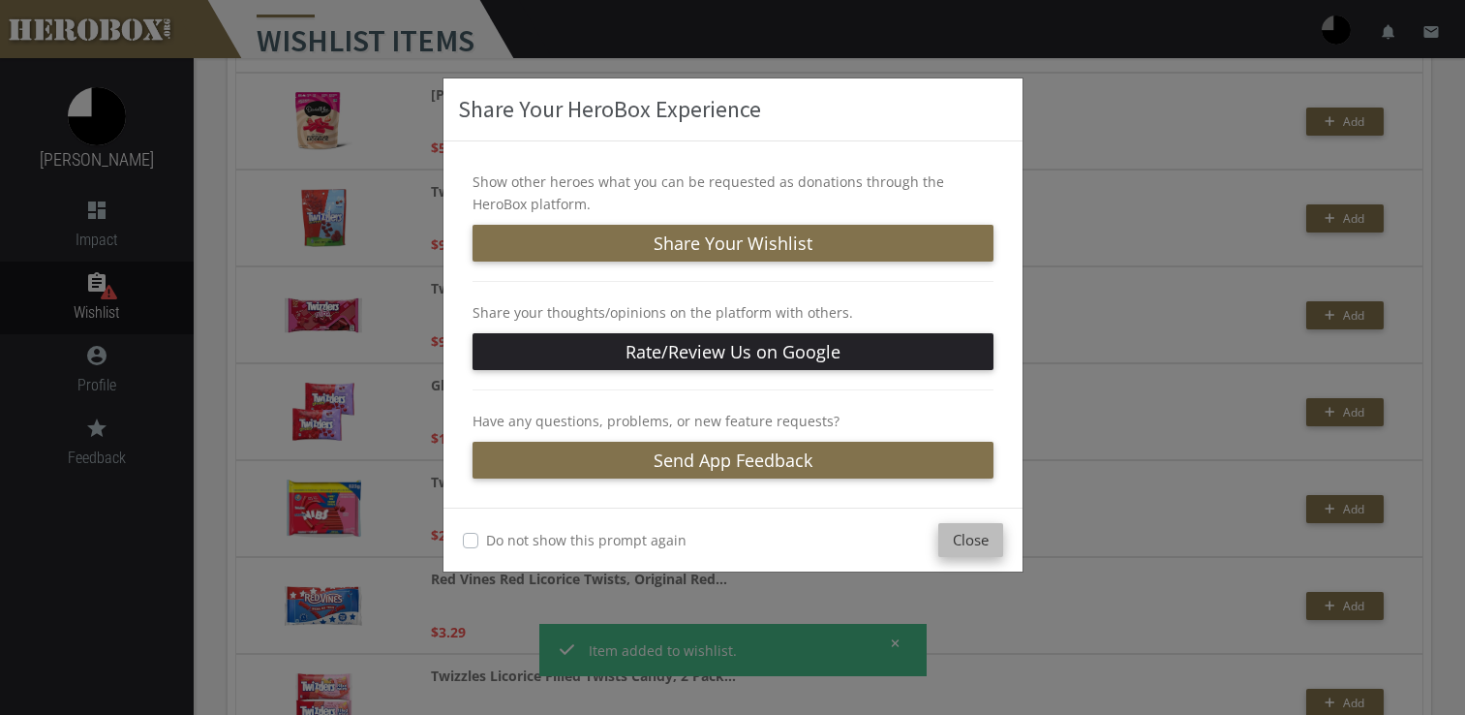
click at [971, 530] on button "Close" at bounding box center [970, 540] width 65 height 34
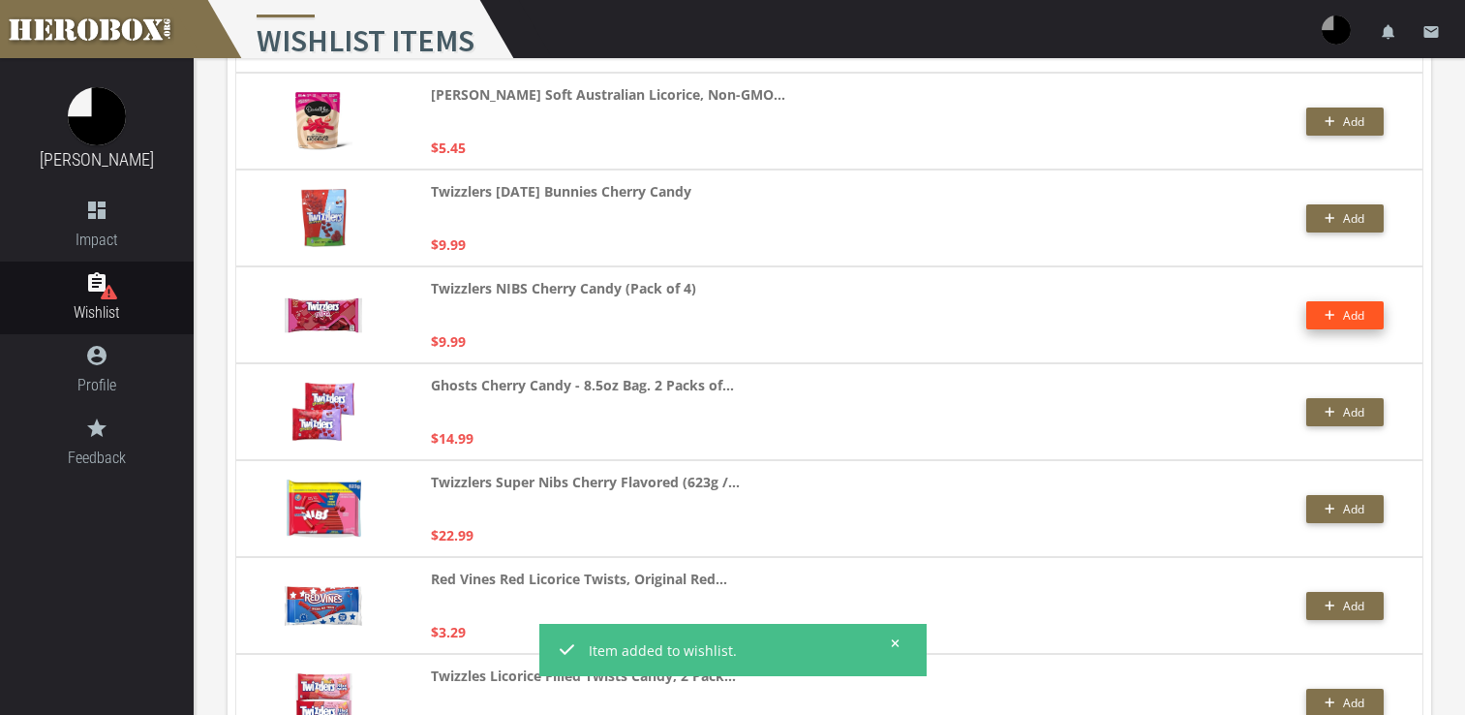
click at [1318, 309] on button "Add" at bounding box center [1344, 315] width 77 height 28
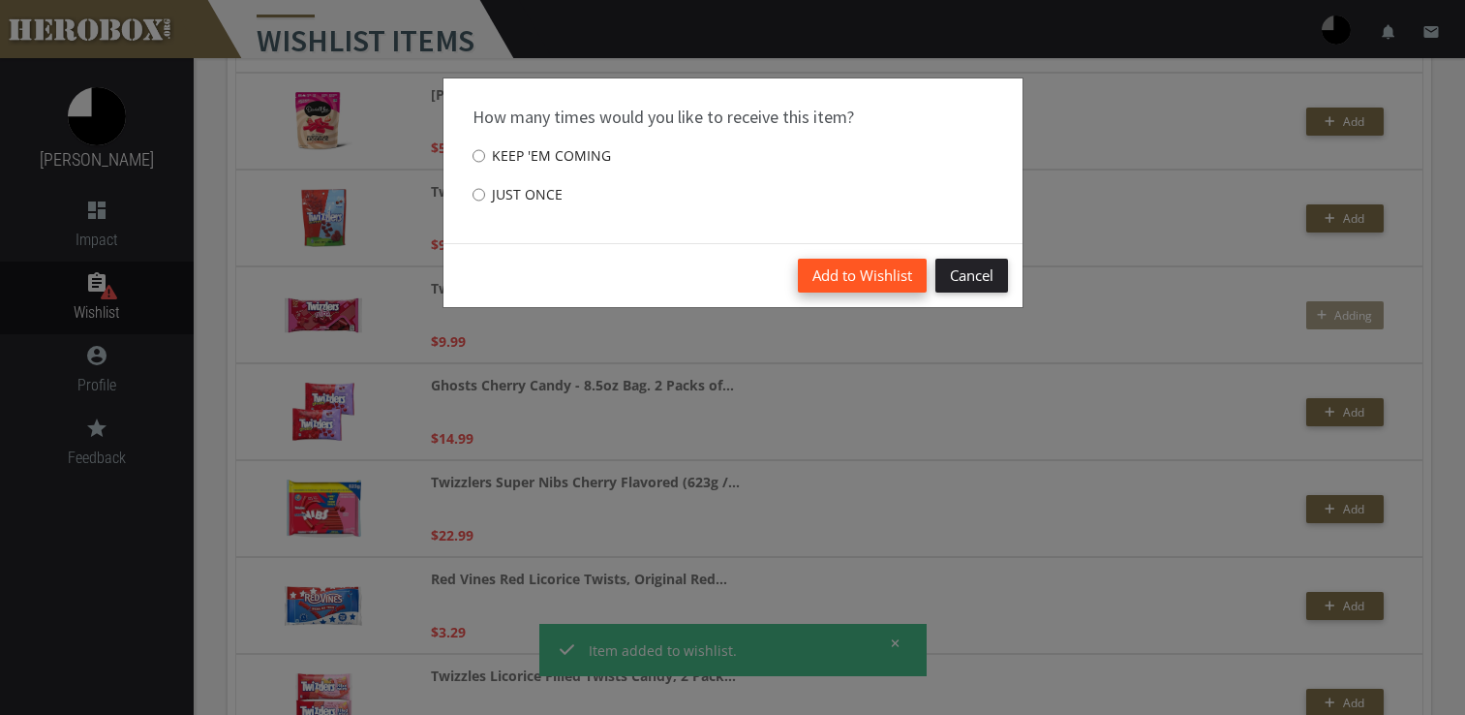
click at [837, 277] on button "Add to Wishlist" at bounding box center [862, 276] width 129 height 34
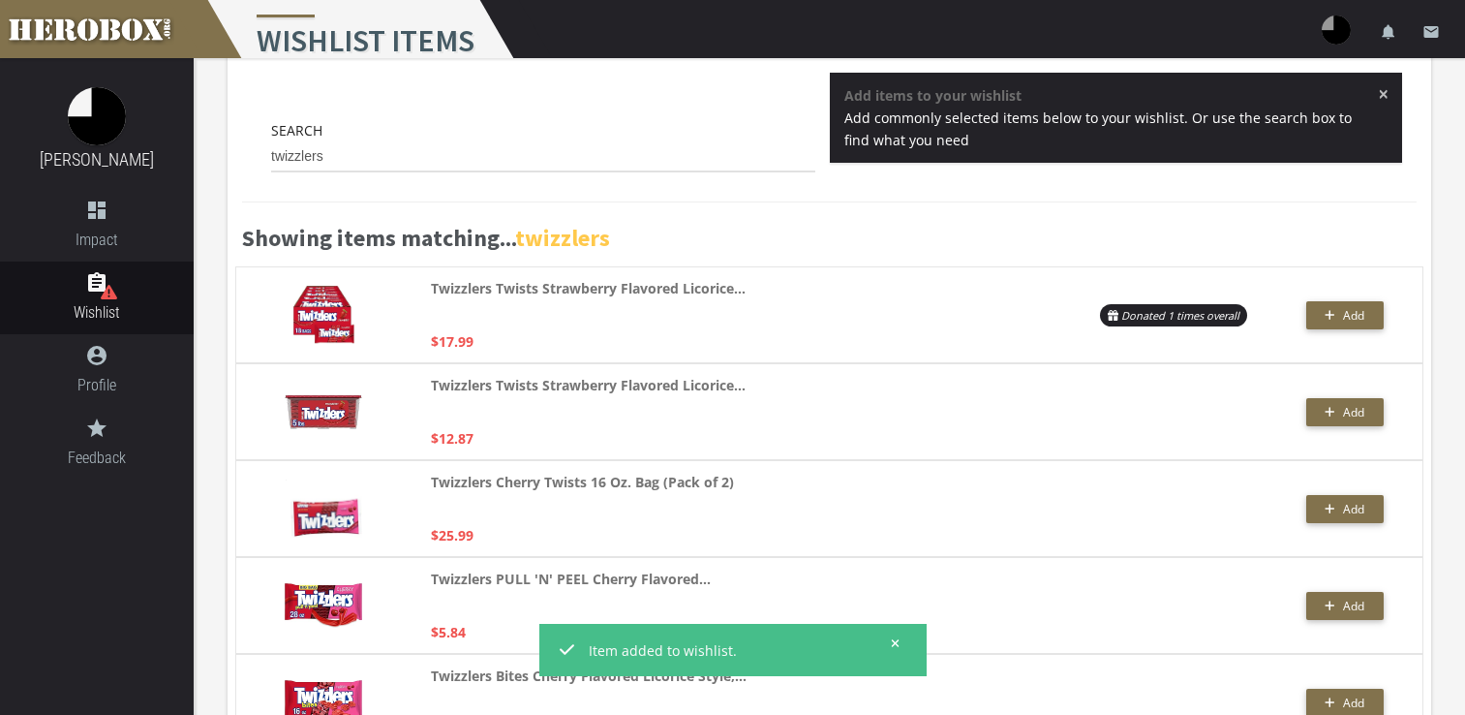
scroll to position [0, 0]
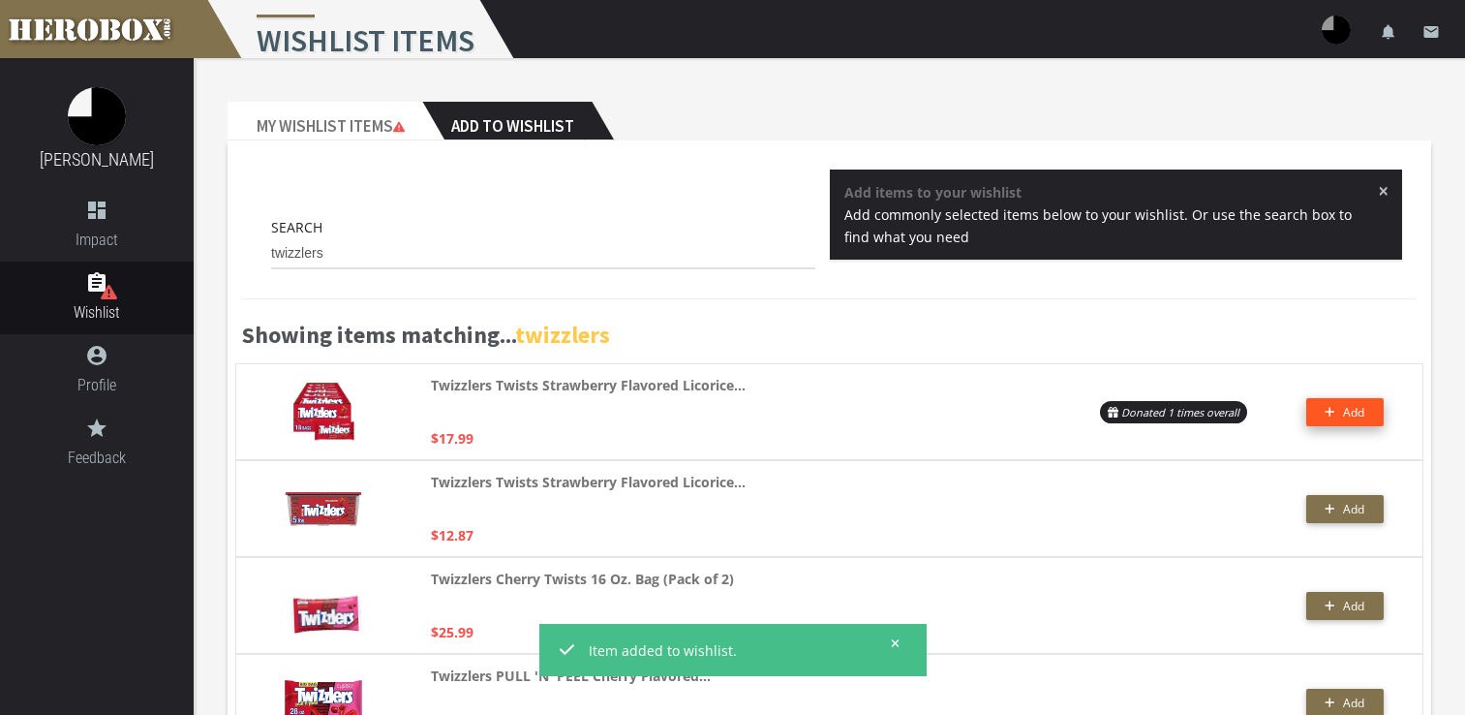
click at [1338, 414] on span "Add" at bounding box center [1345, 412] width 40 height 16
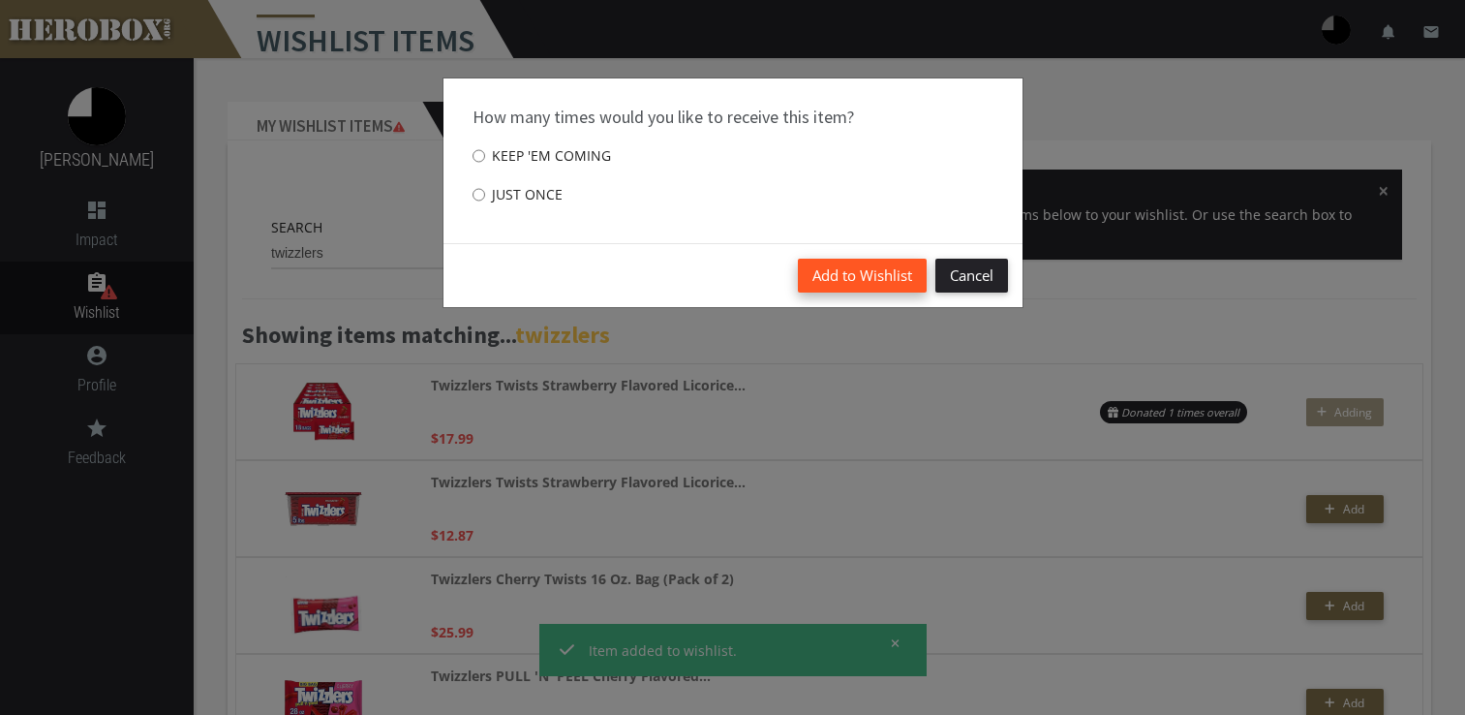
click at [840, 280] on button "Add to Wishlist" at bounding box center [862, 276] width 129 height 34
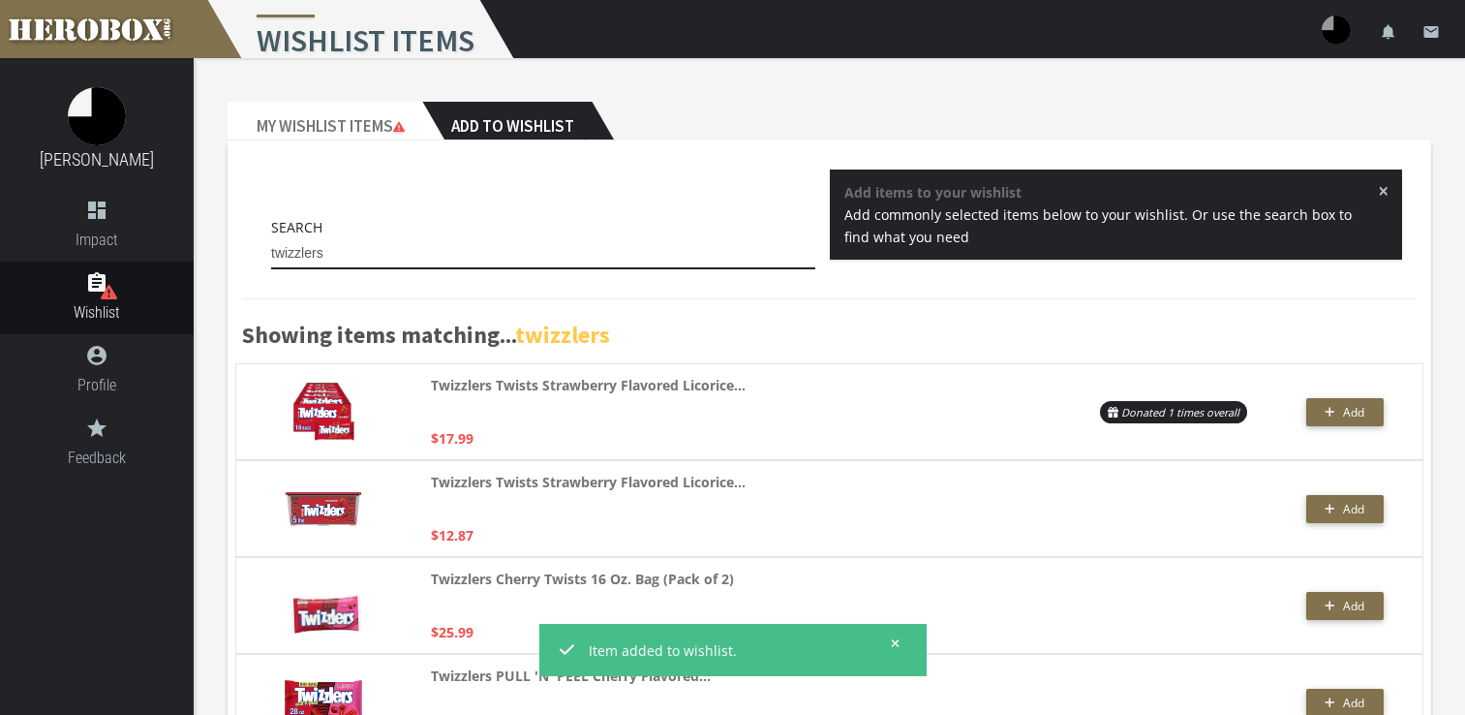
click at [398, 255] on input "twizzlers" at bounding box center [543, 253] width 544 height 31
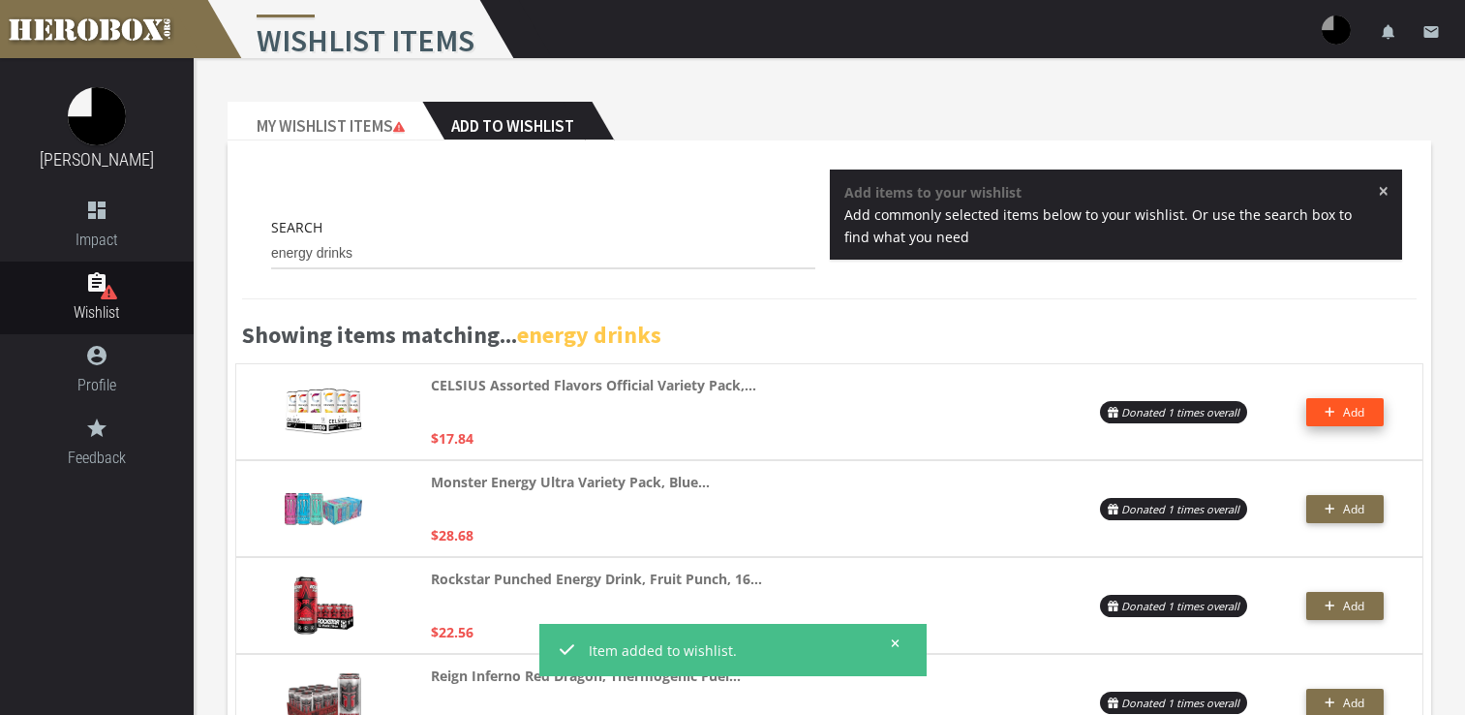
click at [1345, 414] on button "Add" at bounding box center [1344, 412] width 77 height 28
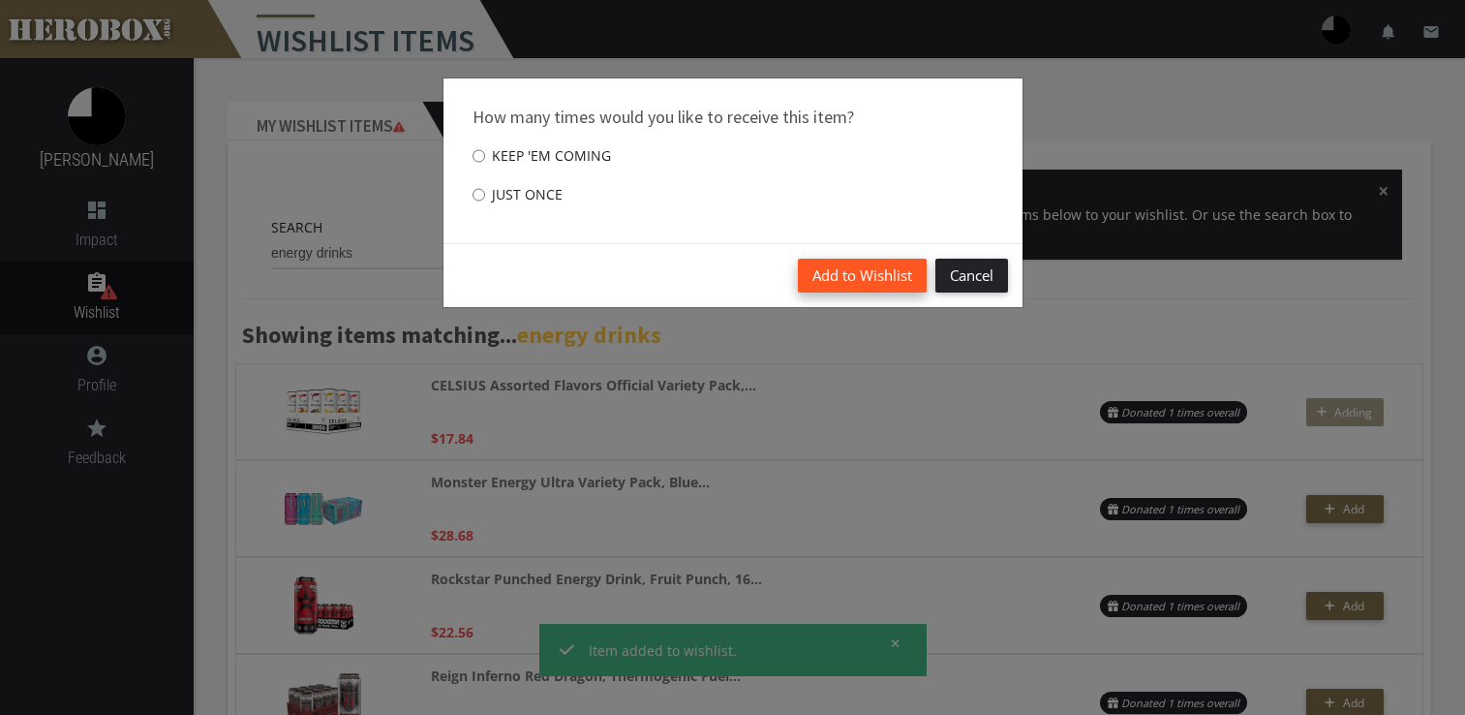
click at [838, 285] on button "Add to Wishlist" at bounding box center [862, 276] width 129 height 34
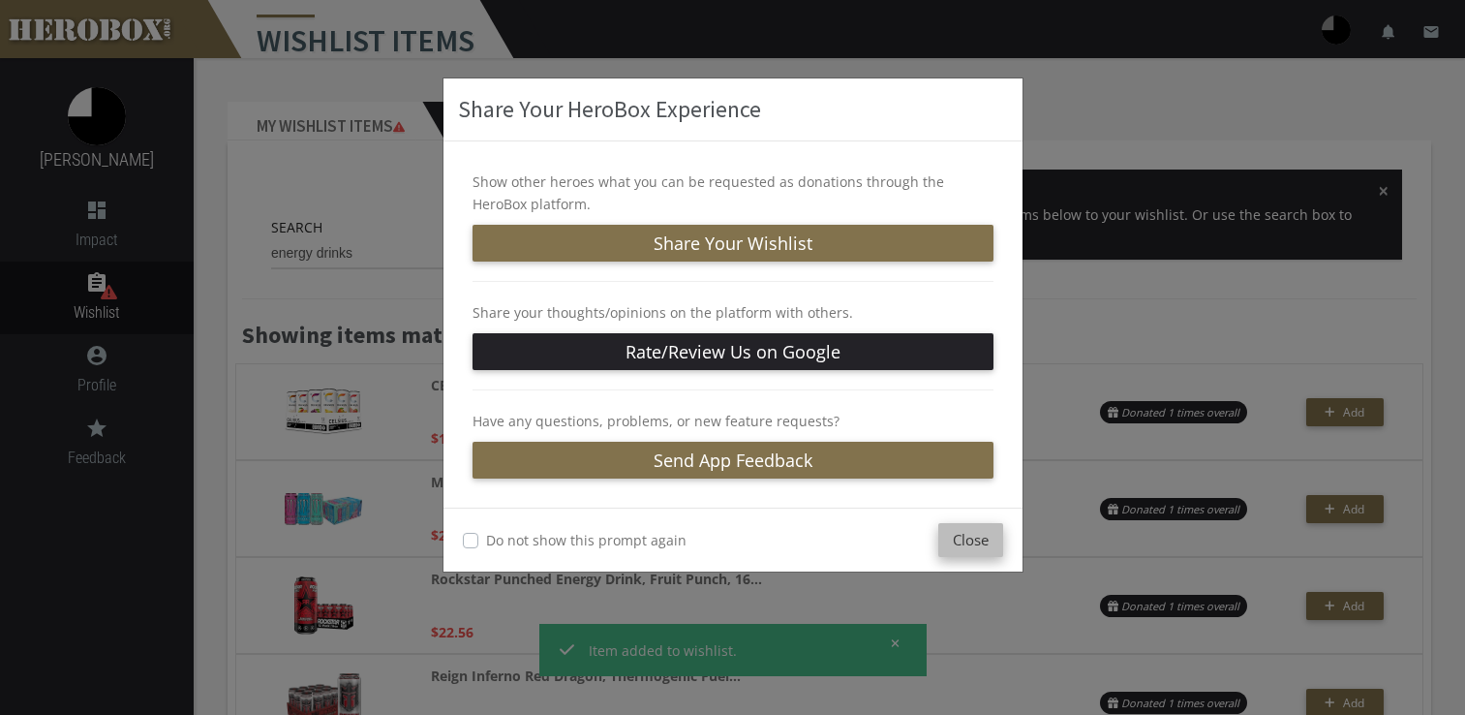
click at [943, 548] on button "Close" at bounding box center [970, 540] width 65 height 34
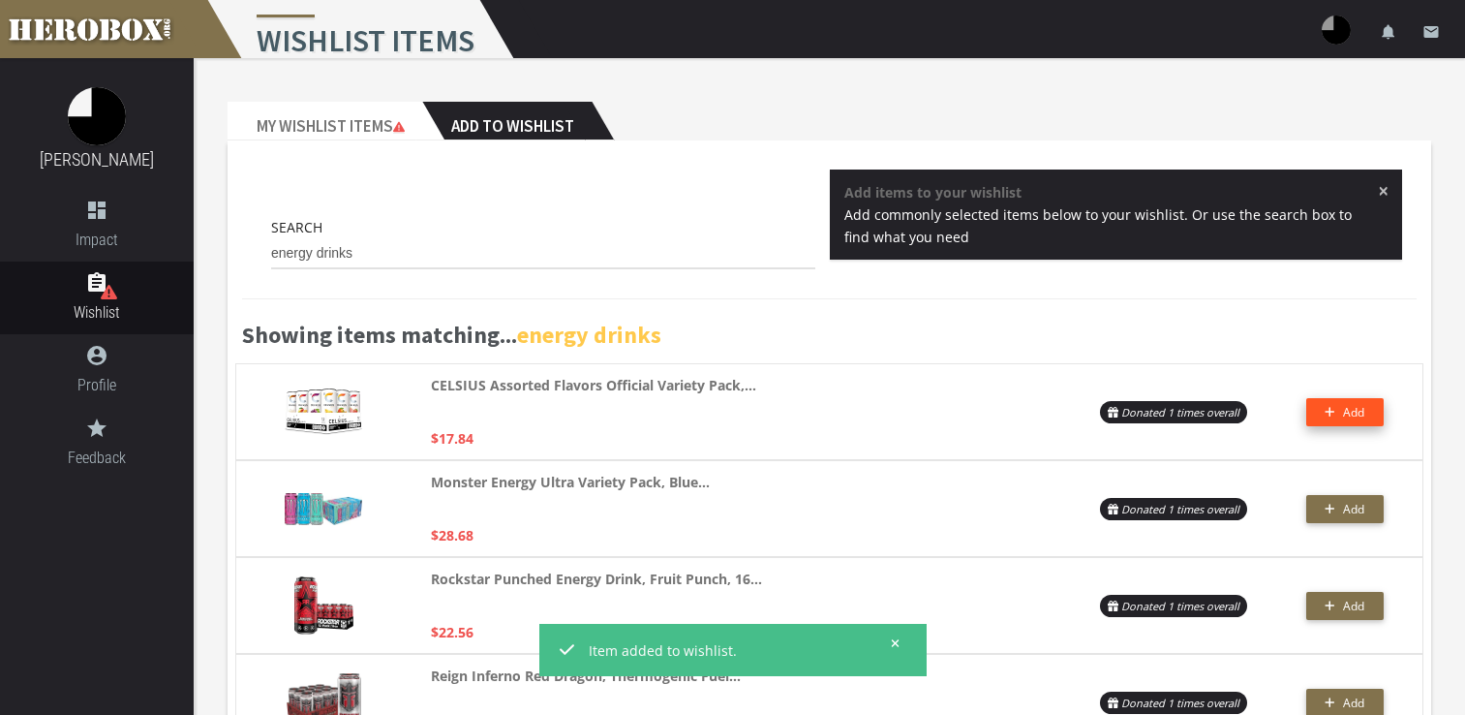
click at [1336, 416] on button "Add" at bounding box center [1344, 412] width 77 height 28
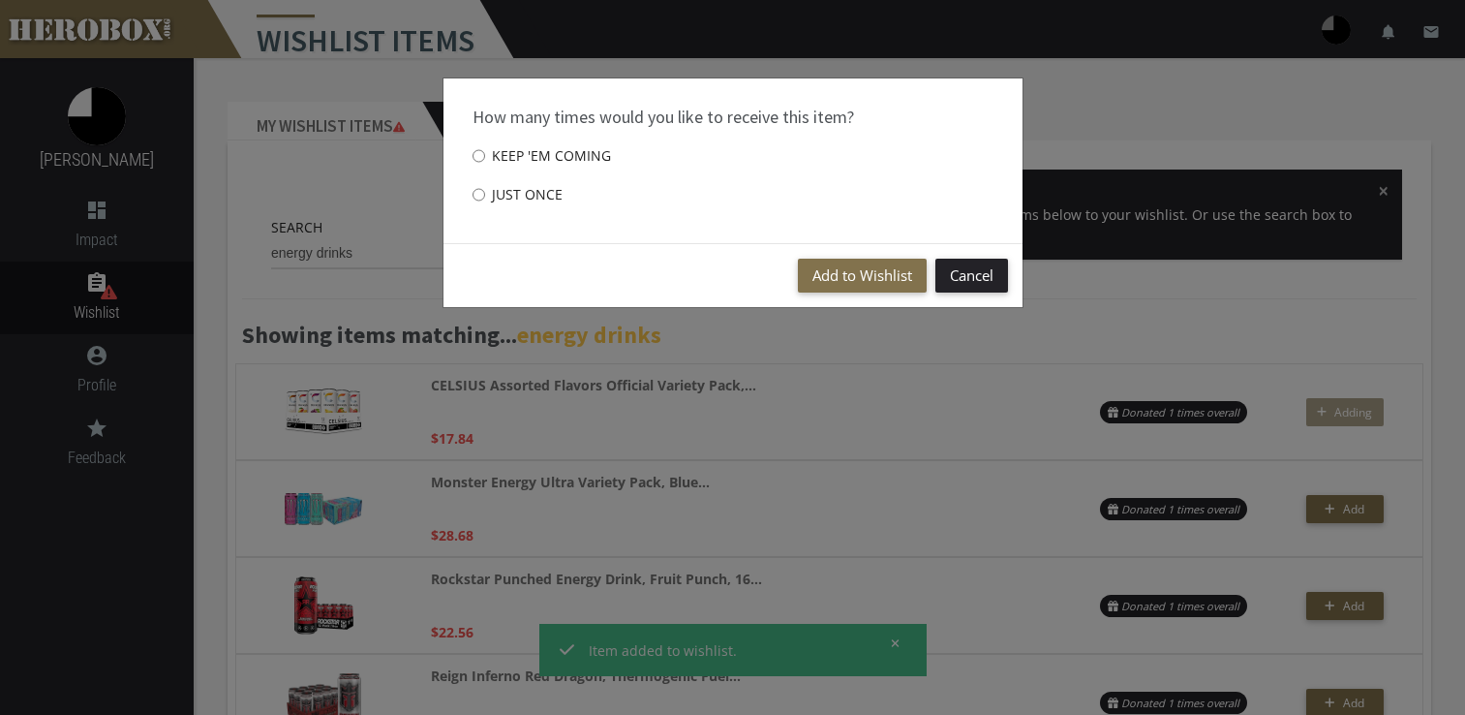
click at [790, 269] on div "Add to Wishlist Cancel" at bounding box center [733, 275] width 579 height 64
click at [823, 267] on button "Add to Wishlist" at bounding box center [862, 276] width 129 height 34
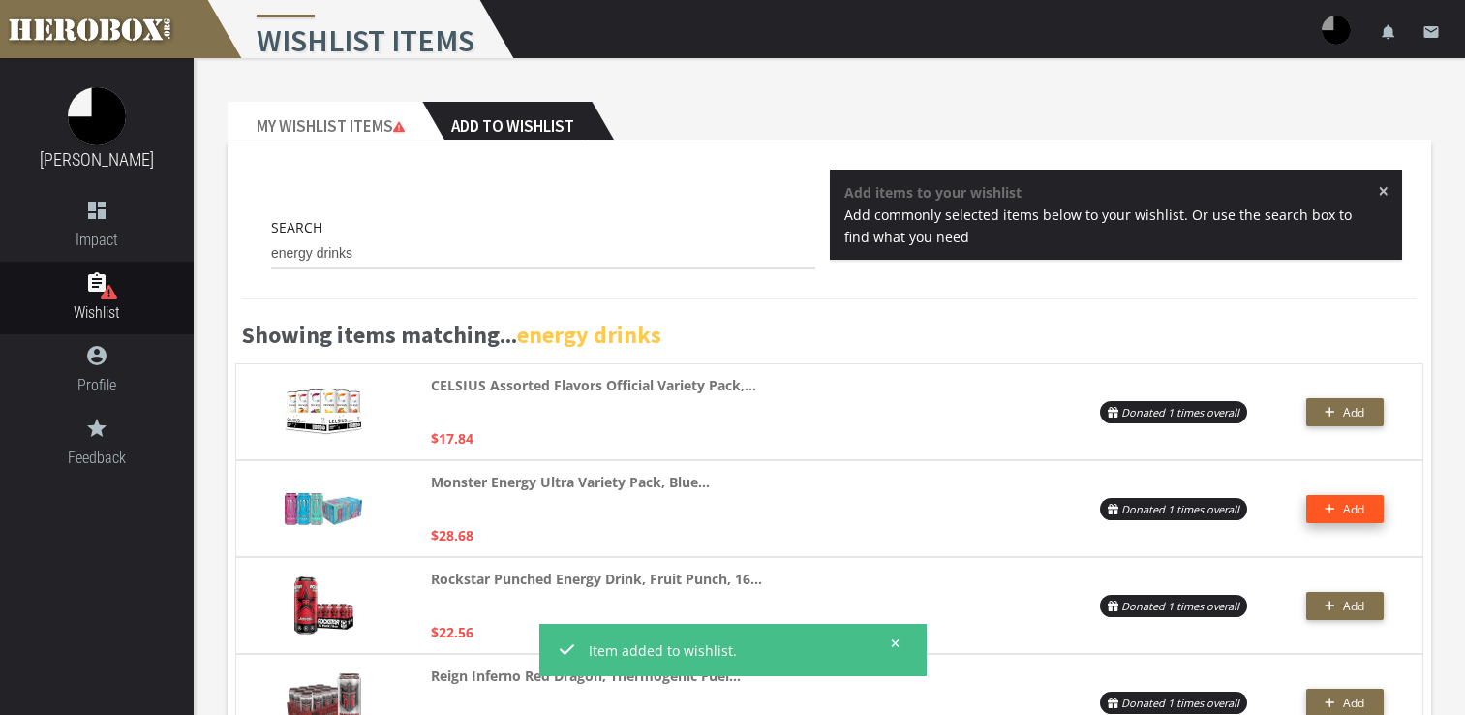
click at [1350, 506] on span "Add" at bounding box center [1353, 509] width 21 height 16
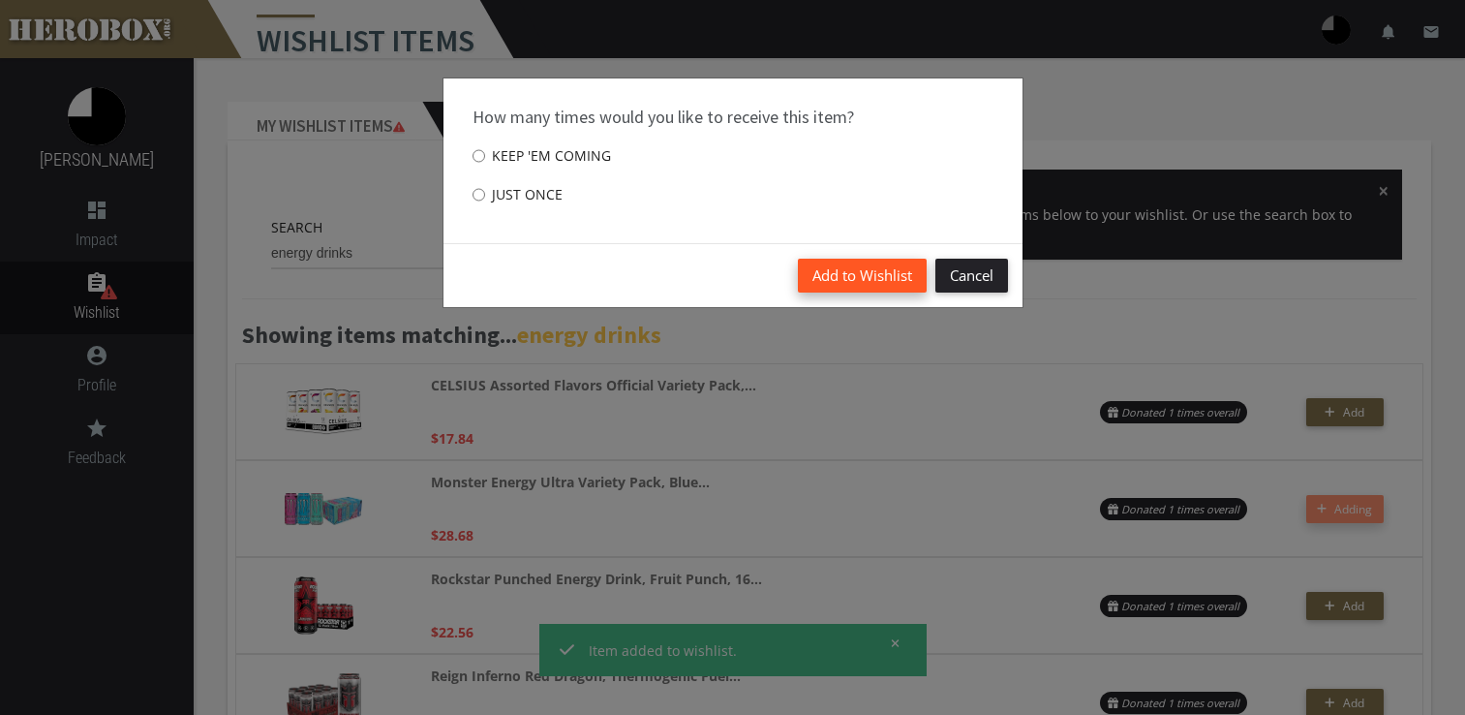
click at [828, 282] on button "Add to Wishlist" at bounding box center [862, 276] width 129 height 34
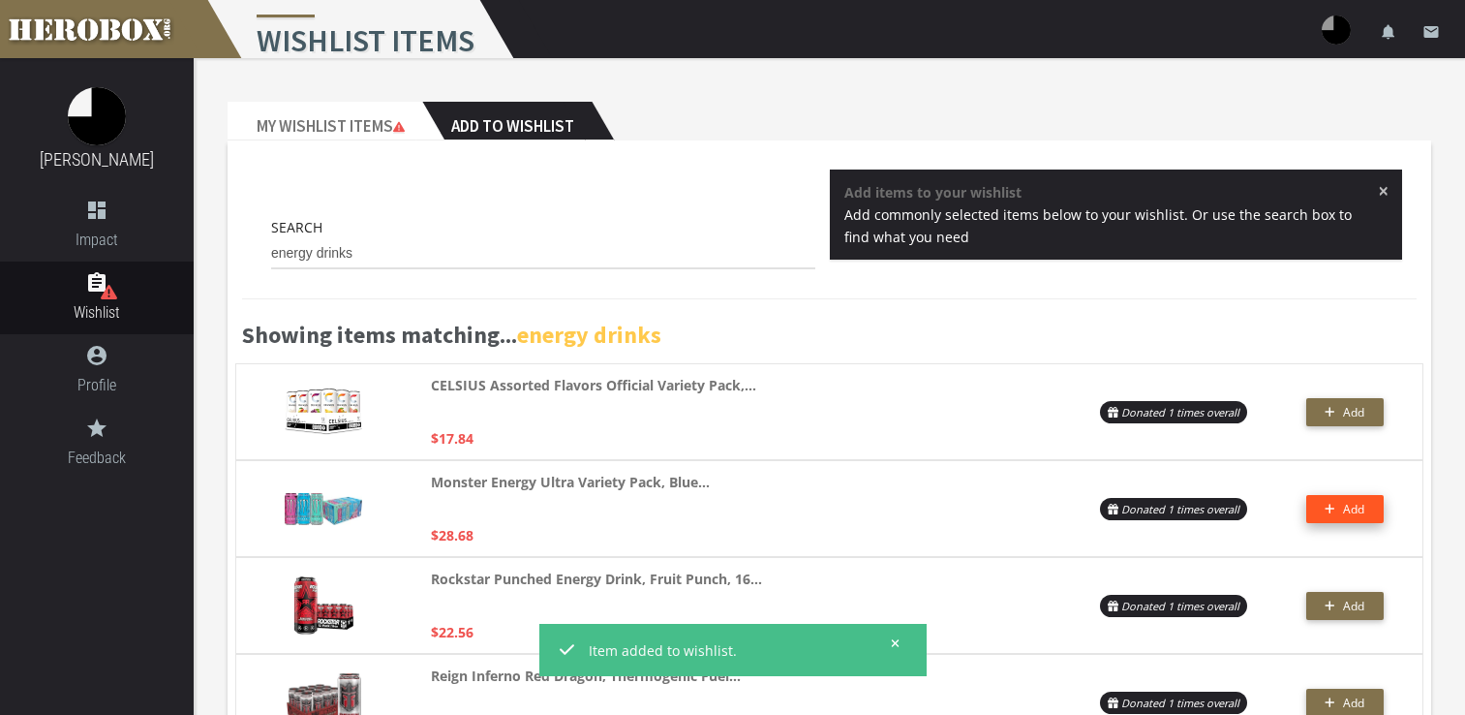
scroll to position [194, 0]
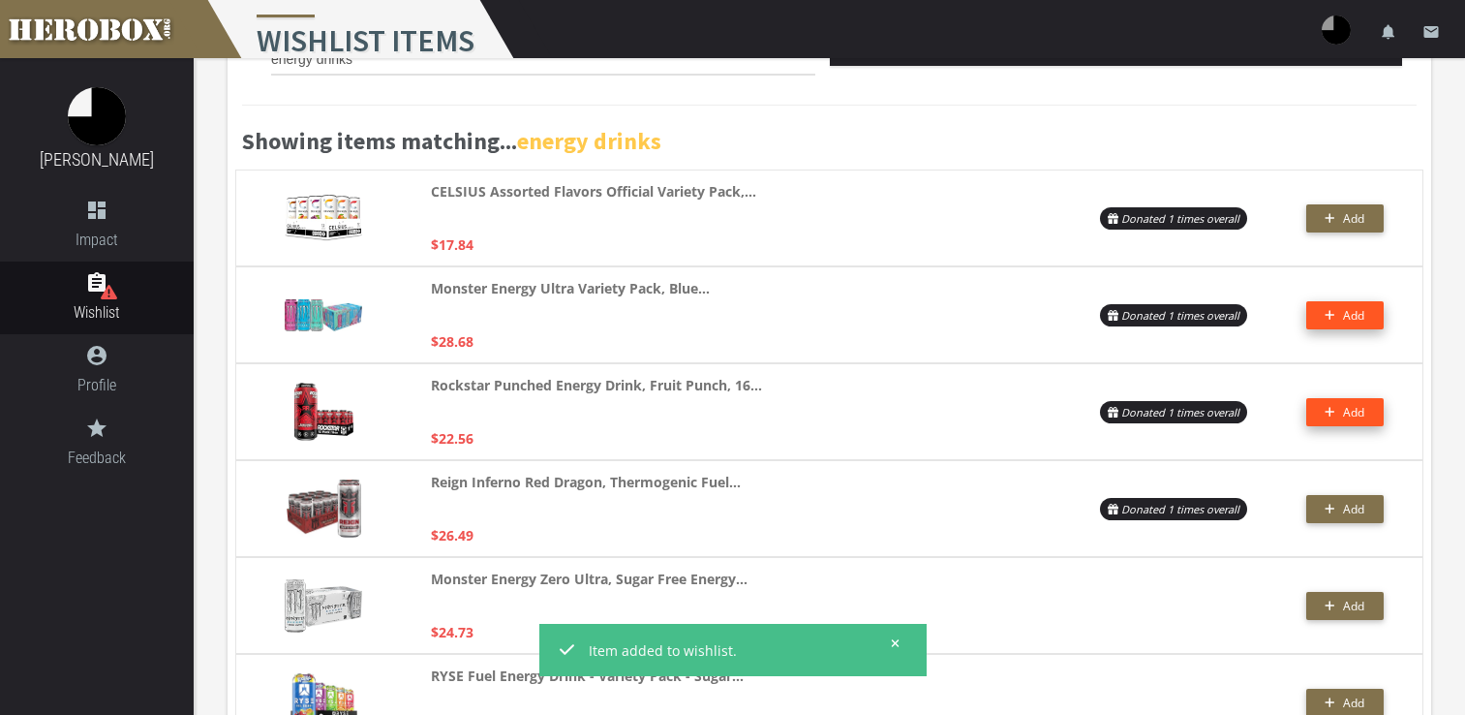
click at [1373, 413] on button "Add" at bounding box center [1344, 412] width 77 height 28
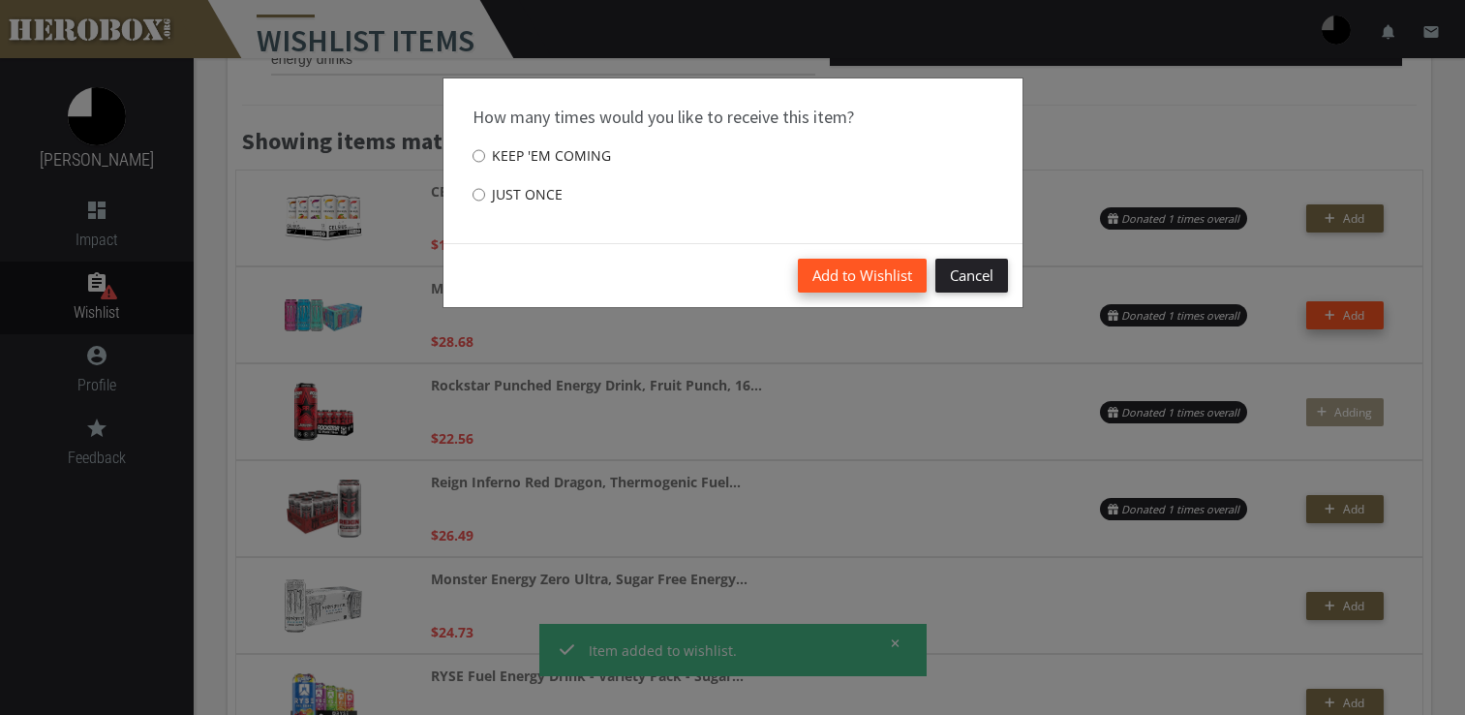
click at [849, 271] on button "Add to Wishlist" at bounding box center [862, 276] width 129 height 34
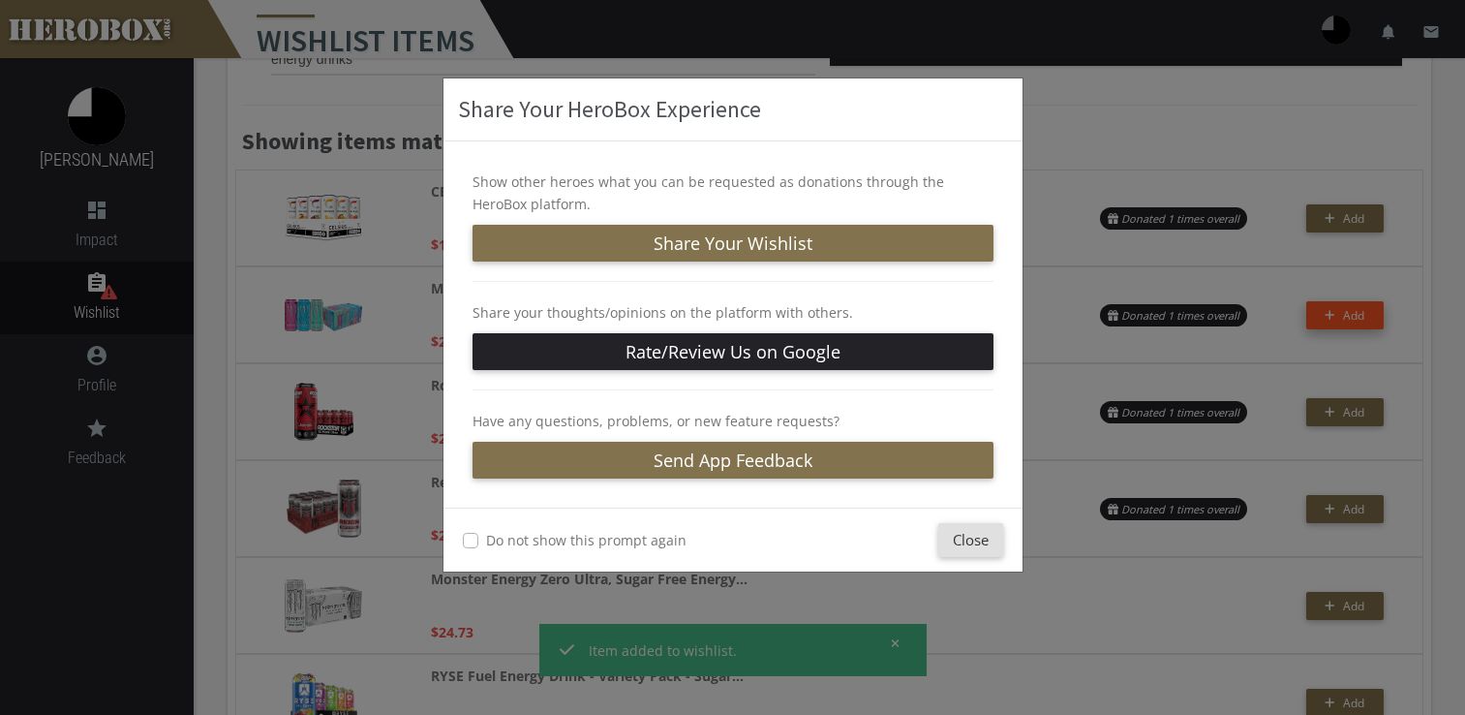
click at [976, 556] on div "Do not show this prompt again Close" at bounding box center [733, 539] width 579 height 64
click at [974, 547] on button "Close" at bounding box center [970, 540] width 65 height 34
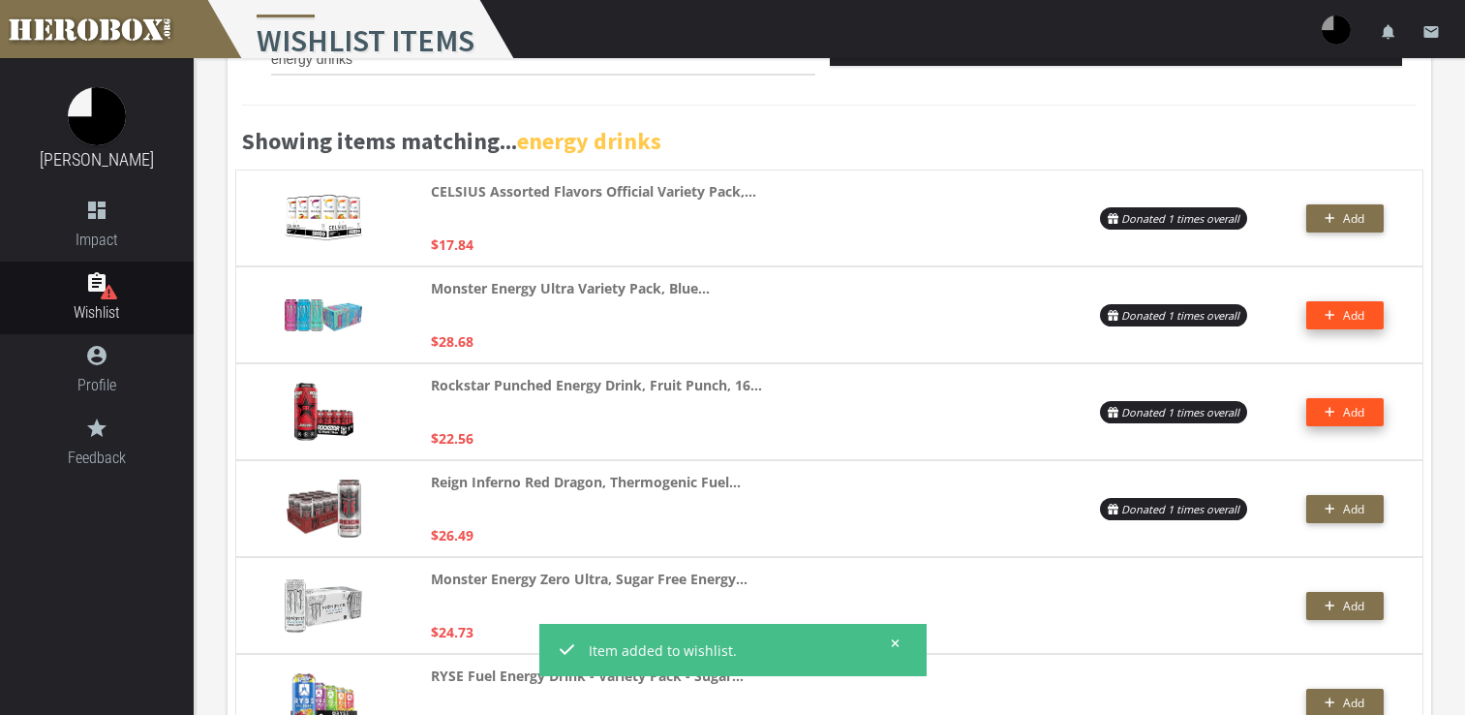
click at [1360, 413] on button "Add" at bounding box center [1344, 412] width 77 height 28
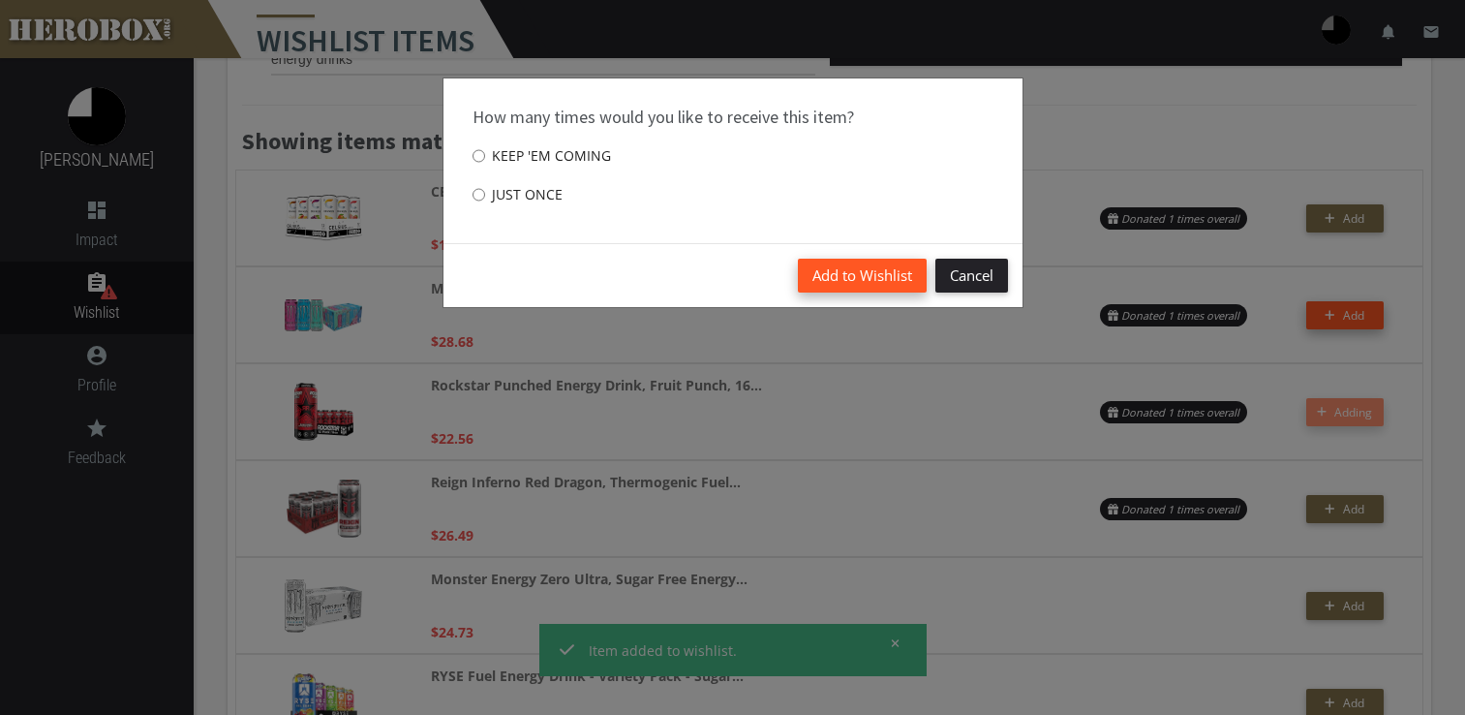
click at [882, 273] on button "Add to Wishlist" at bounding box center [862, 276] width 129 height 34
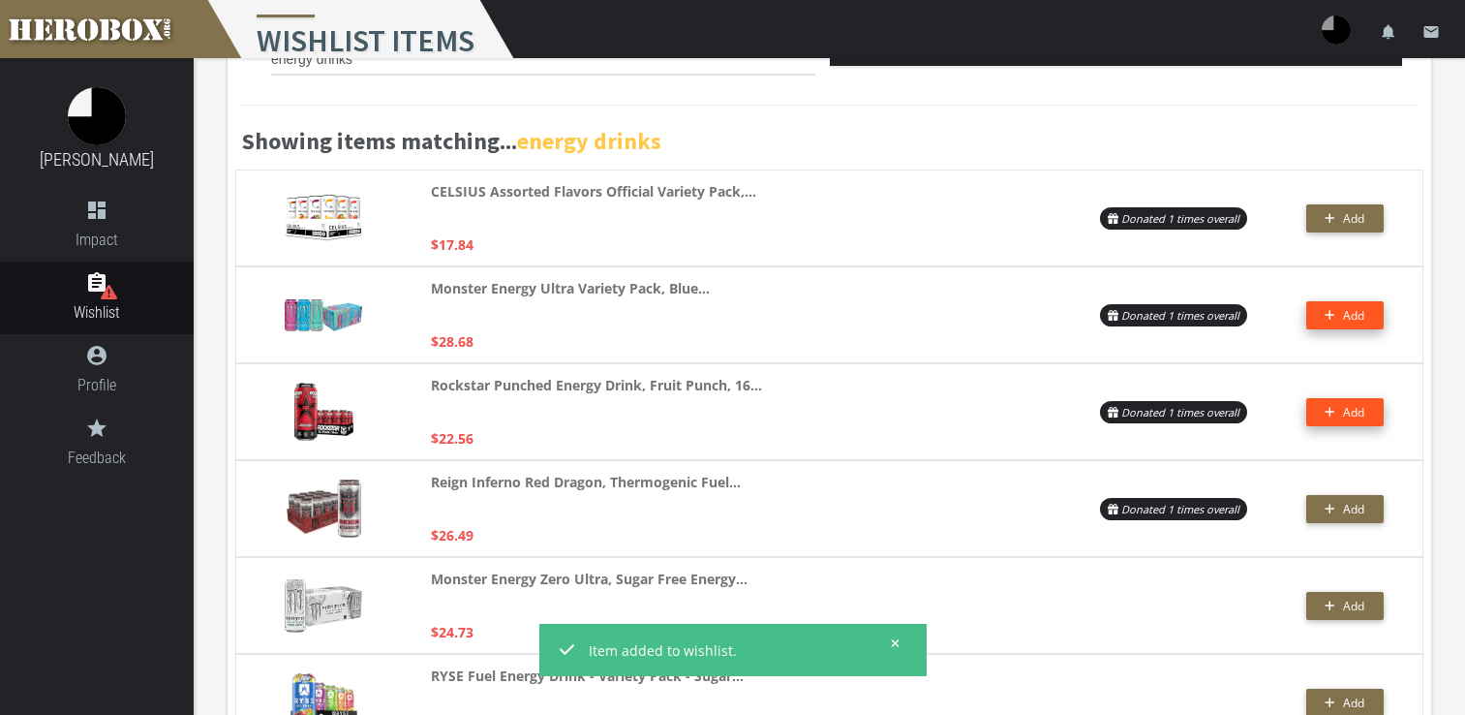
scroll to position [386, 0]
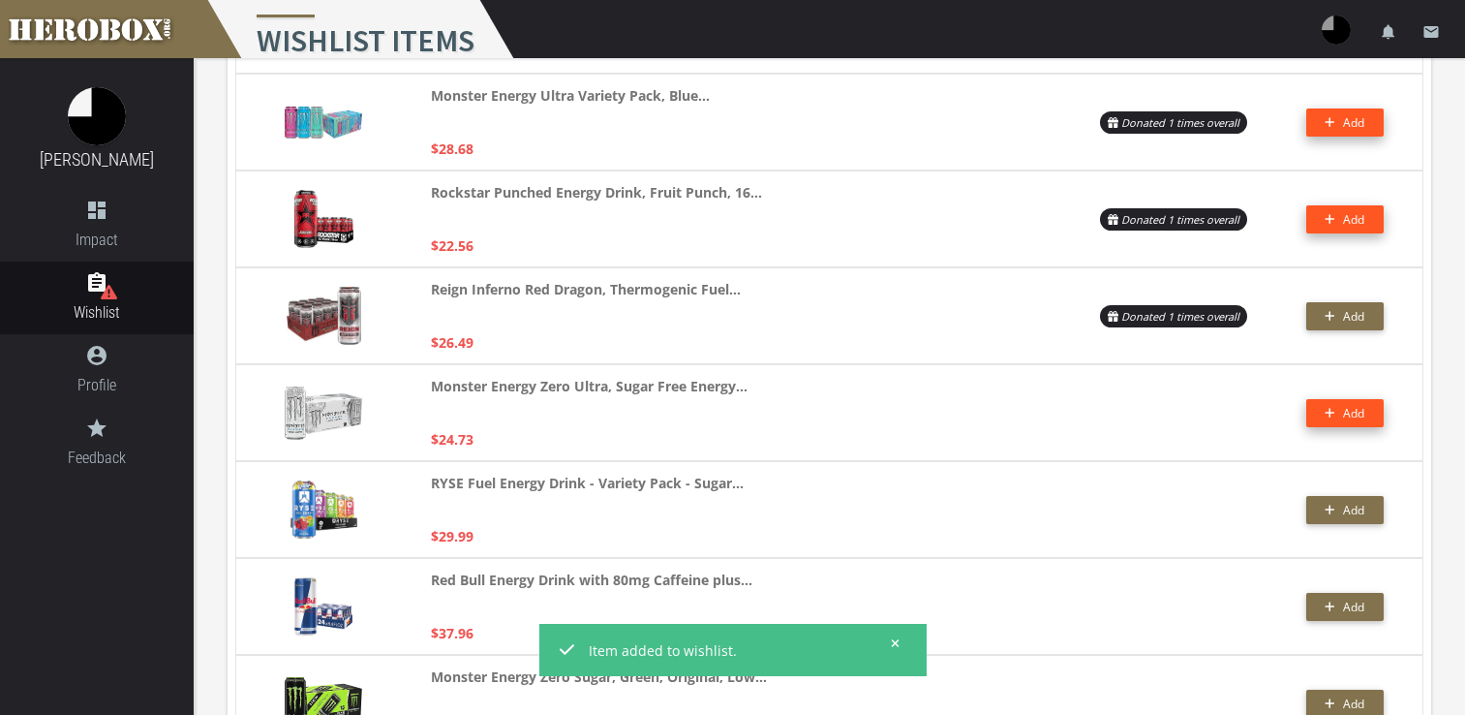
click at [1340, 414] on span "Add" at bounding box center [1345, 413] width 40 height 16
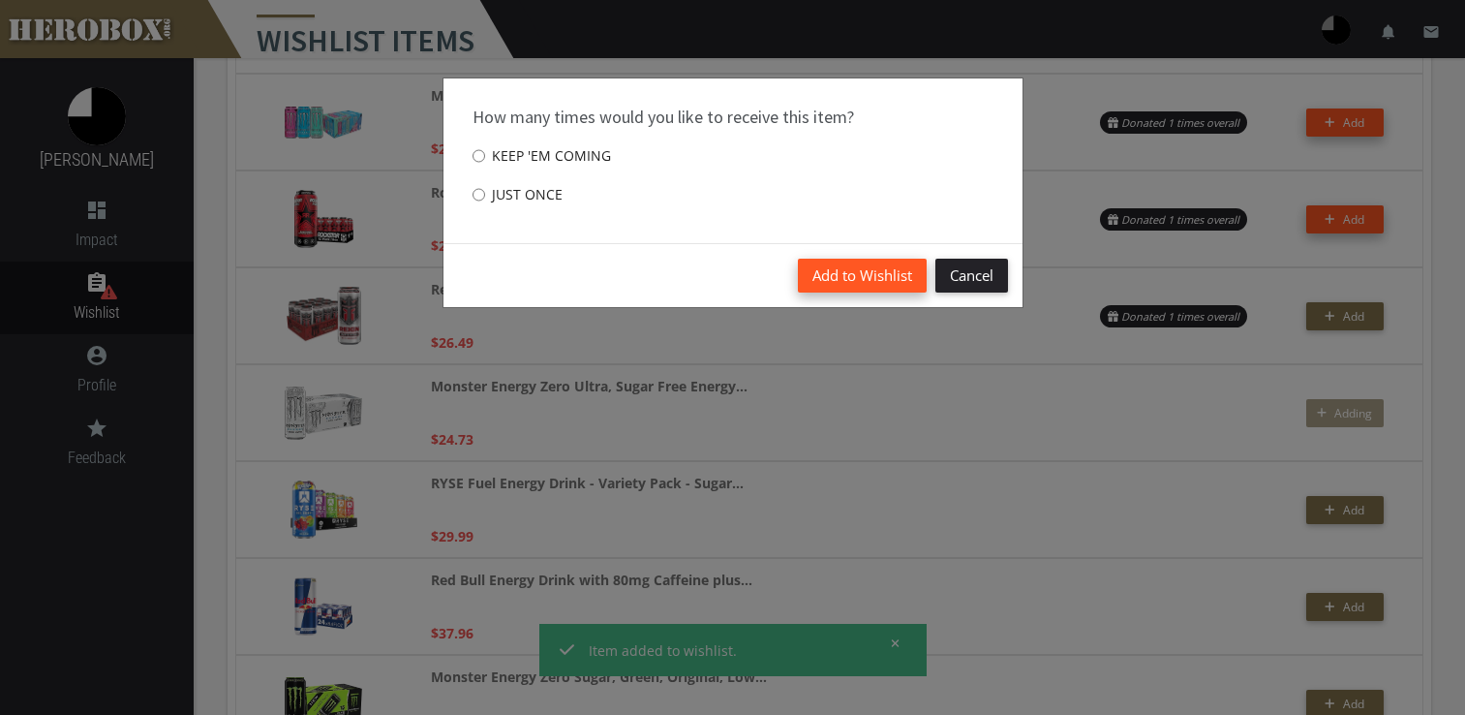
click at [882, 281] on button "Add to Wishlist" at bounding box center [862, 276] width 129 height 34
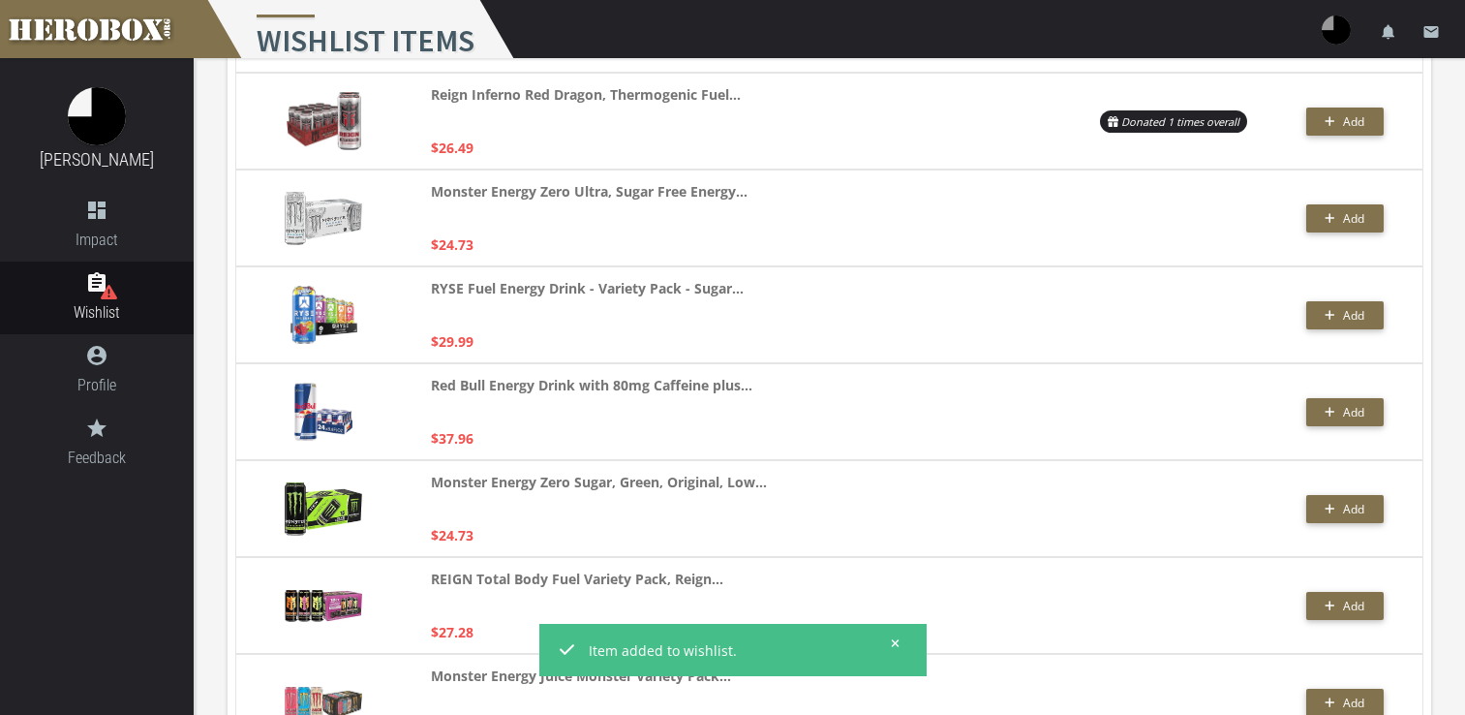
scroll to position [678, 0]
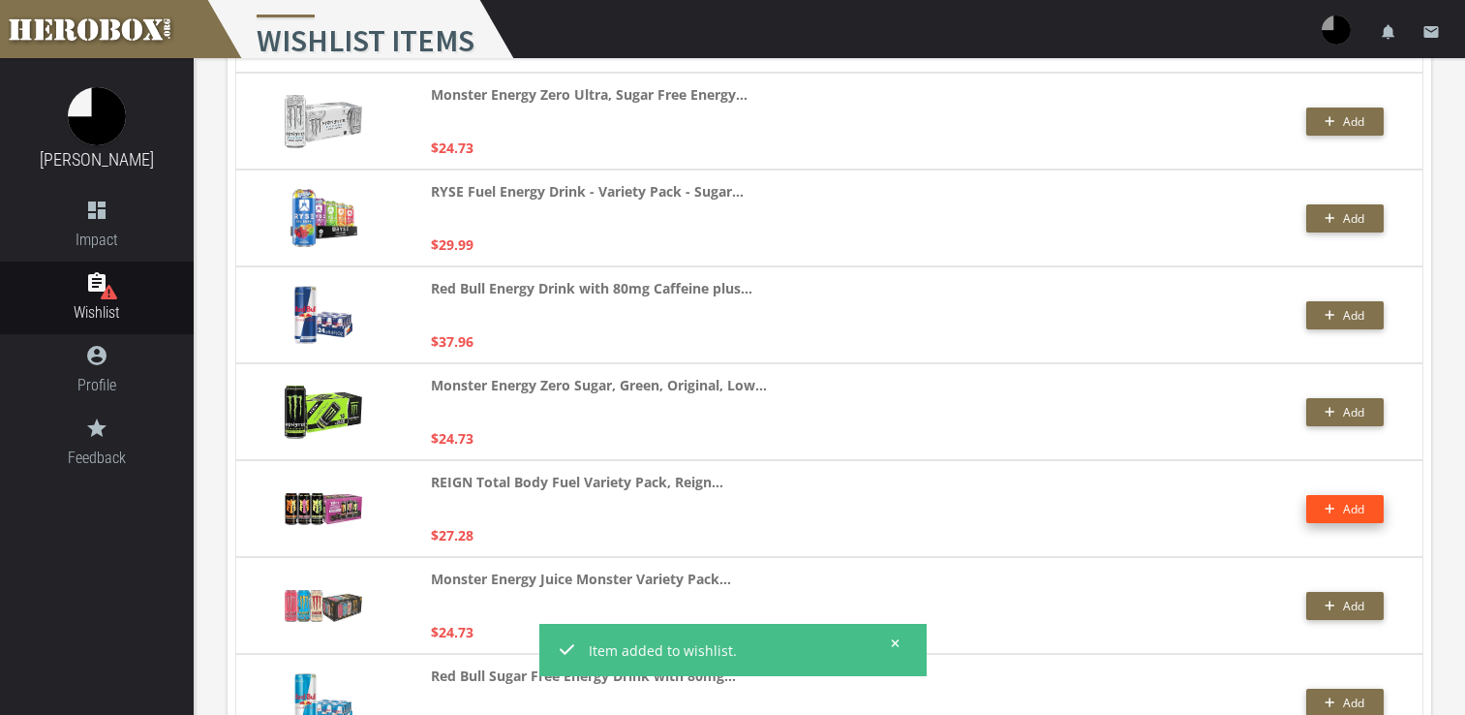
click at [1346, 520] on button "Add" at bounding box center [1344, 509] width 77 height 28
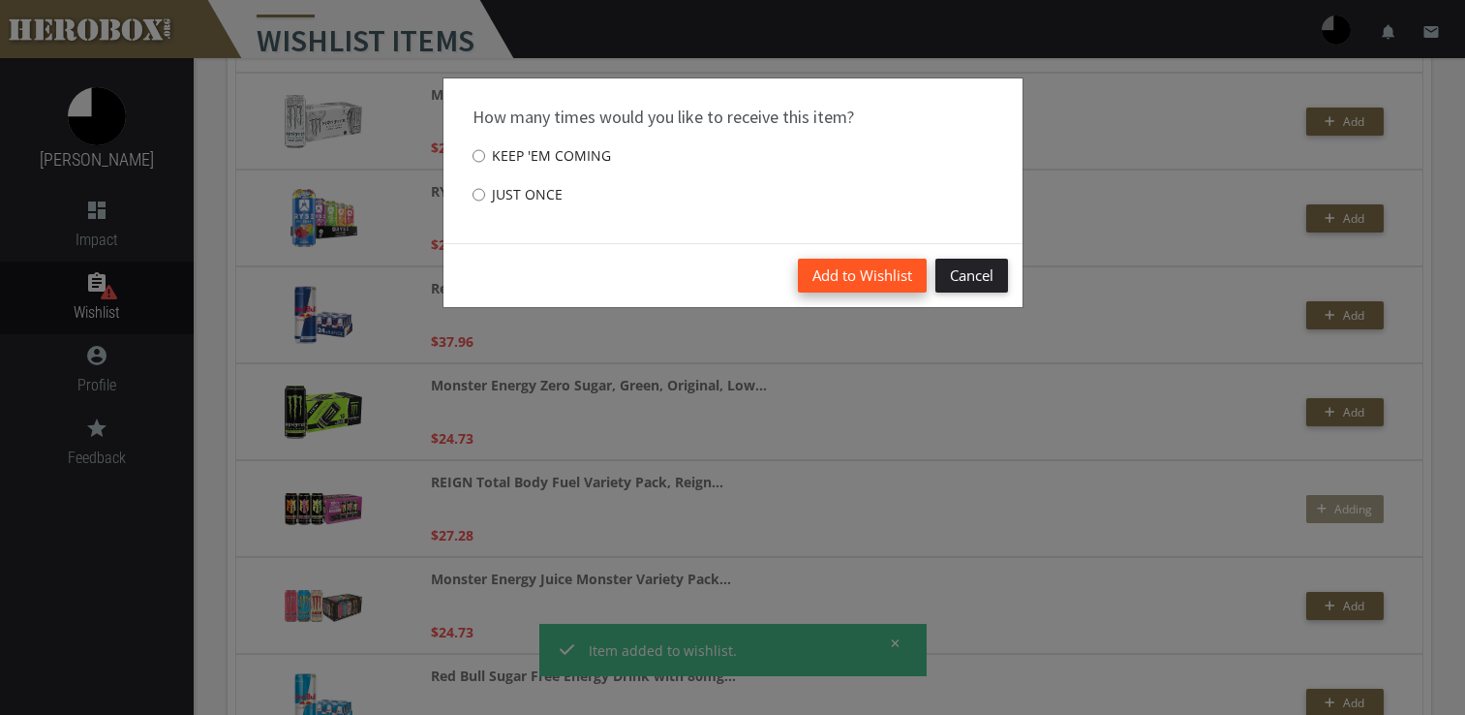
click at [854, 269] on button "Add to Wishlist" at bounding box center [862, 276] width 129 height 34
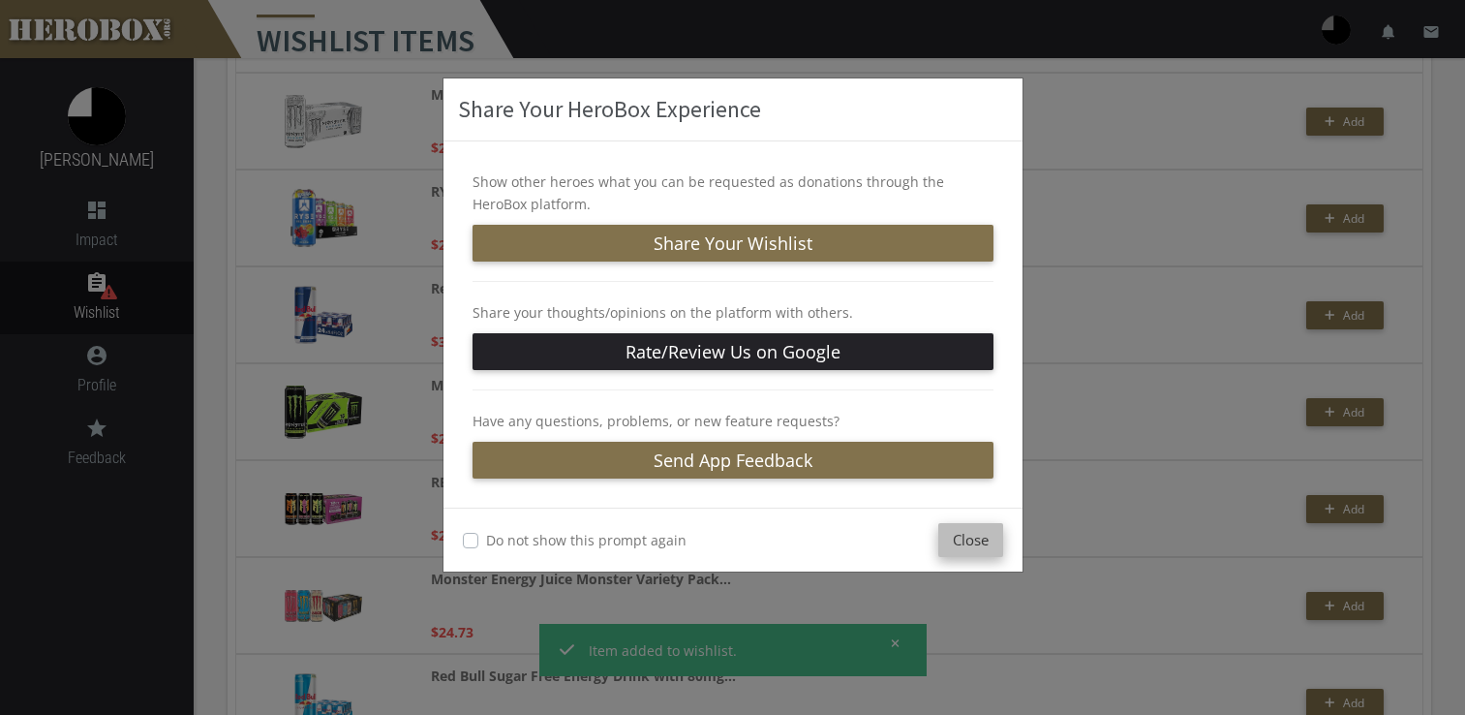
click at [987, 543] on button "Close" at bounding box center [970, 540] width 65 height 34
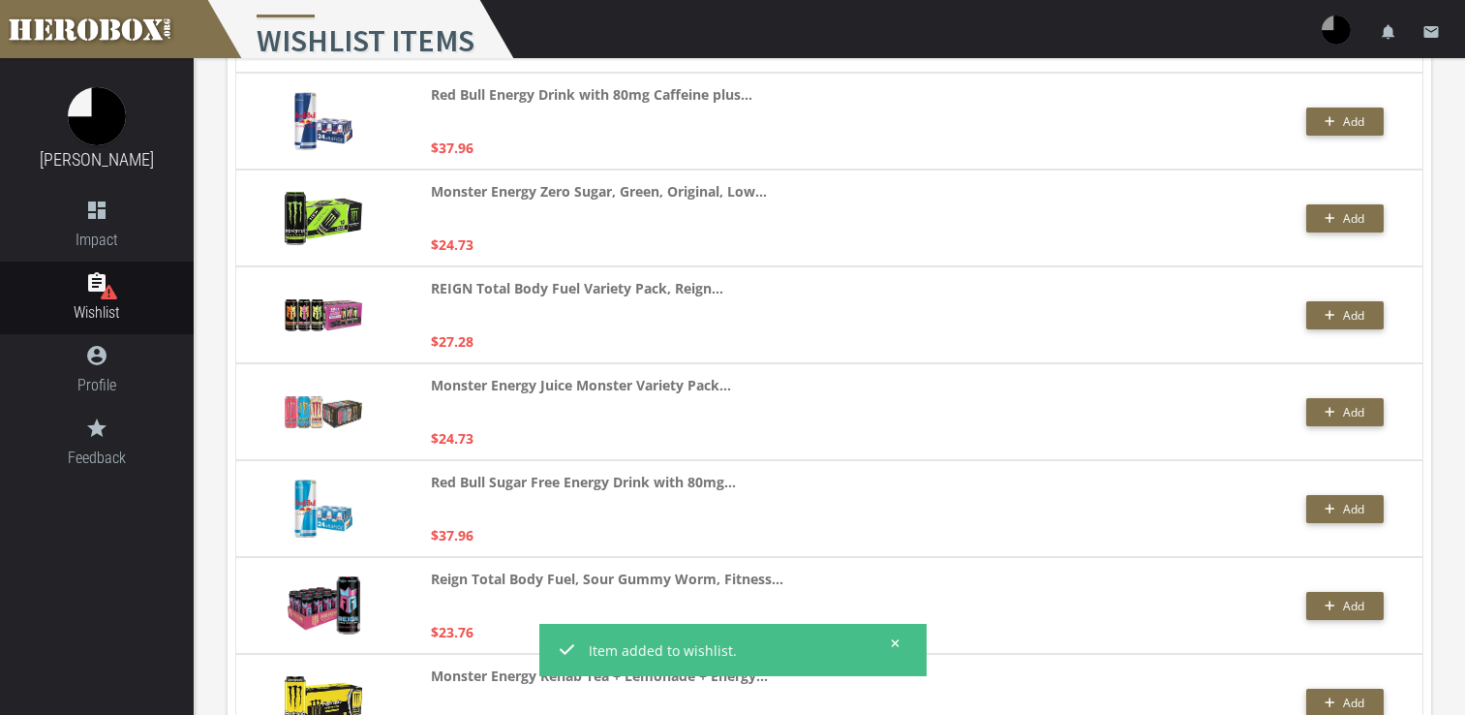
scroll to position [1065, 0]
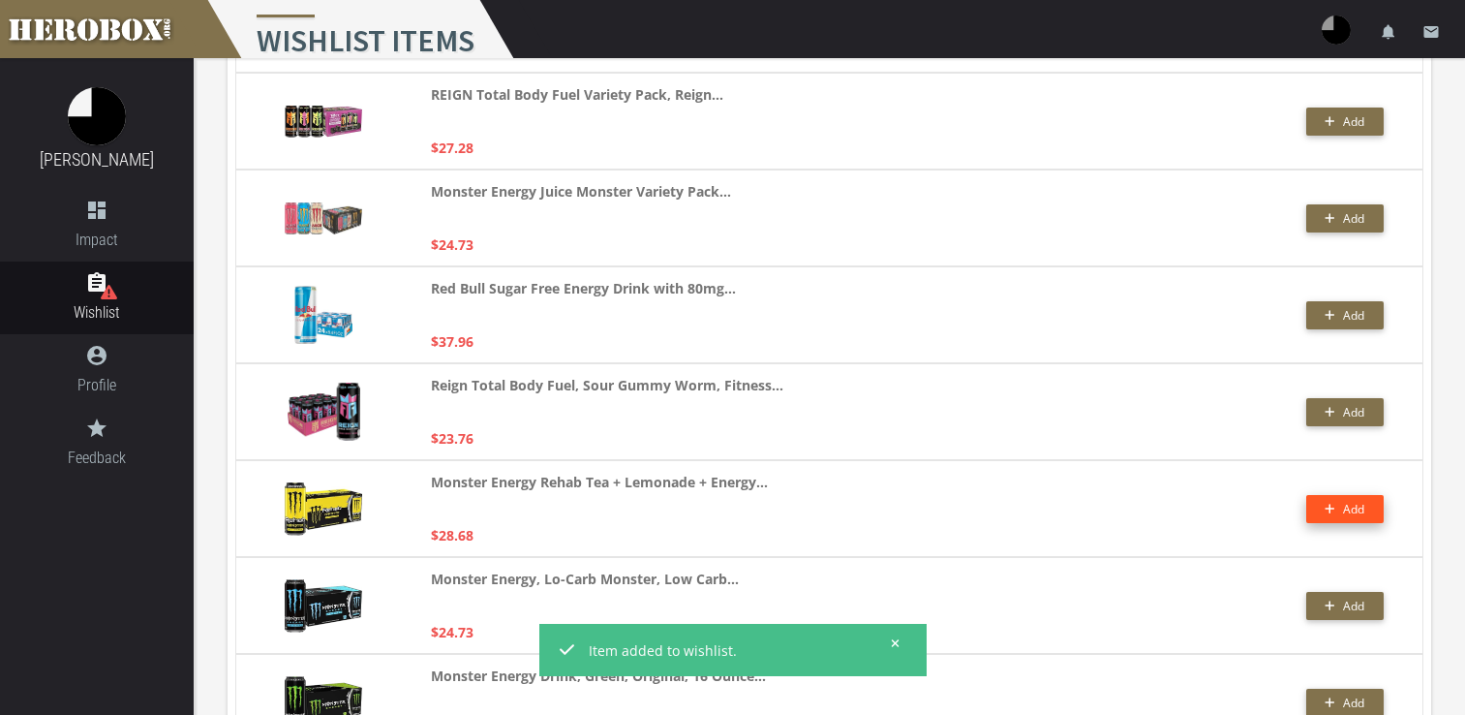
click at [1317, 503] on button "Add" at bounding box center [1344, 509] width 77 height 28
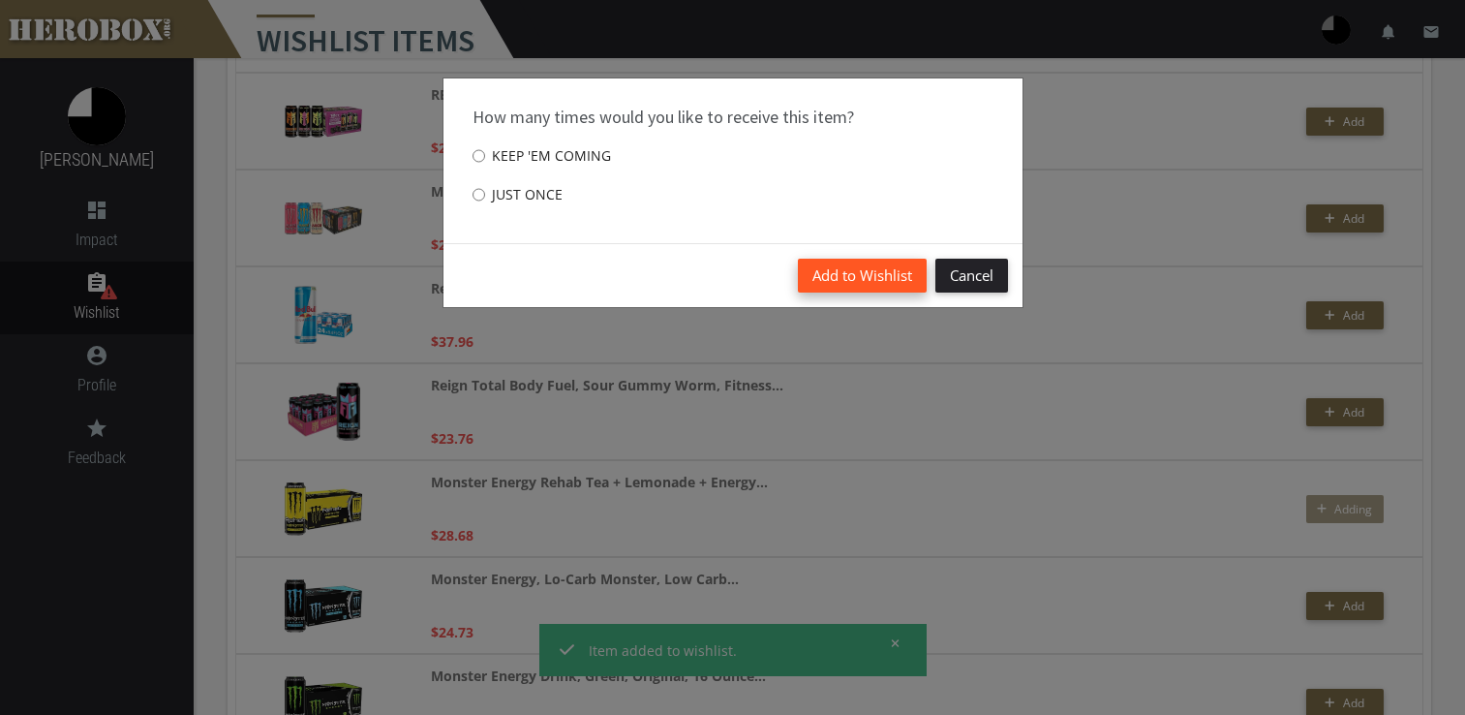
click at [845, 275] on button "Add to Wishlist" at bounding box center [862, 276] width 129 height 34
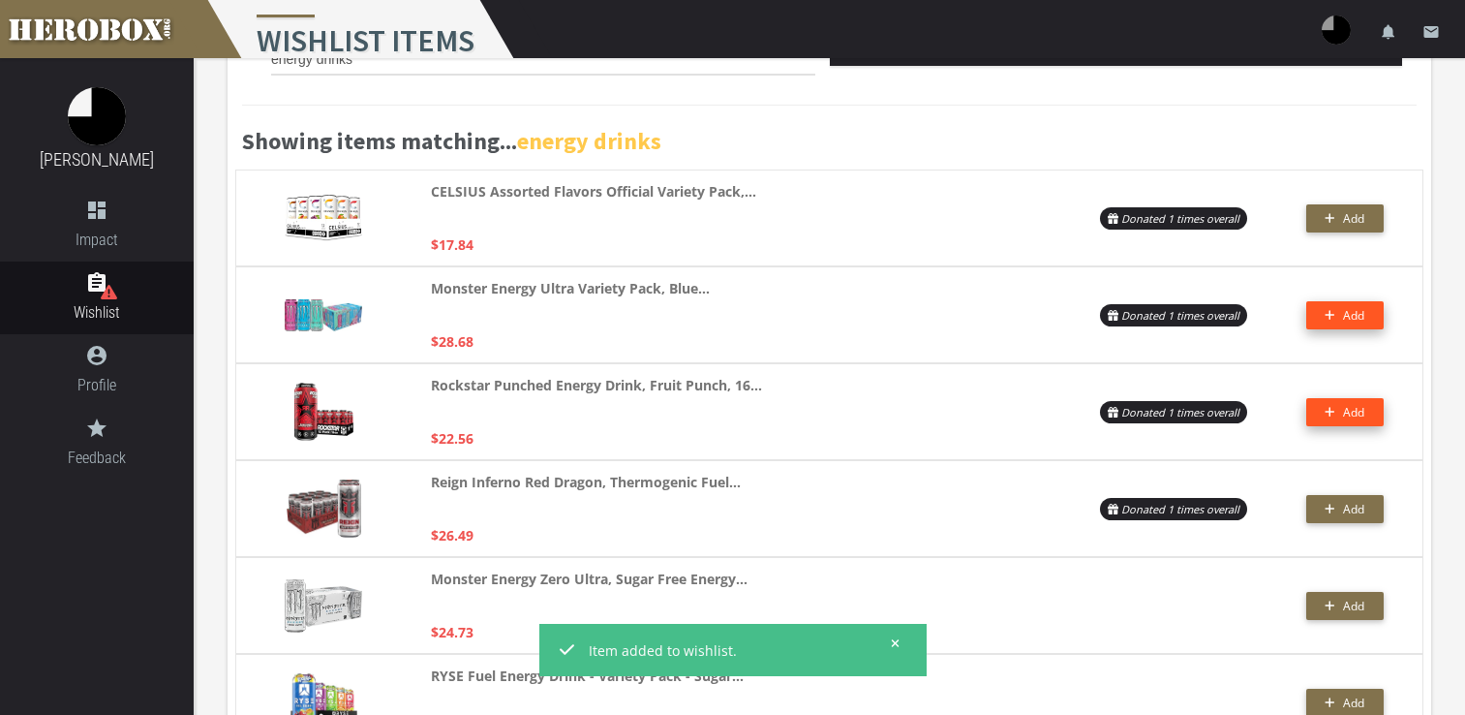
scroll to position [0, 0]
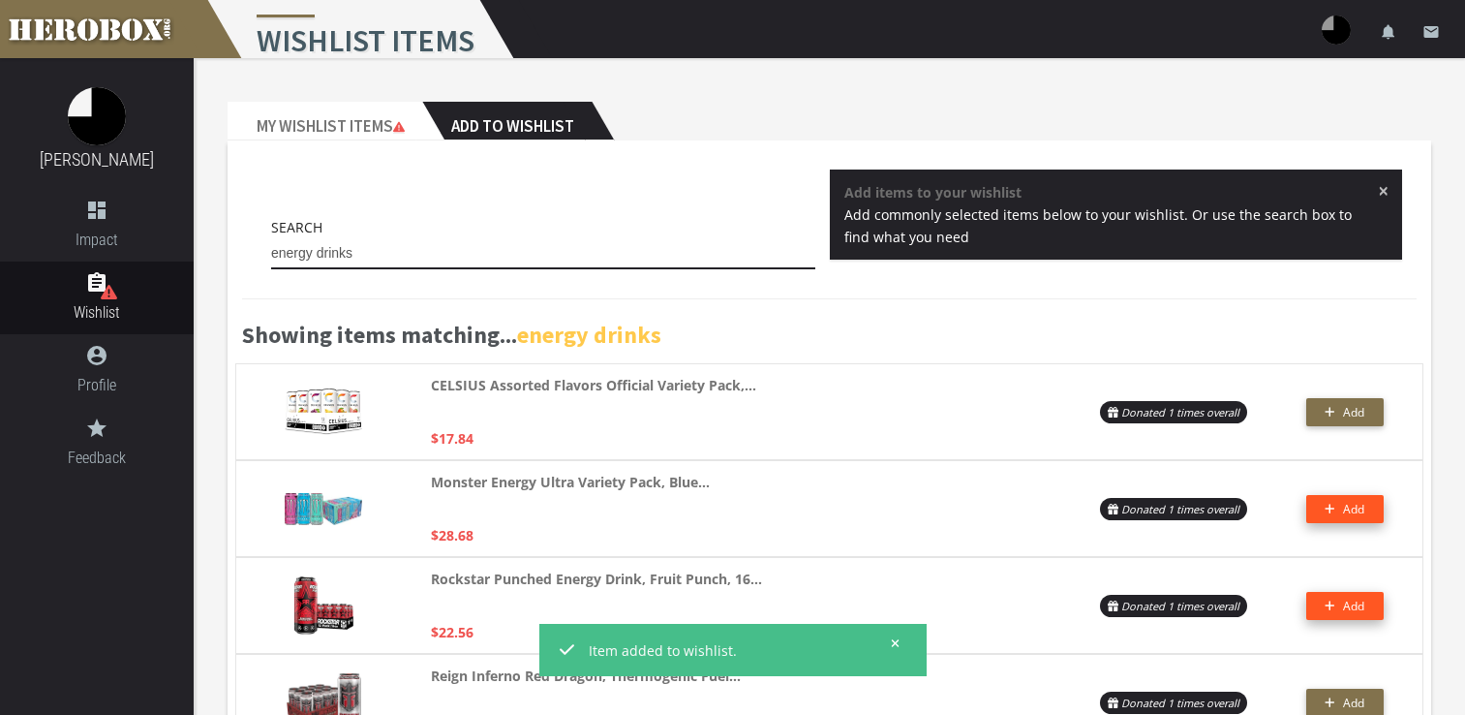
click at [406, 246] on input "energy drinks" at bounding box center [543, 253] width 544 height 31
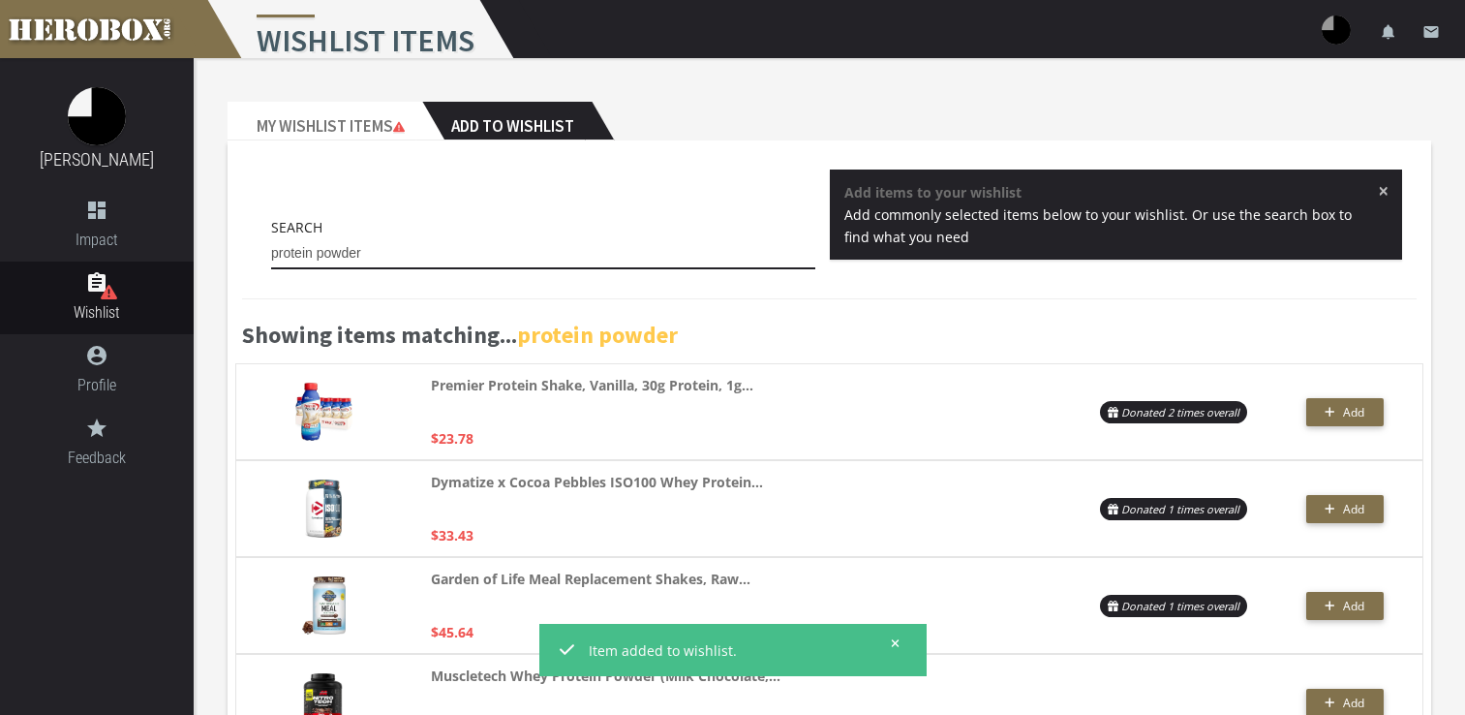
type input "protein powder"
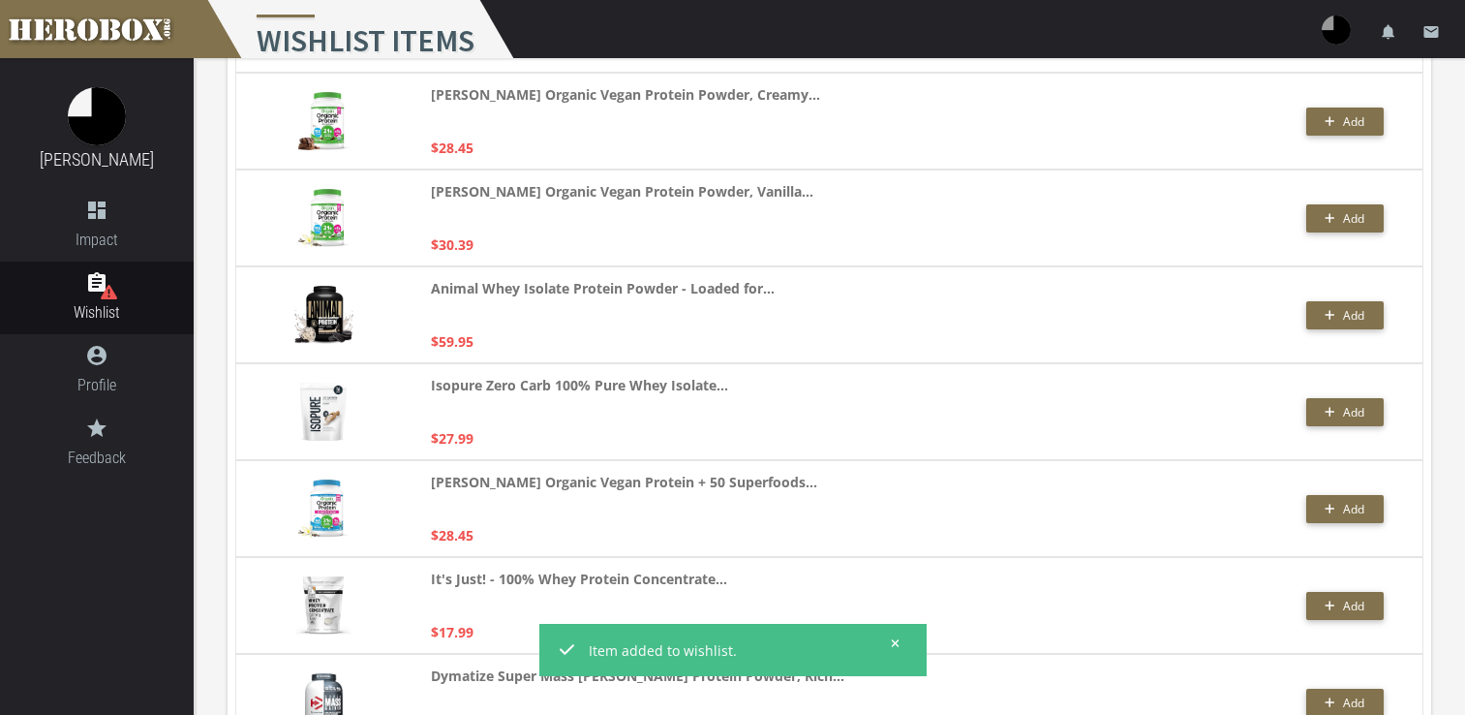
scroll to position [678, 0]
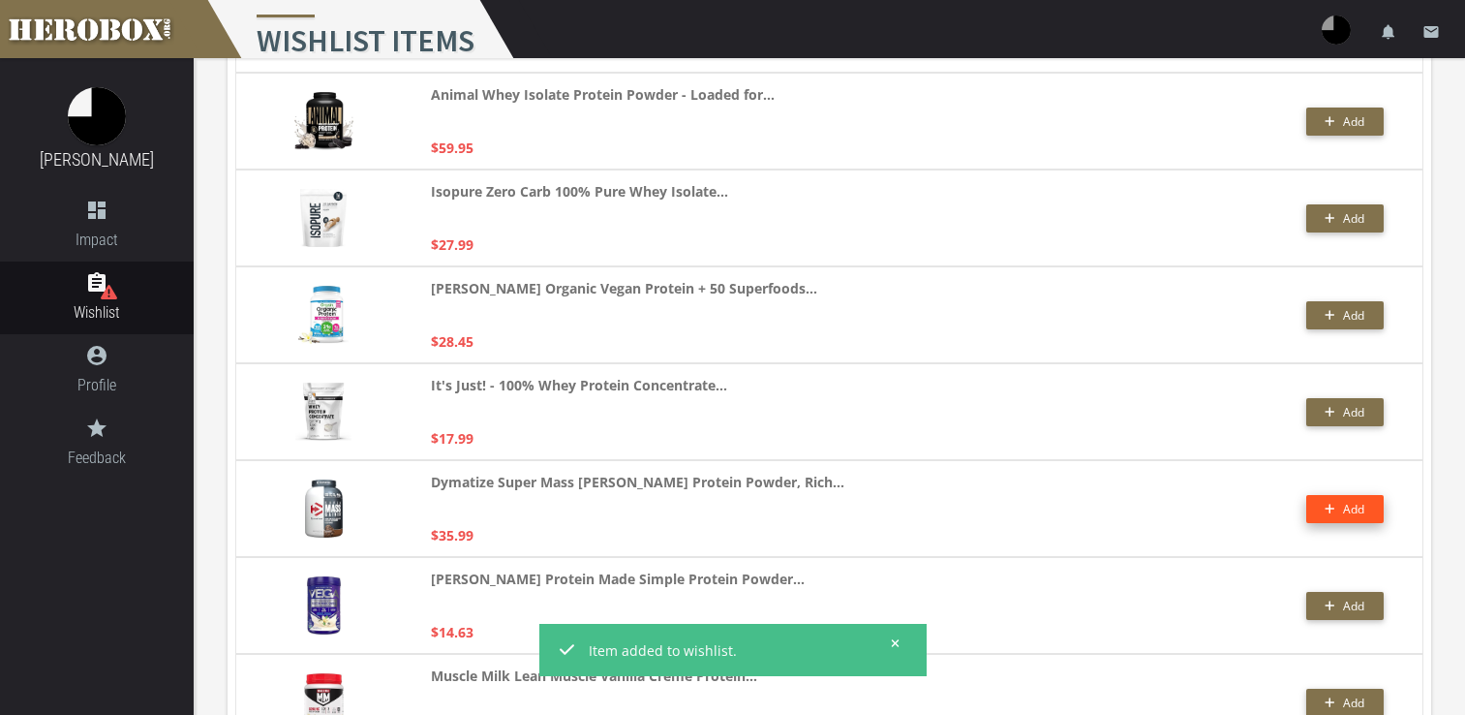
click at [1335, 509] on icon "button" at bounding box center [1330, 509] width 11 height 12
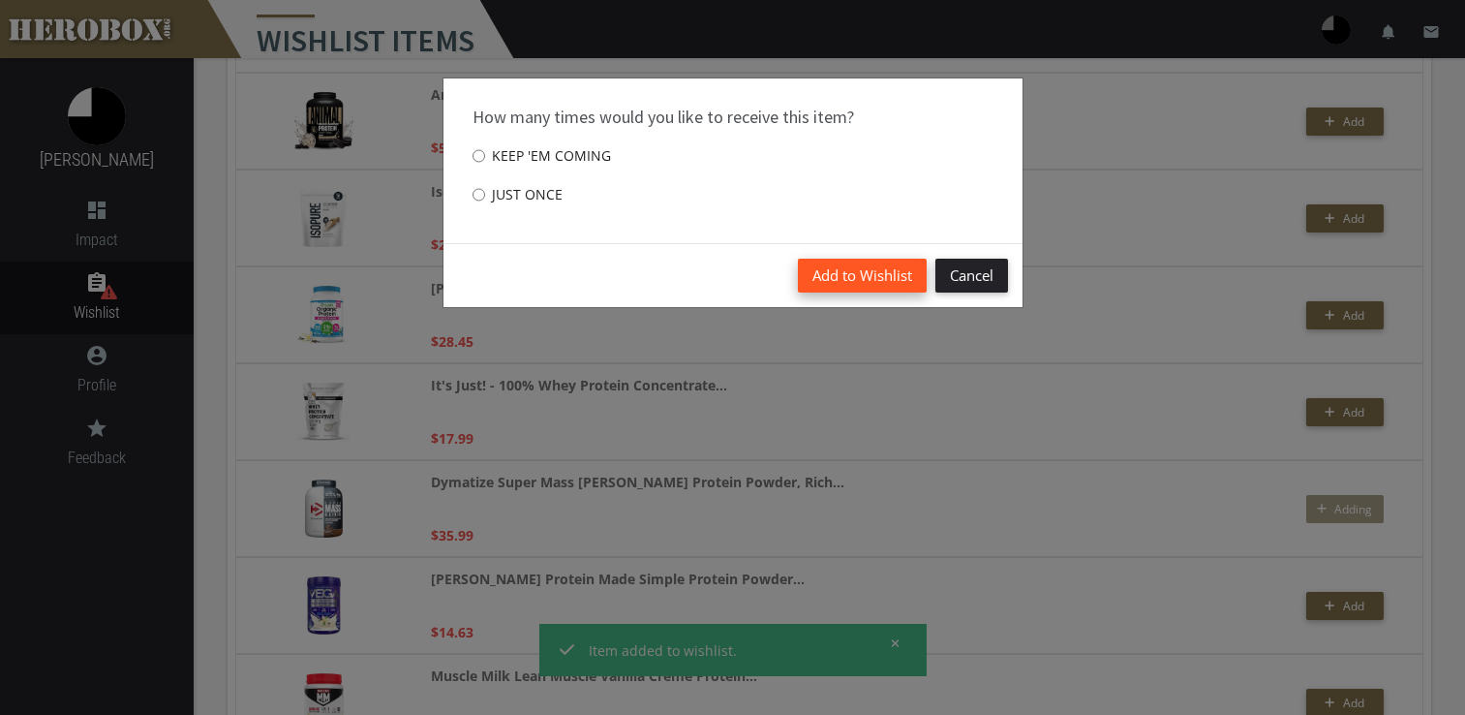
click at [840, 263] on button "Add to Wishlist" at bounding box center [862, 276] width 129 height 34
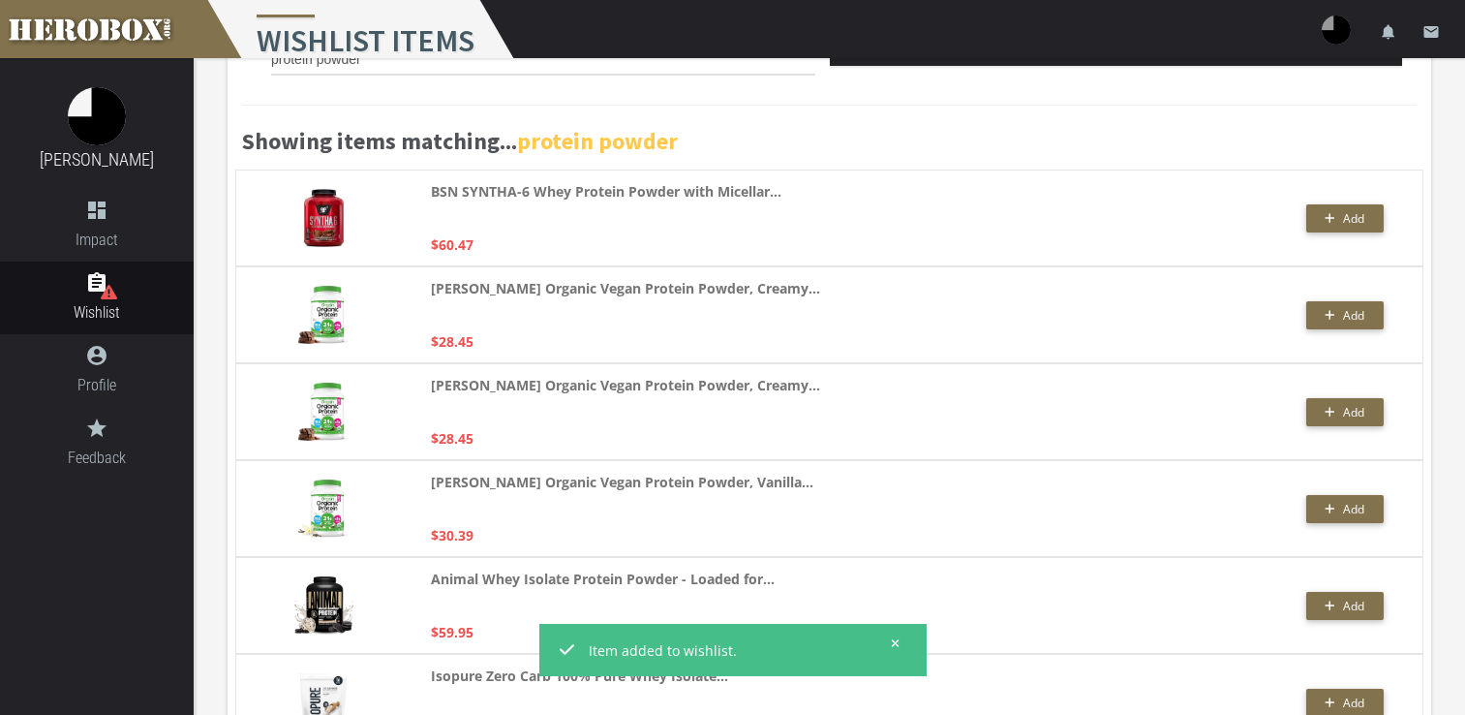
scroll to position [387, 0]
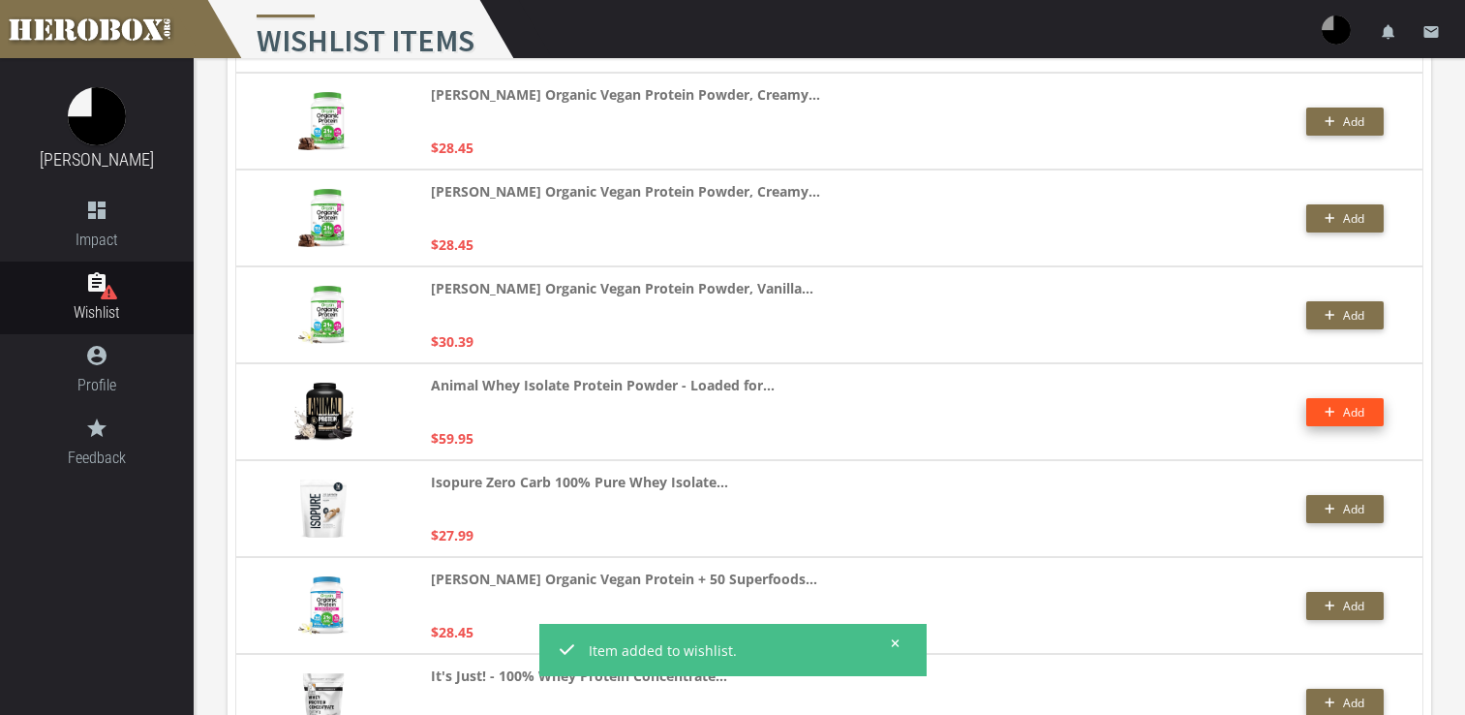
click at [1333, 416] on button "Add" at bounding box center [1344, 412] width 77 height 28
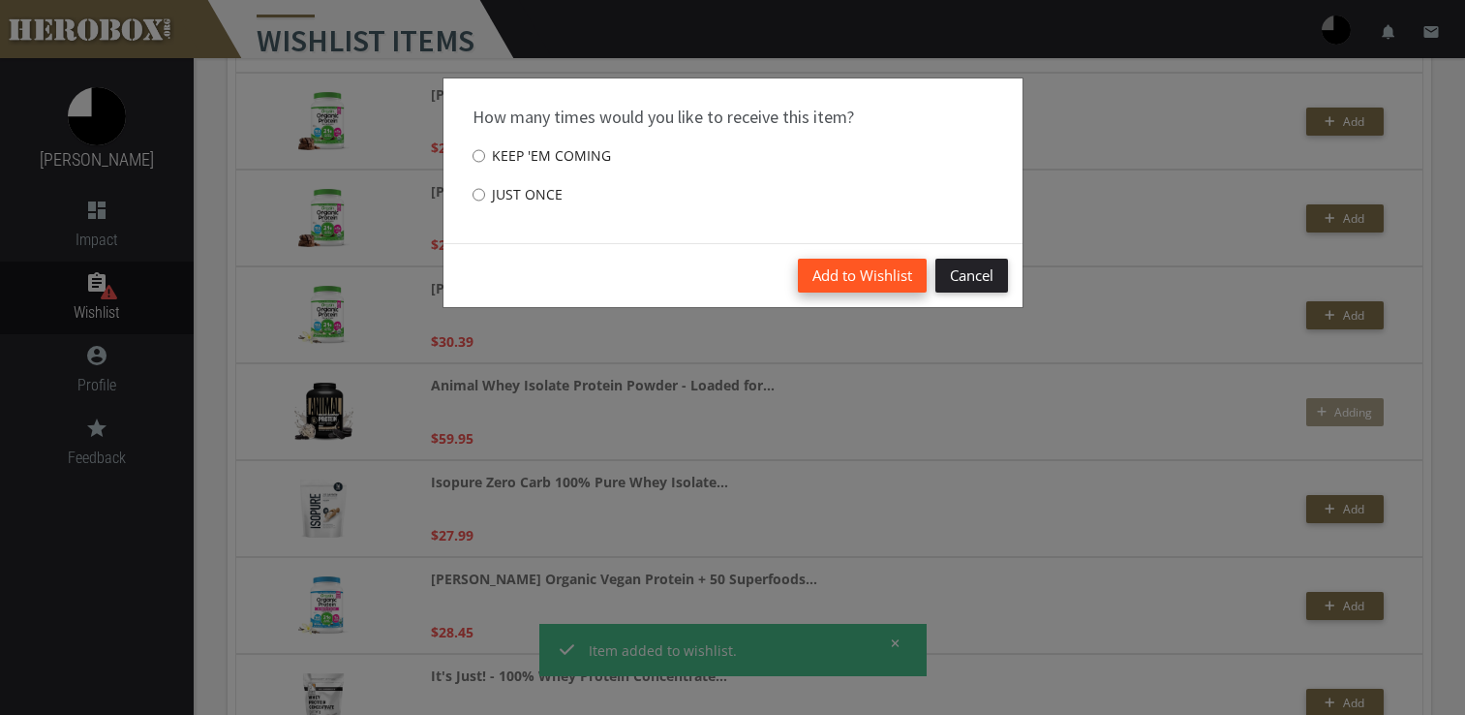
click at [844, 273] on button "Add to Wishlist" at bounding box center [862, 276] width 129 height 34
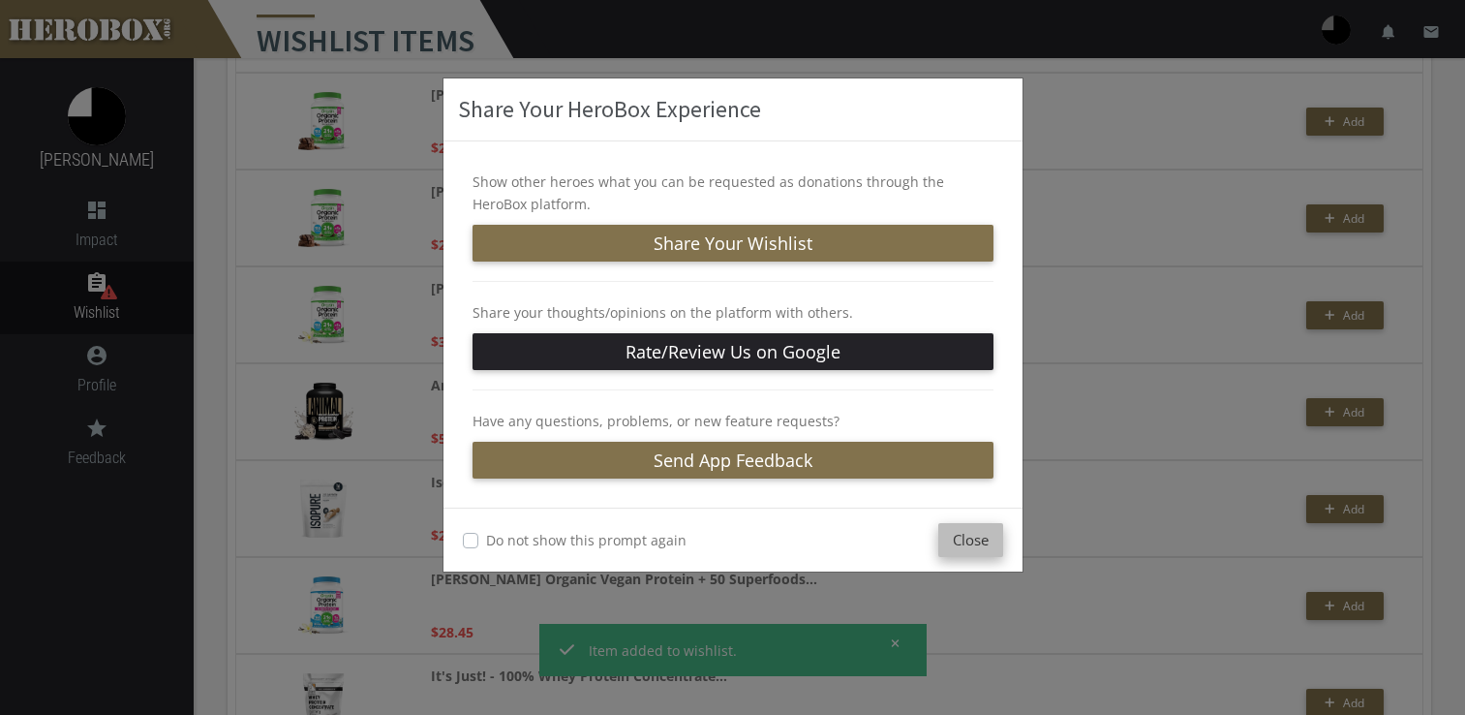
click at [960, 541] on button "Close" at bounding box center [970, 540] width 65 height 34
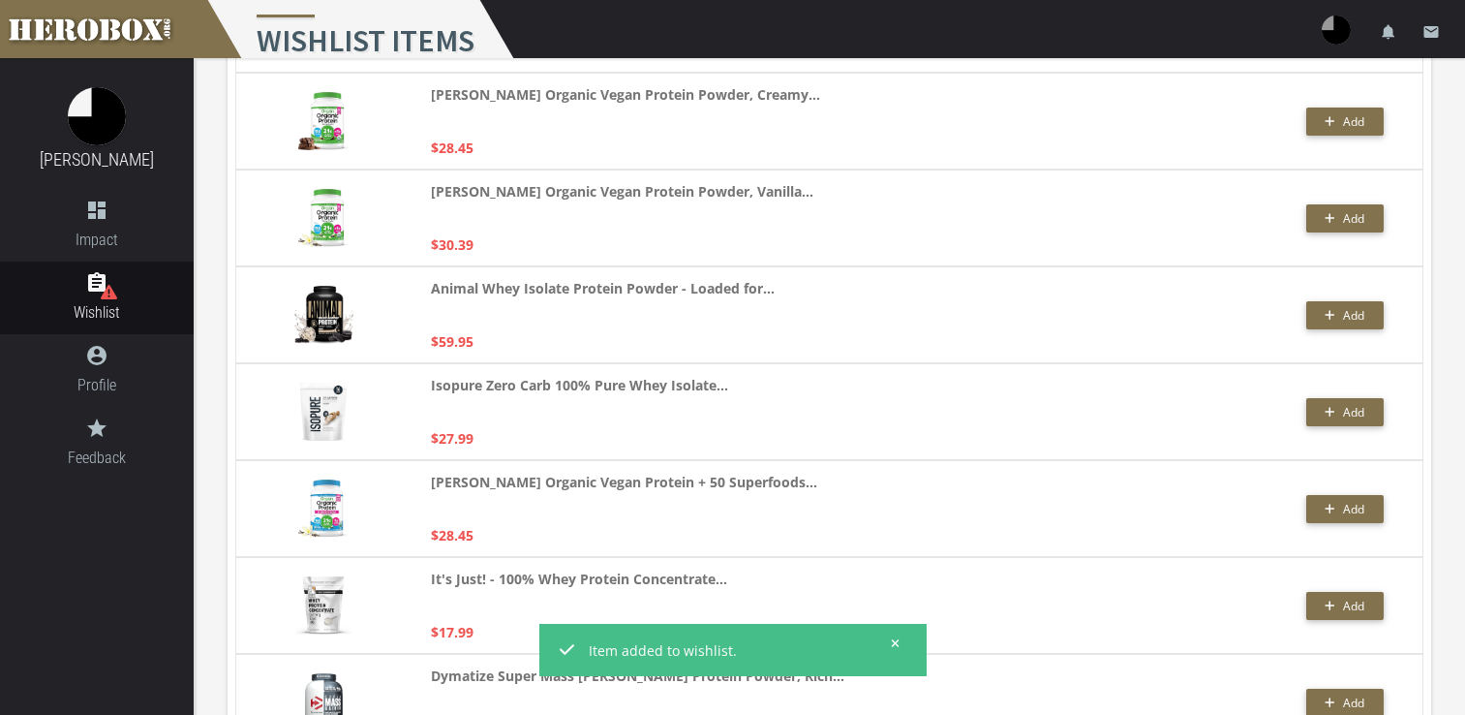
scroll to position [581, 0]
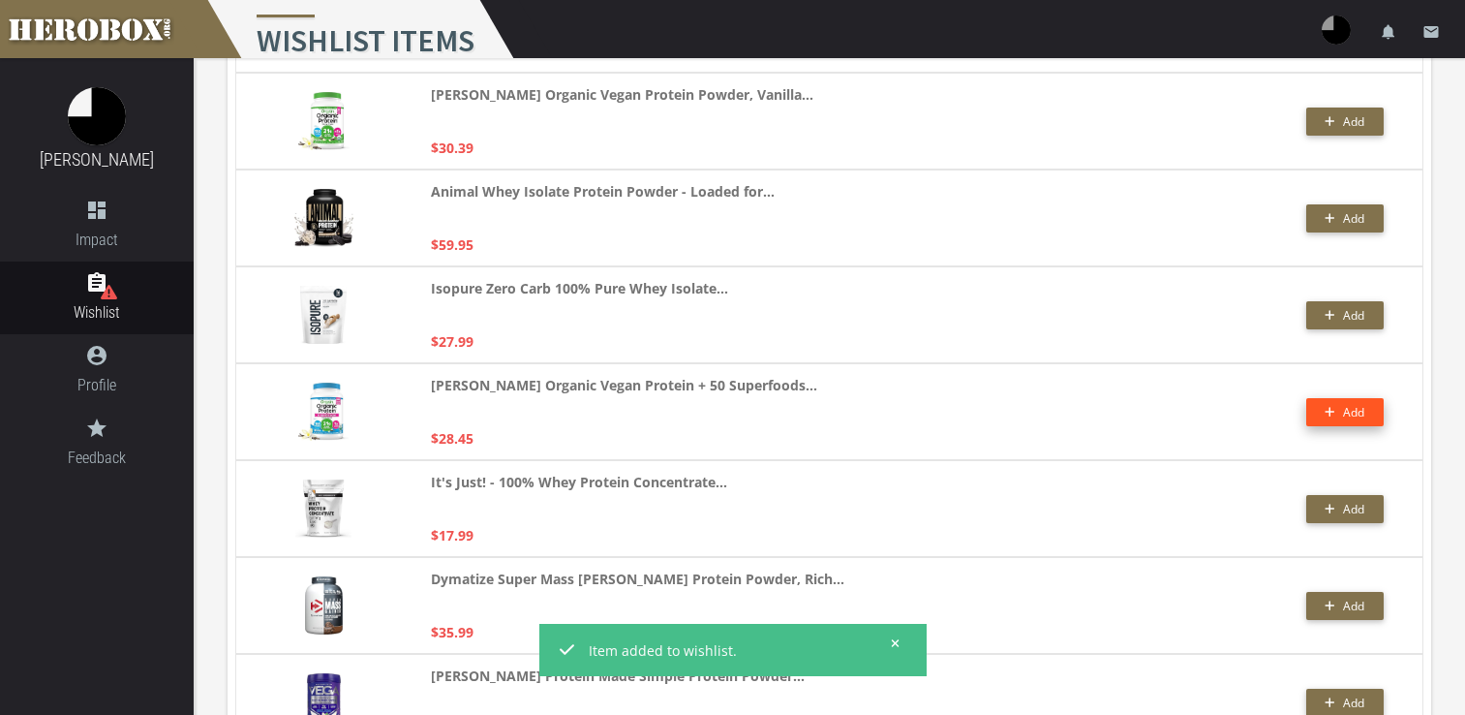
click at [1358, 417] on button "Add" at bounding box center [1344, 412] width 77 height 28
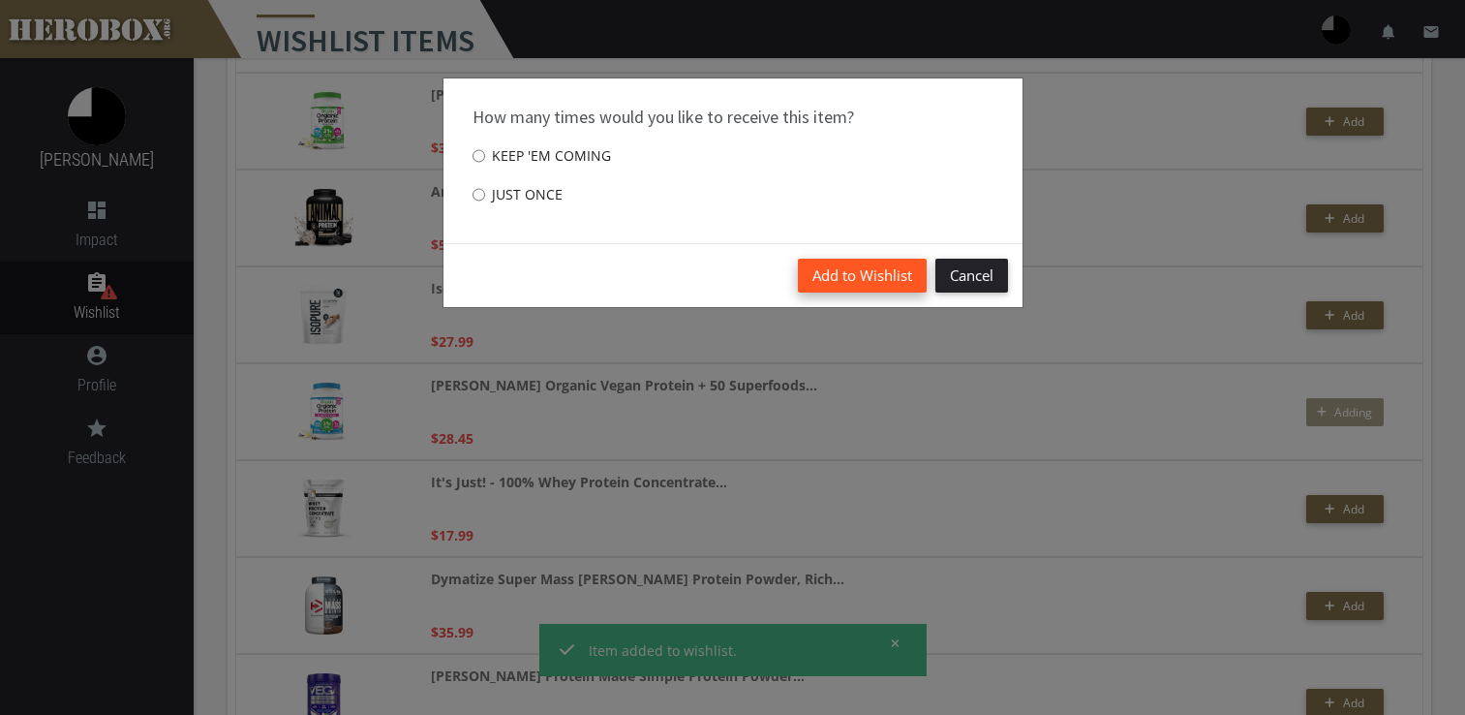
click at [827, 277] on button "Add to Wishlist" at bounding box center [862, 276] width 129 height 34
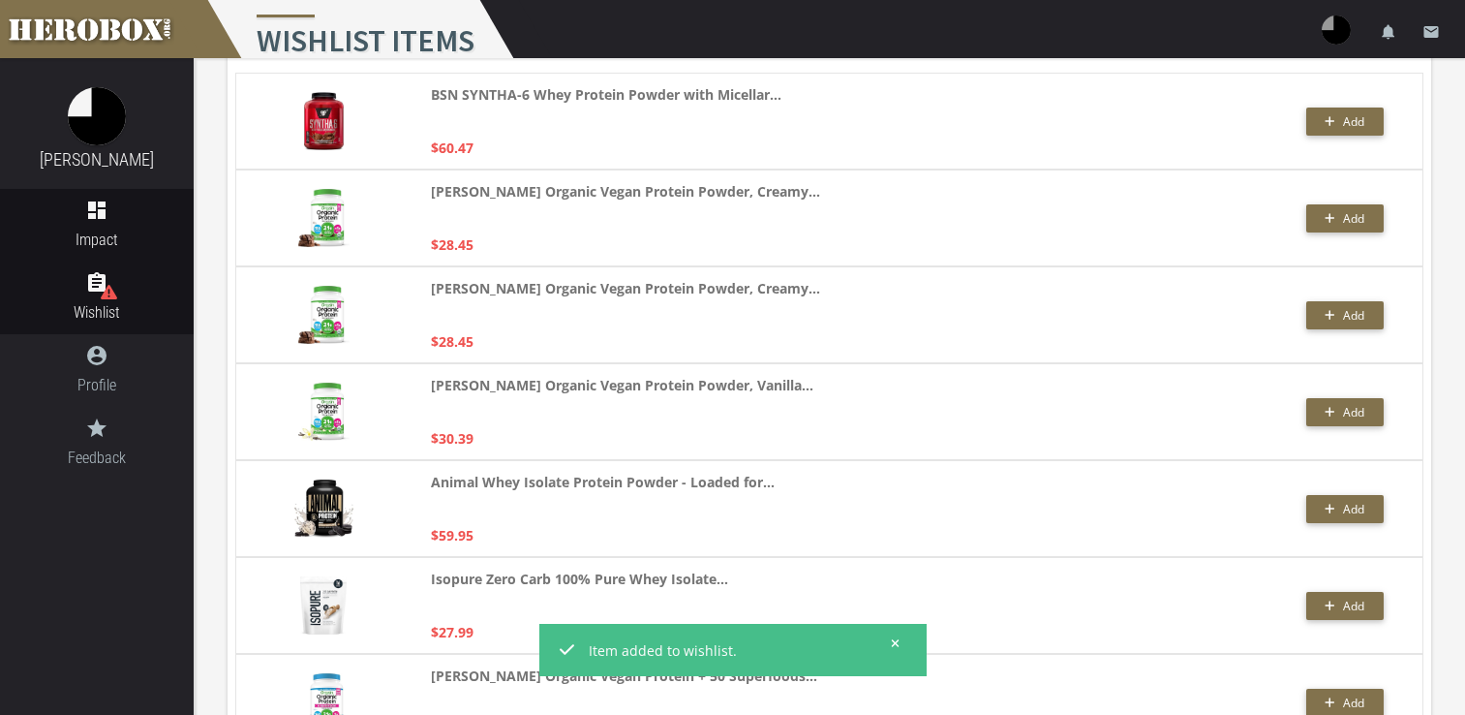
scroll to position [194, 0]
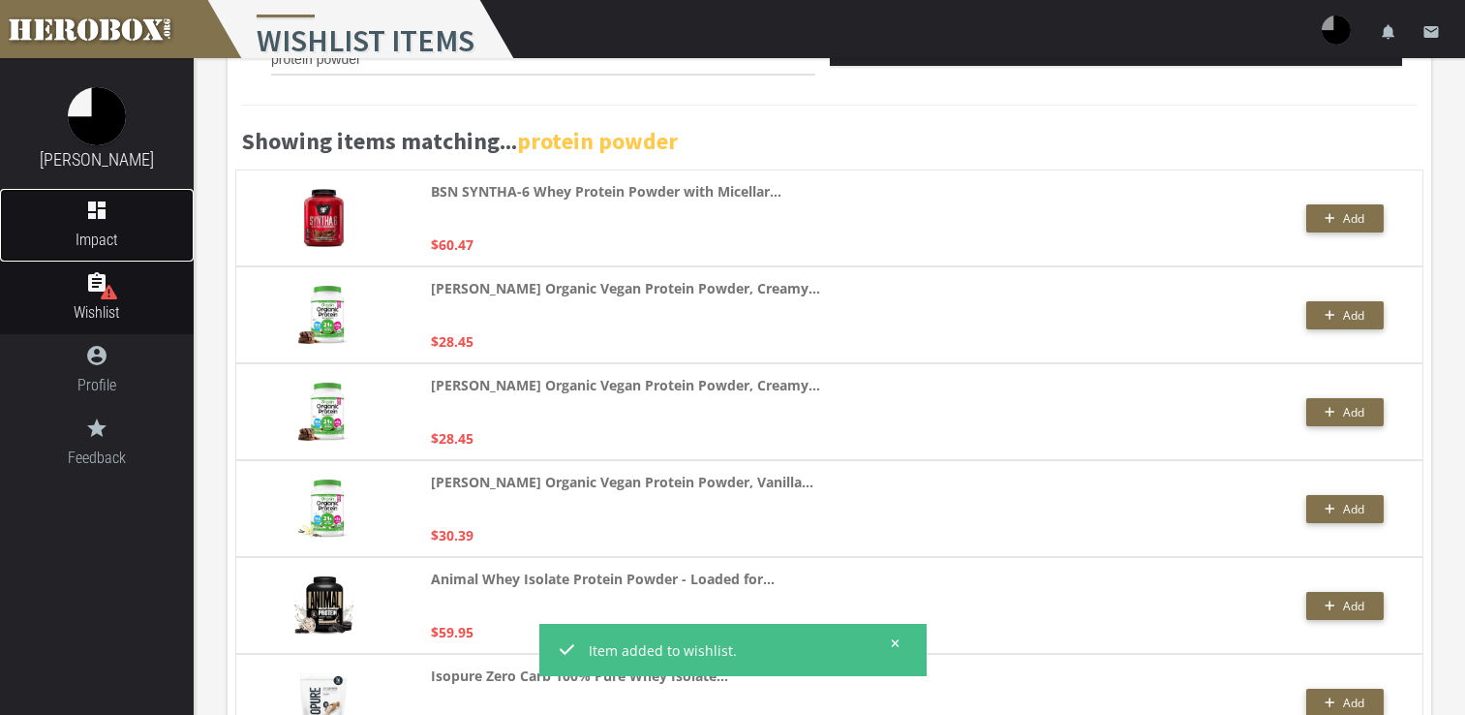
click at [117, 227] on link "dashboard Impact" at bounding box center [97, 225] width 194 height 73
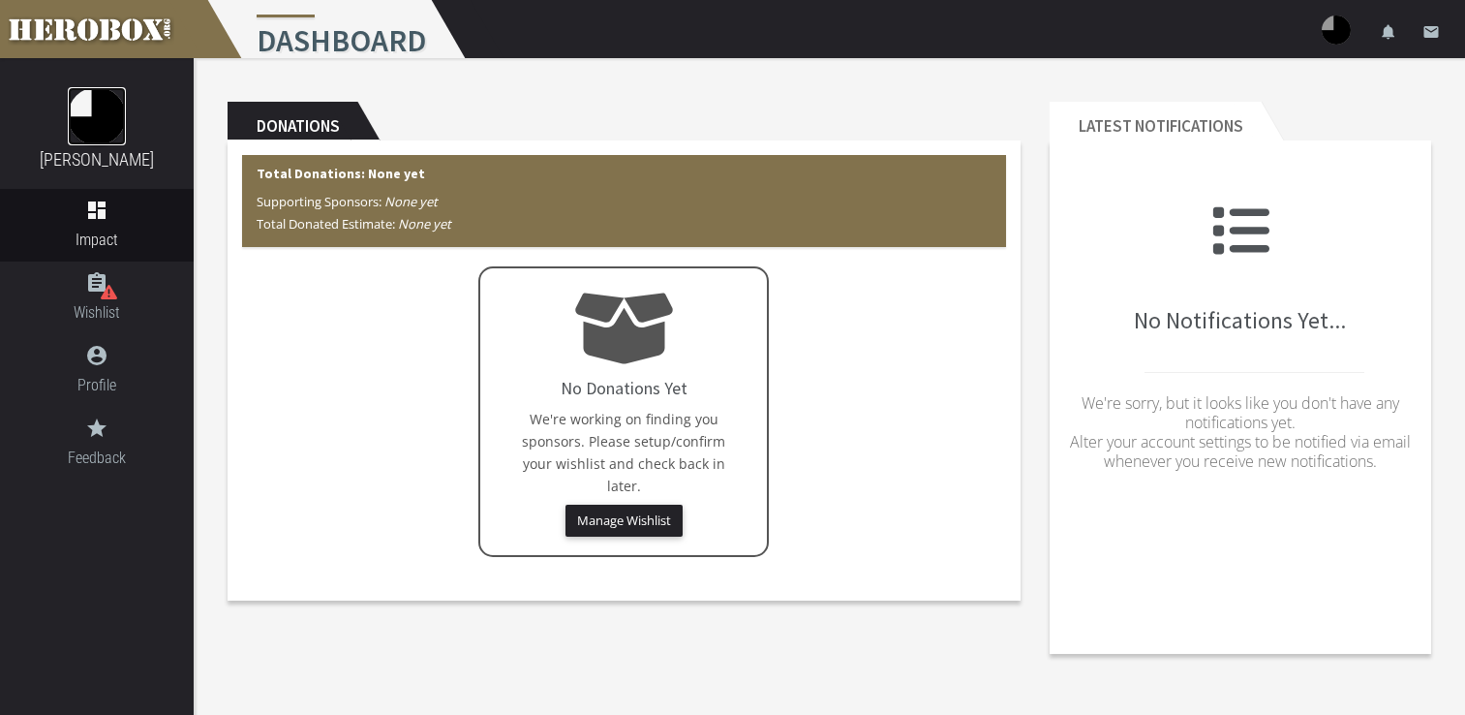
click at [115, 122] on img at bounding box center [97, 116] width 58 height 58
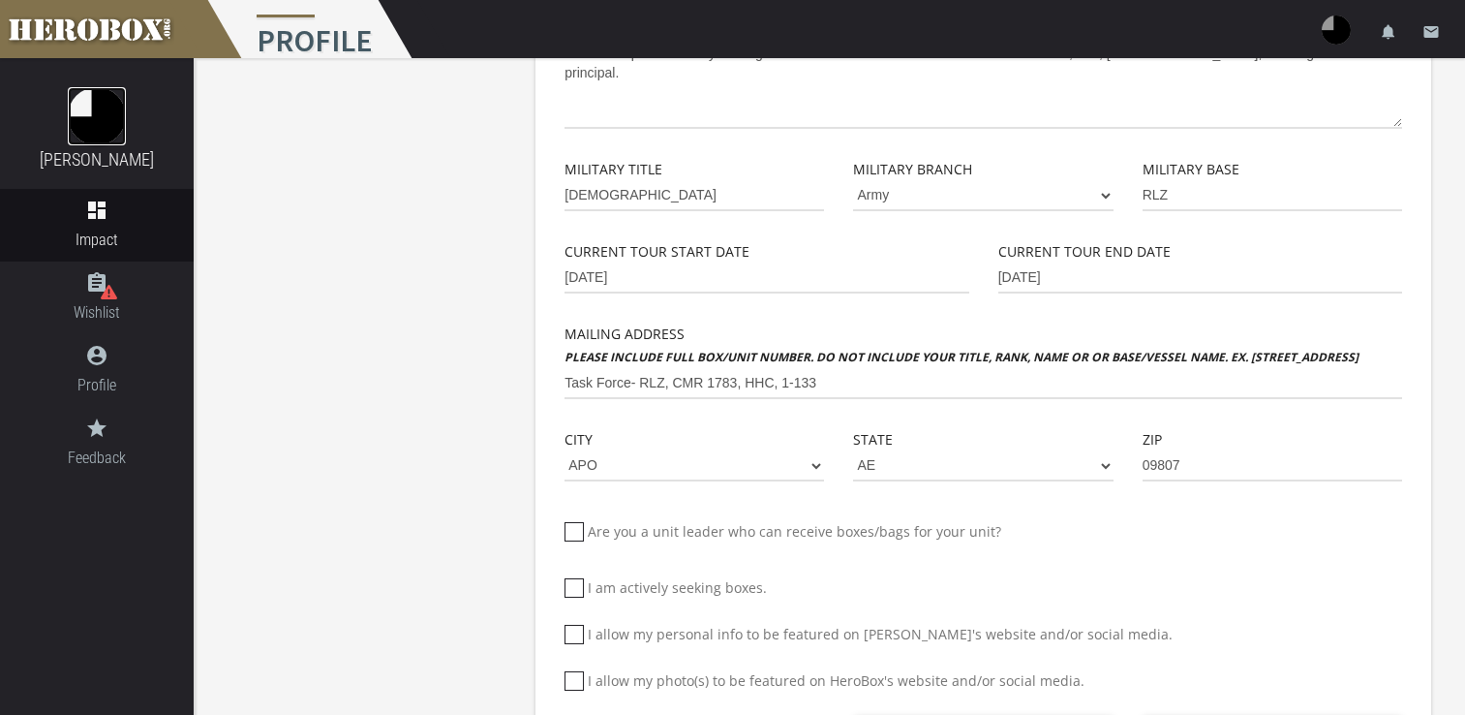
scroll to position [576, 0]
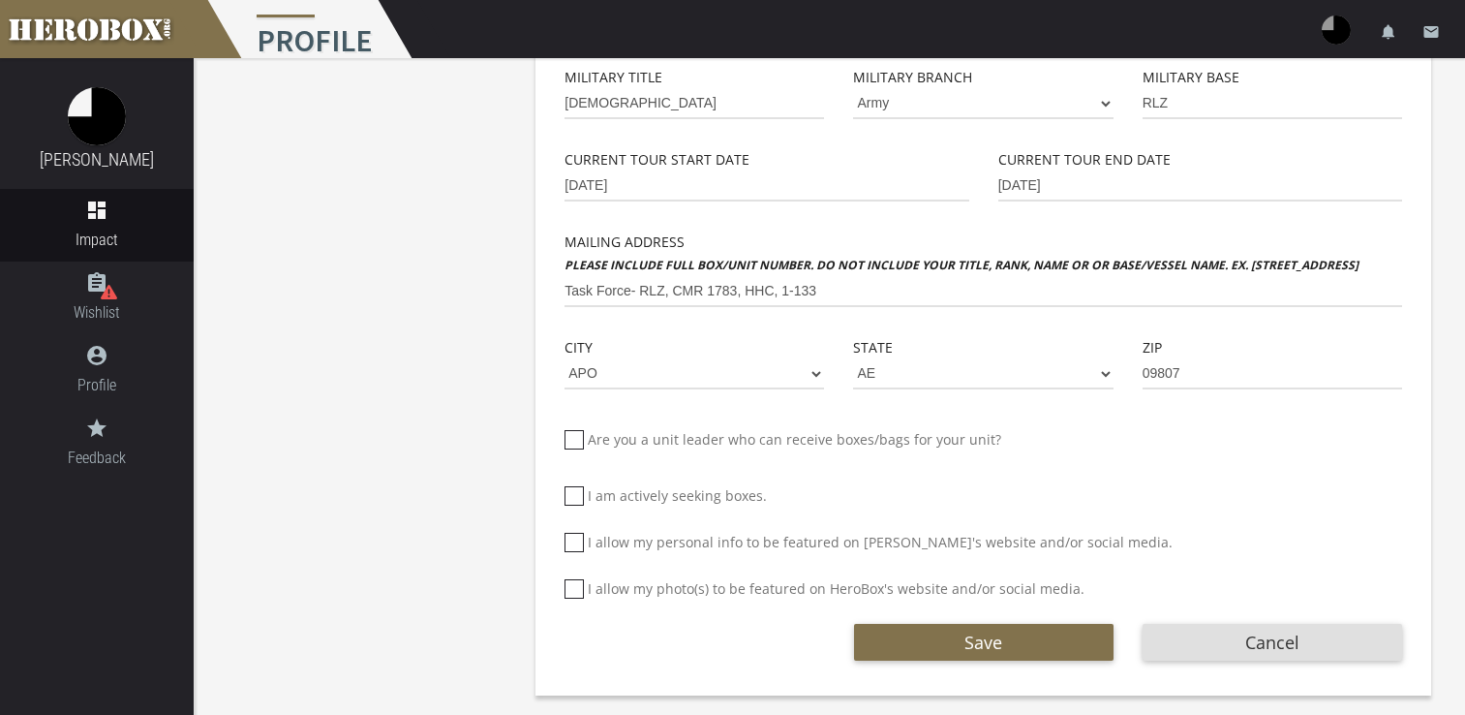
click at [564, 442] on div "First Name [PERSON_NAME] Last Name [GEOGRAPHIC_DATA] Phone Email [PERSON_NAME][…" at bounding box center [983, 141] width 867 height 1096
click at [572, 441] on icon at bounding box center [574, 439] width 19 height 19
click at [572, 441] on input "Are you a unit leader who can receive boxes/bags for your unit?" at bounding box center [571, 447] width 13 height 31
checkbox input "****"
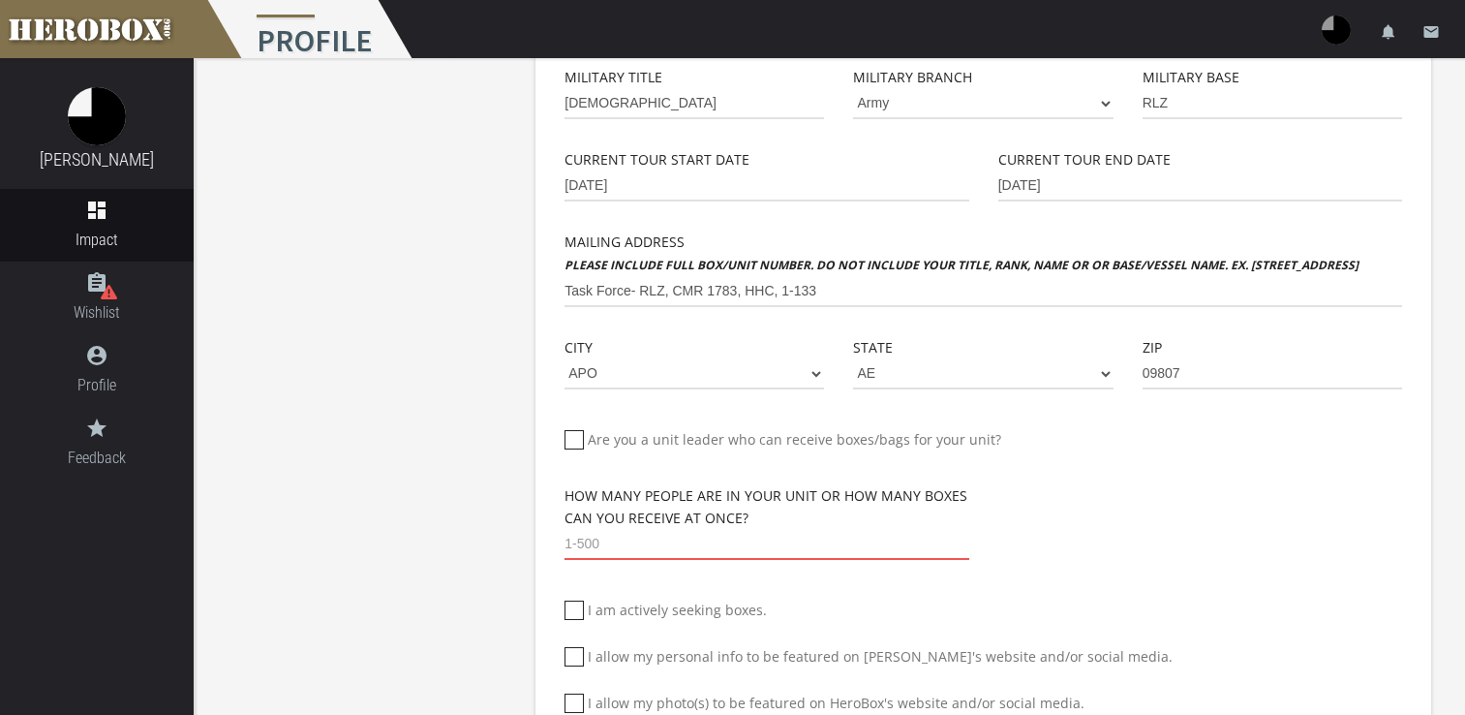
click at [780, 537] on input "number" at bounding box center [767, 544] width 404 height 31
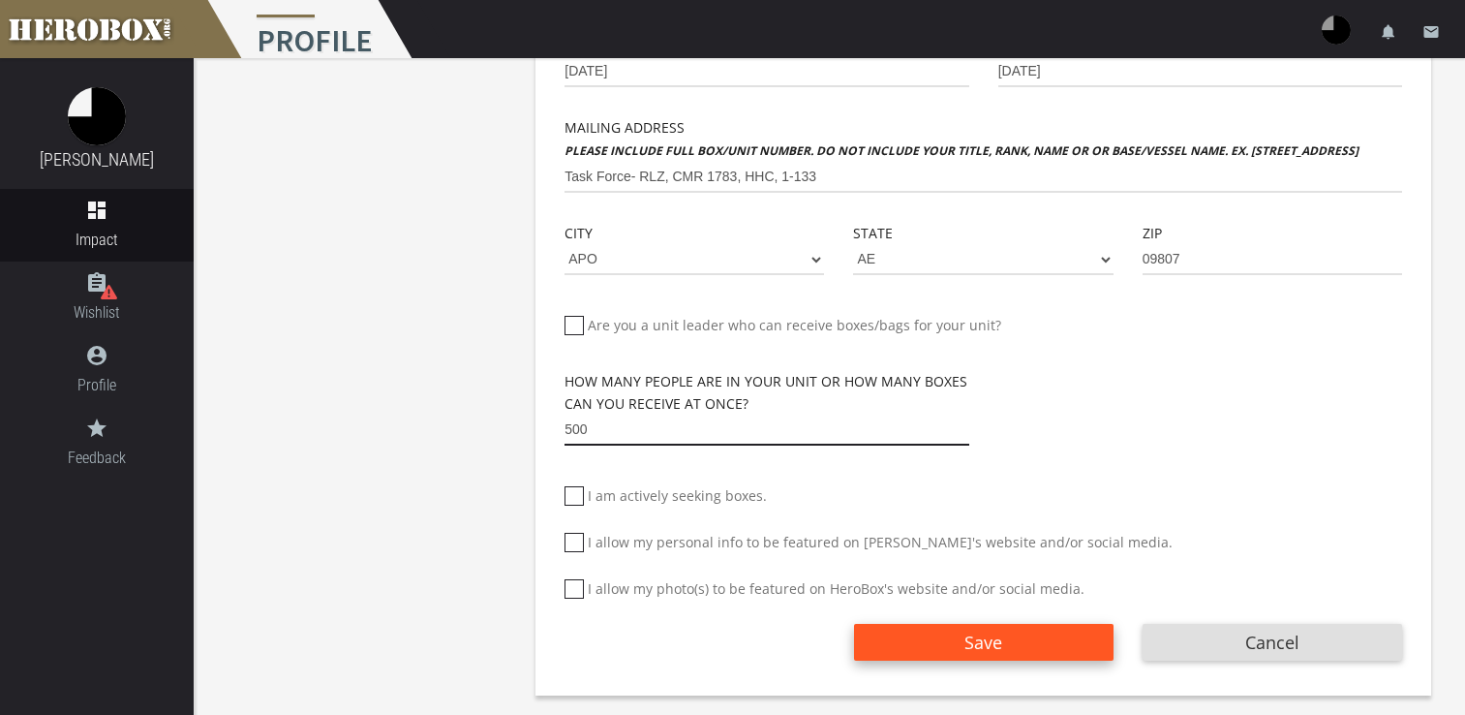
type input "500"
click at [998, 636] on span "Save" at bounding box center [984, 641] width 38 height 23
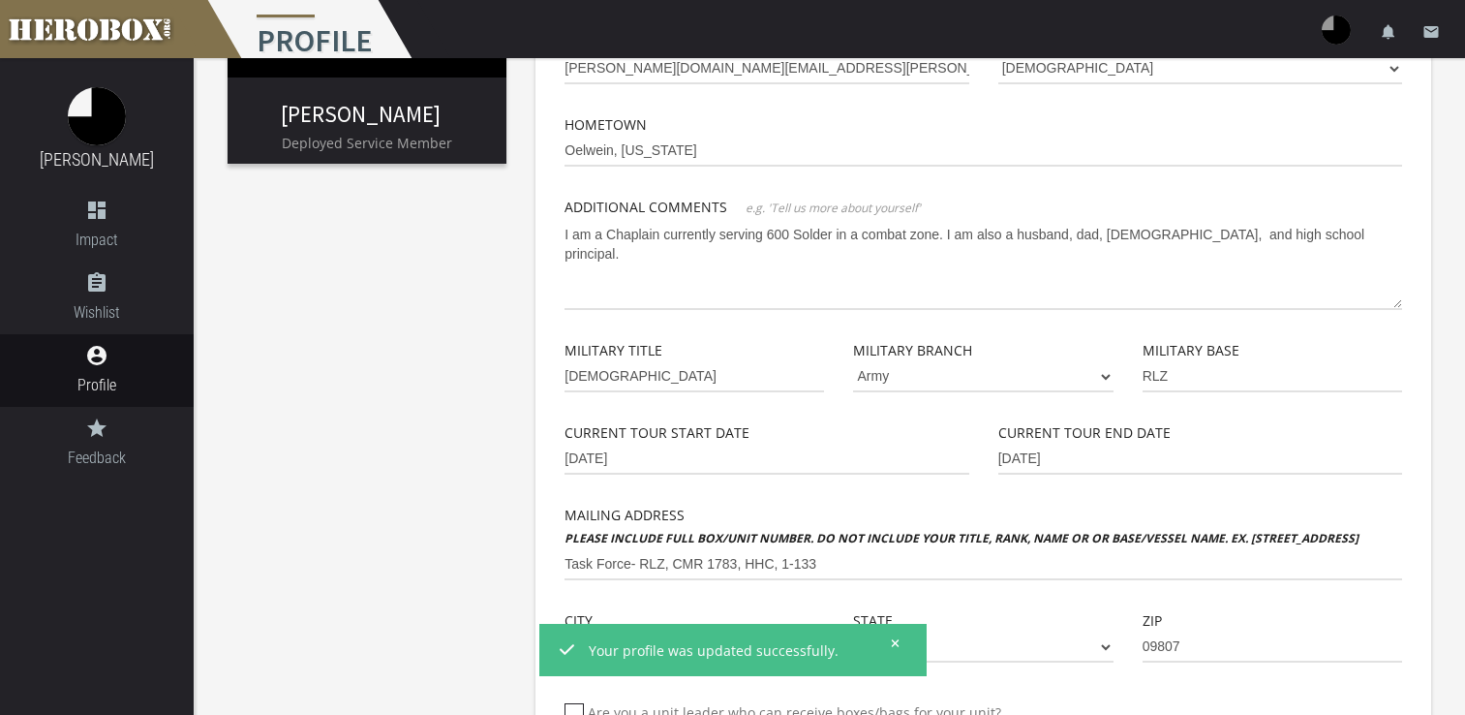
scroll to position [0, 0]
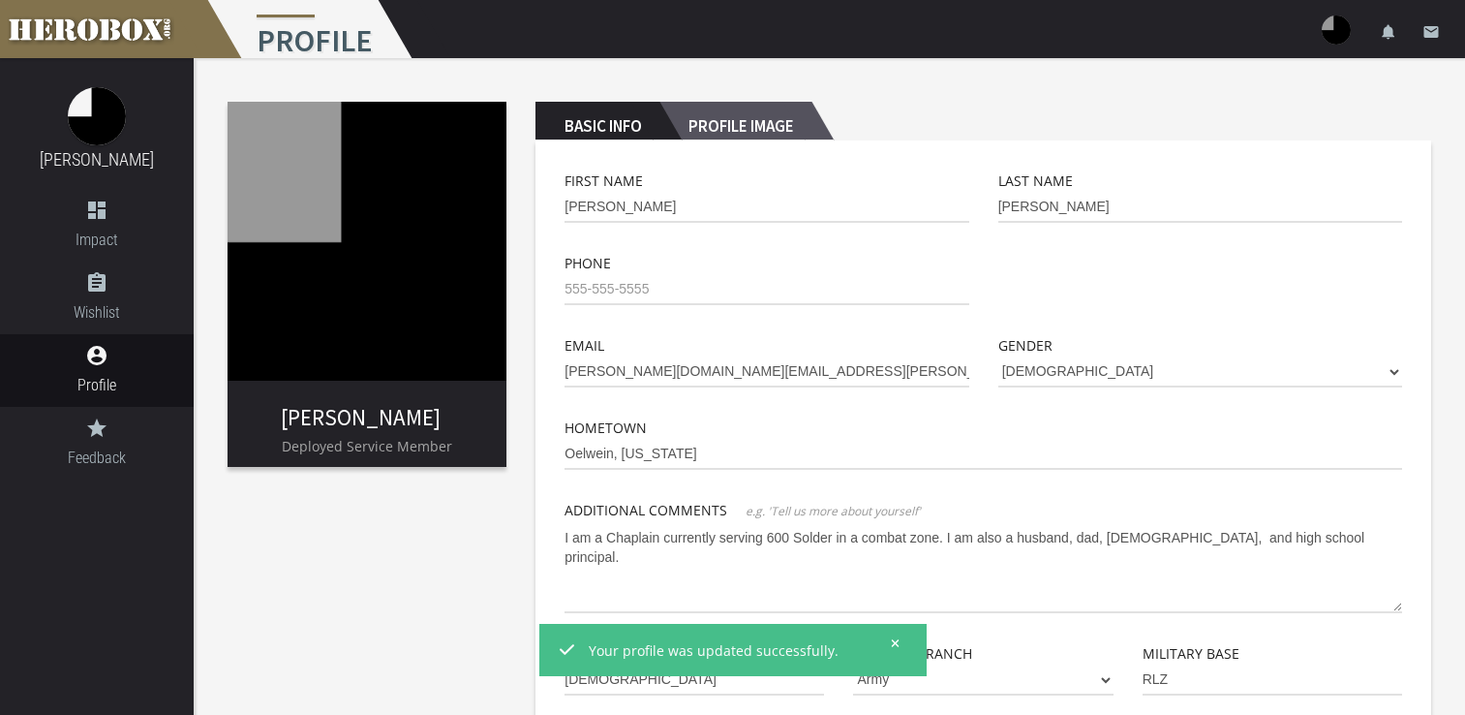
drag, startPoint x: 720, startPoint y: 141, endPoint x: 734, endPoint y: 132, distance: 17.5
click at [734, 132] on h2 "Profile Image" at bounding box center [736, 121] width 152 height 39
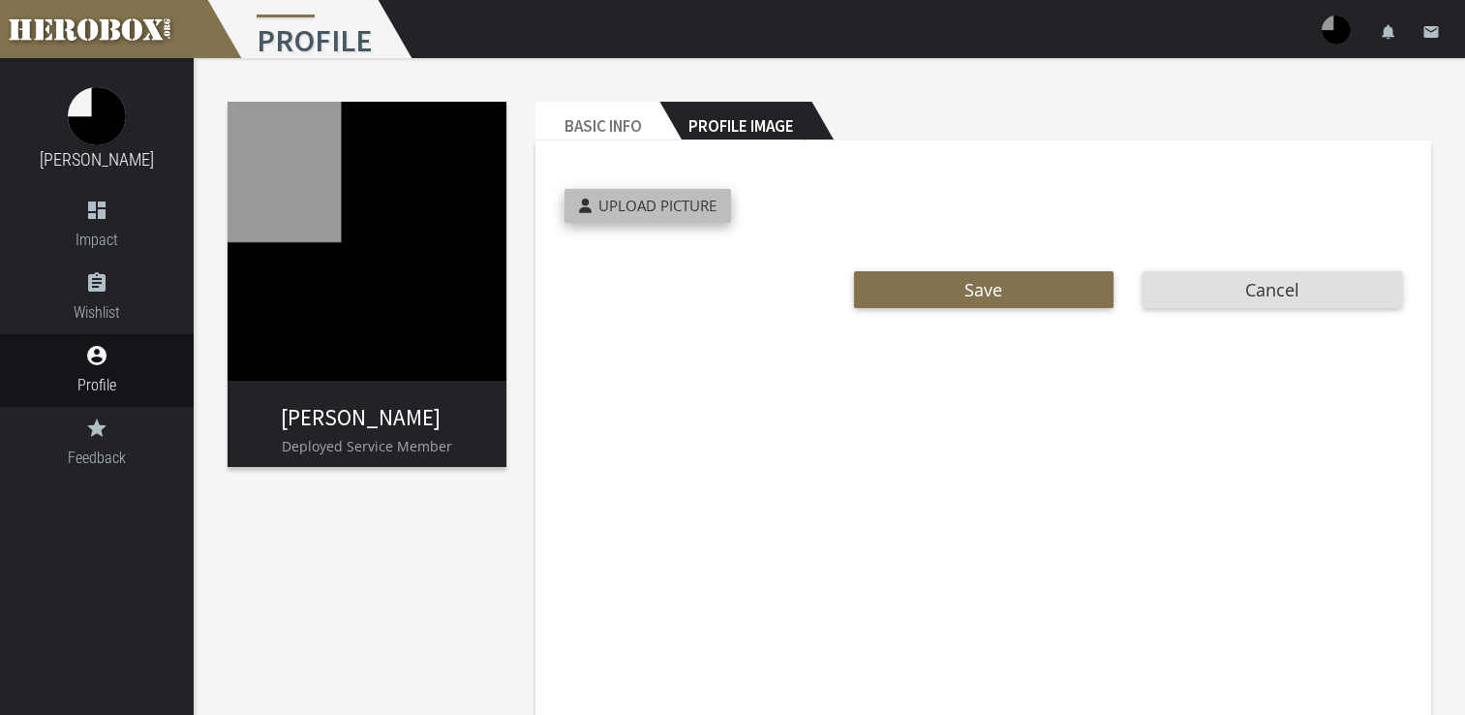
click at [622, 207] on label "Upload Picture" at bounding box center [648, 206] width 167 height 34
click at [622, 207] on input "Upload Picture" at bounding box center [693, 200] width 257 height 22
type input "**********"
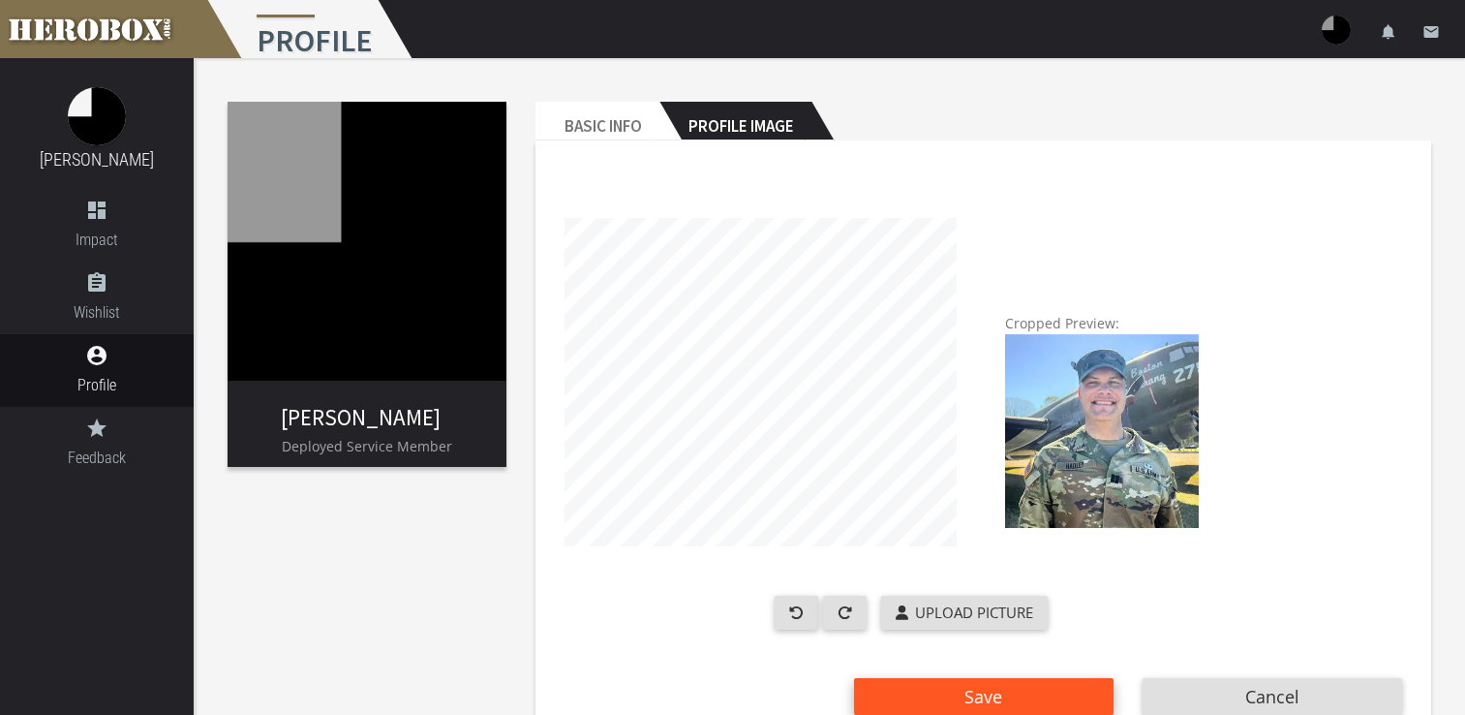
click at [1062, 687] on button "Save" at bounding box center [984, 696] width 260 height 37
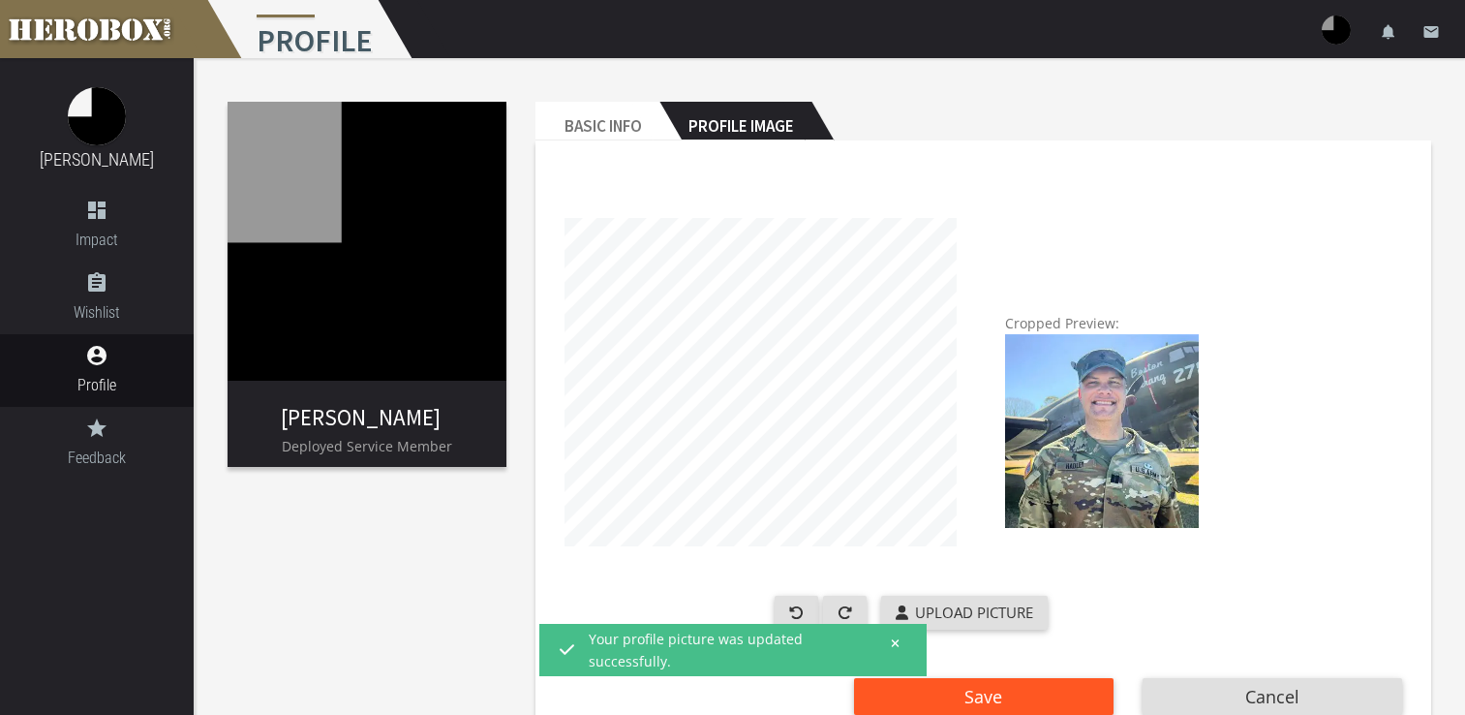
scroll to position [54, 0]
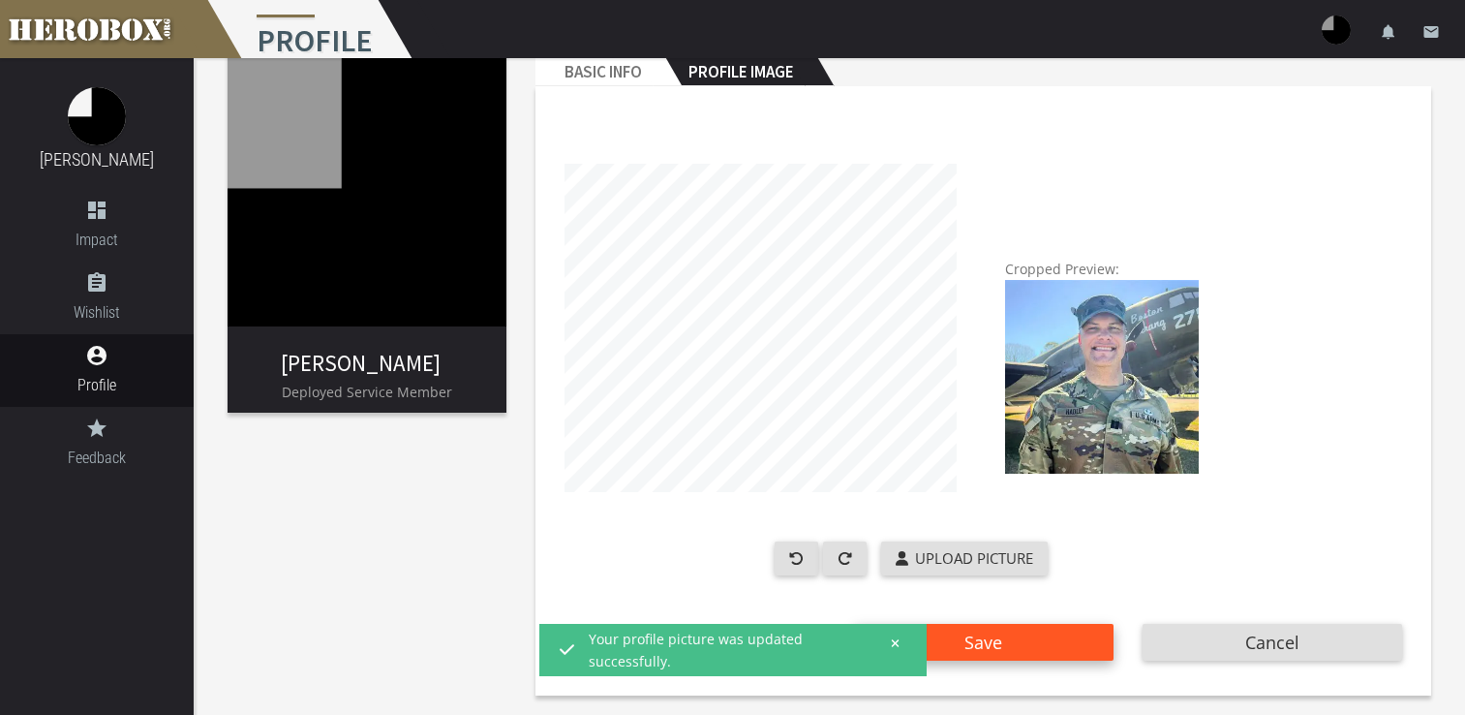
click at [1025, 638] on button "Save" at bounding box center [984, 642] width 260 height 37
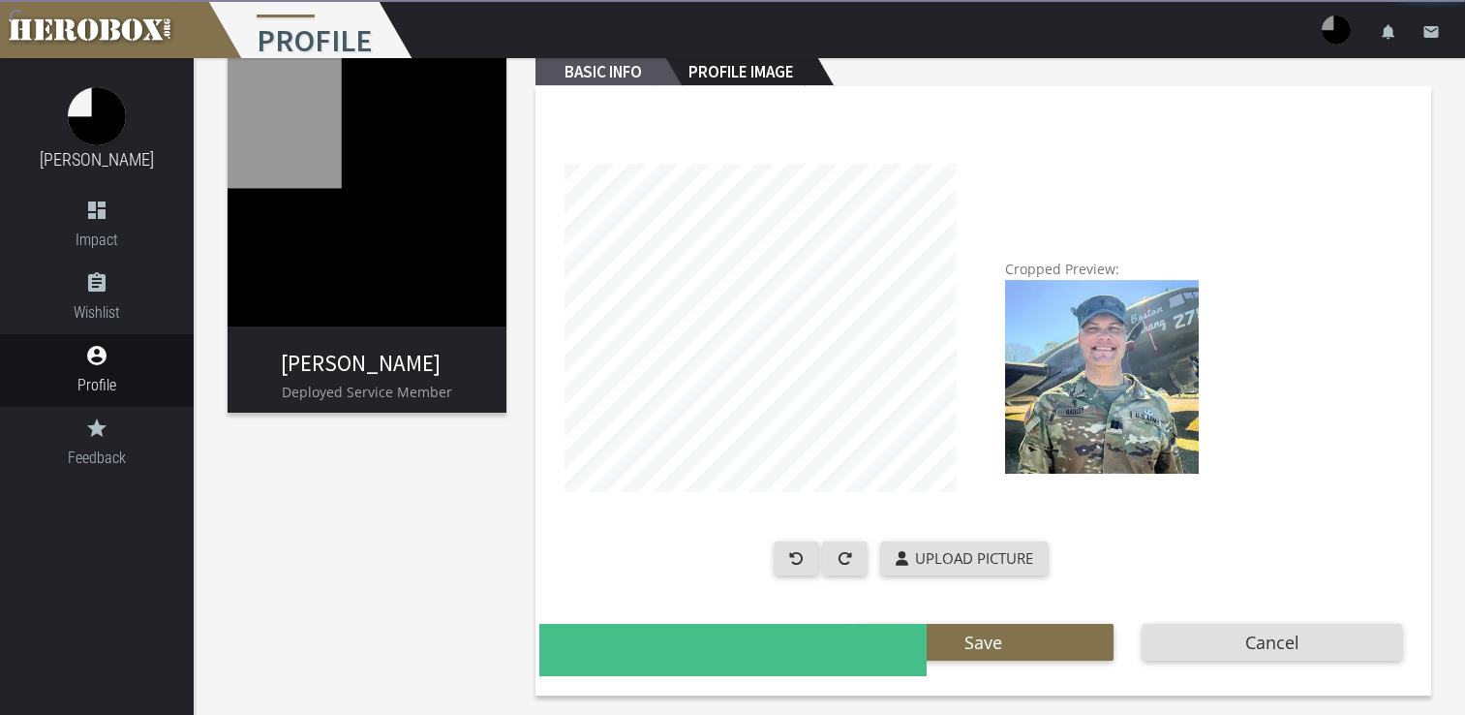
click at [585, 81] on h2 "Basic Info" at bounding box center [598, 66] width 124 height 39
